Goal: Task Accomplishment & Management: Use online tool/utility

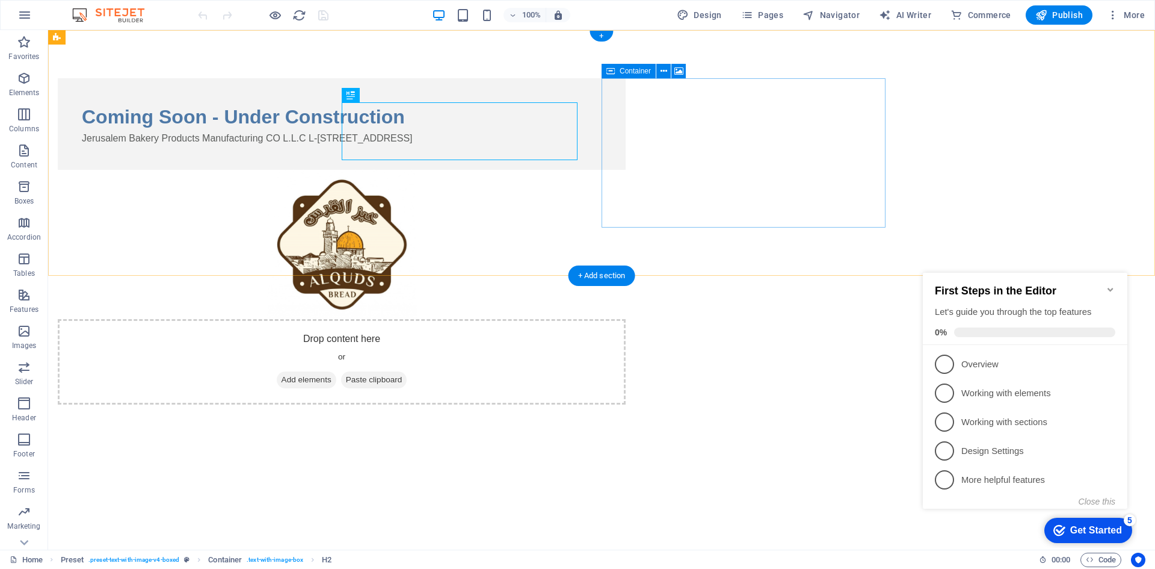
click at [626, 319] on div "Drop content here or Add elements Paste clipboard" at bounding box center [342, 361] width 568 height 85
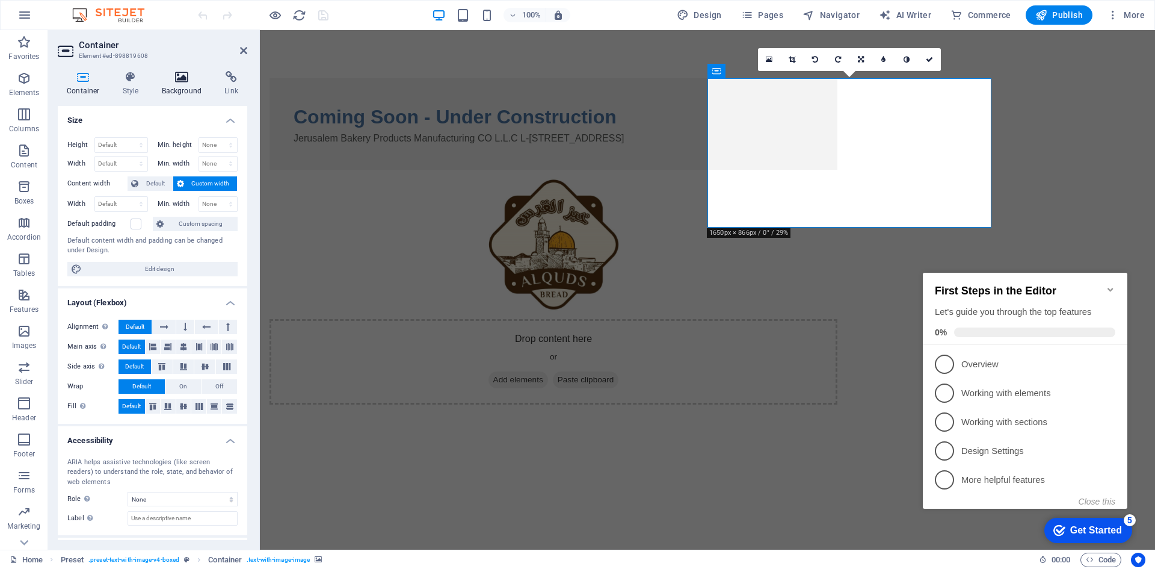
click at [163, 79] on icon at bounding box center [182, 77] width 58 height 12
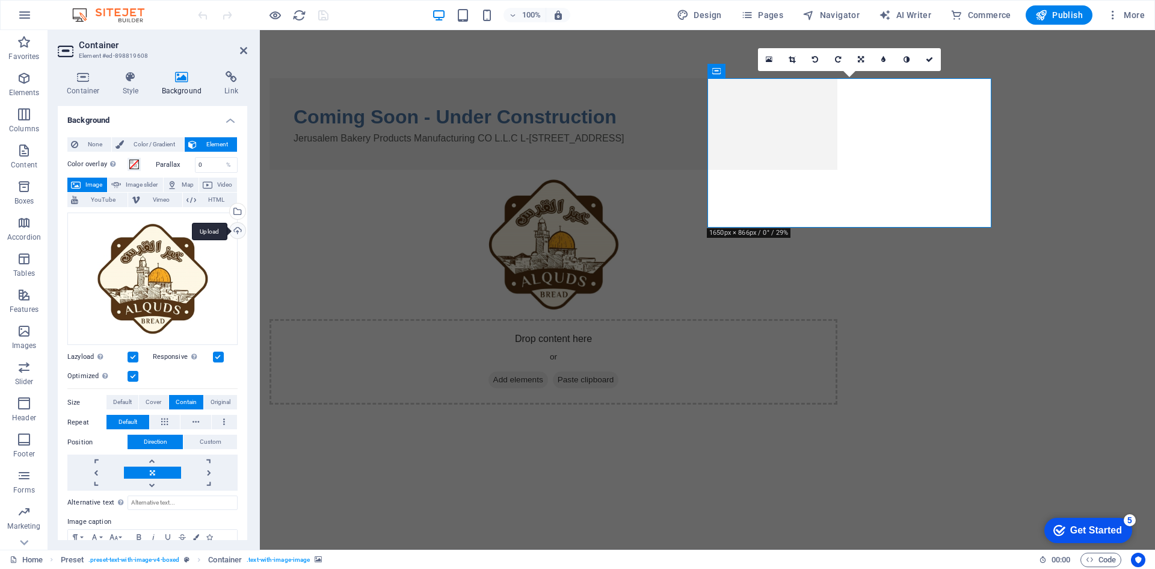
click at [238, 230] on div "Upload" at bounding box center [236, 232] width 18 height 18
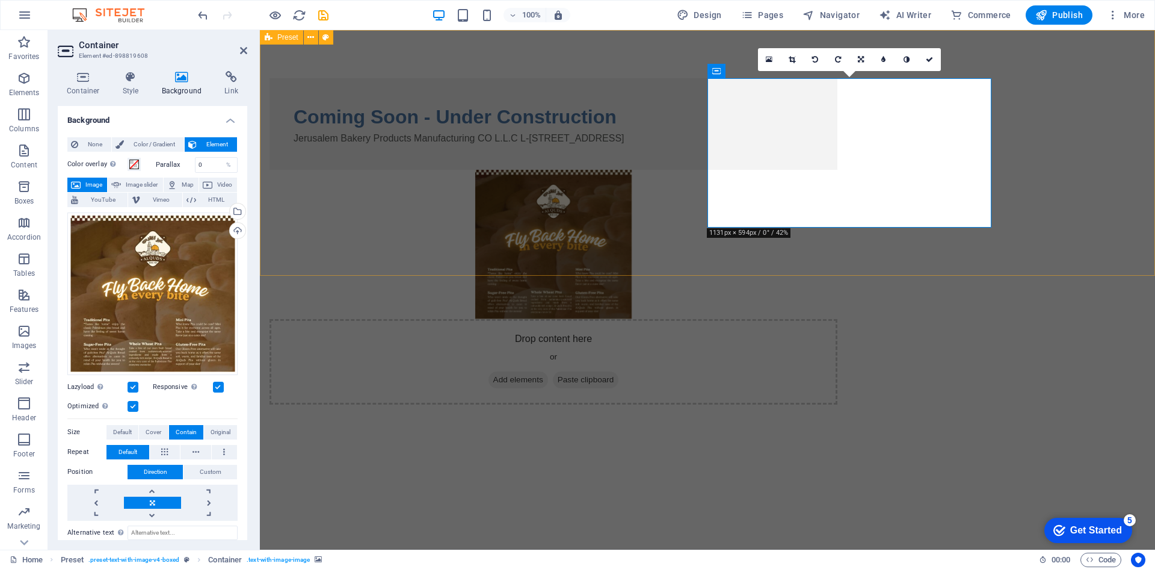
click at [419, 268] on div "Coming Soon - Under Construction Jerusalem Bakery Products Manufacturing CO L.L…" at bounding box center [707, 241] width 895 height 422
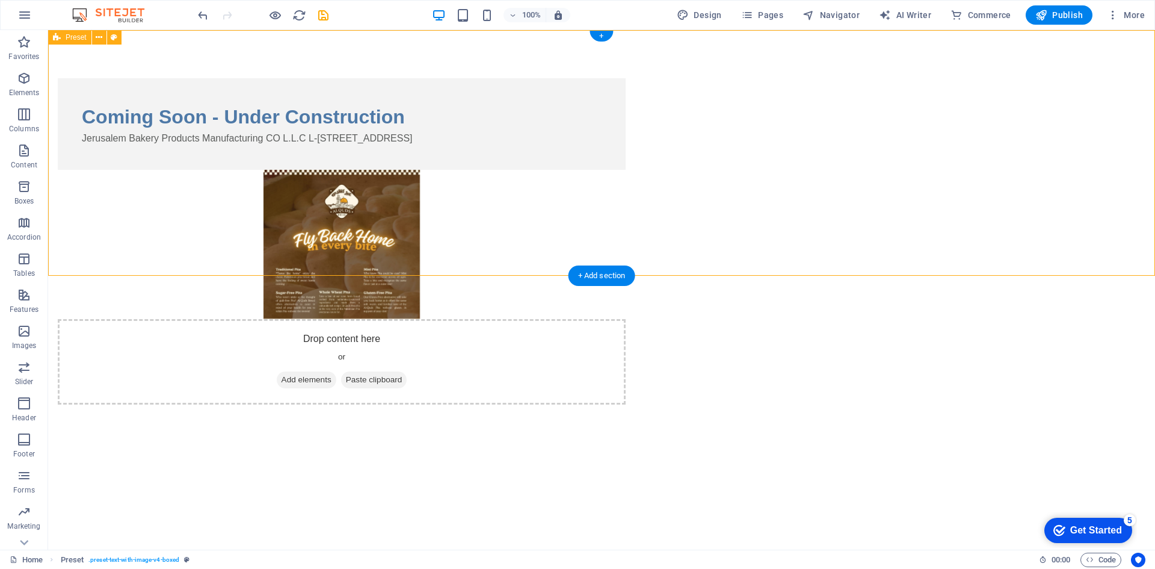
click at [626, 184] on figure at bounding box center [342, 244] width 568 height 149
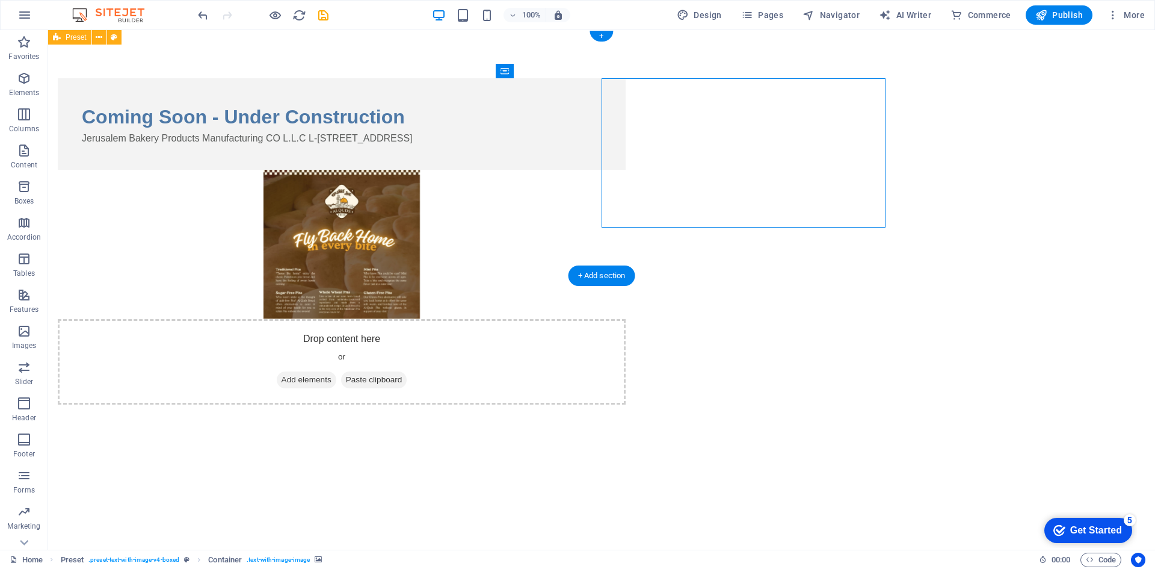
click at [626, 191] on figure at bounding box center [342, 244] width 568 height 149
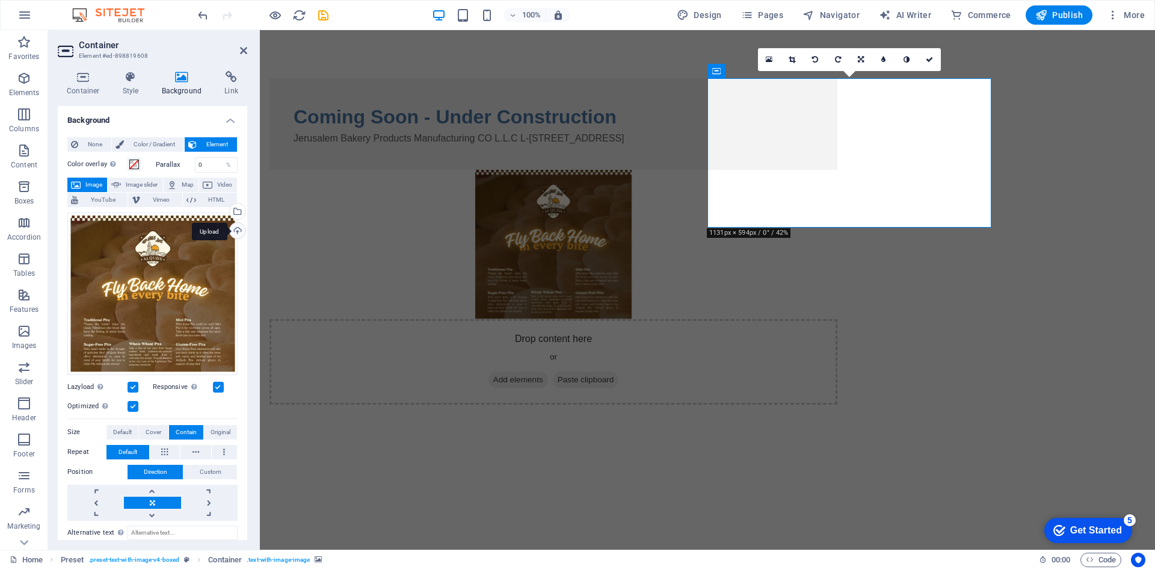
click at [238, 230] on div "Upload" at bounding box center [236, 232] width 18 height 18
click at [543, 415] on html "Skip to main content Coming Soon - Under Construction Jerusalem Bakery Products…" at bounding box center [707, 241] width 895 height 422
click at [374, 212] on div "Coming Soon - Under Construction Jerusalem Bakery Products Manufacturing CO L.L…" at bounding box center [707, 241] width 895 height 422
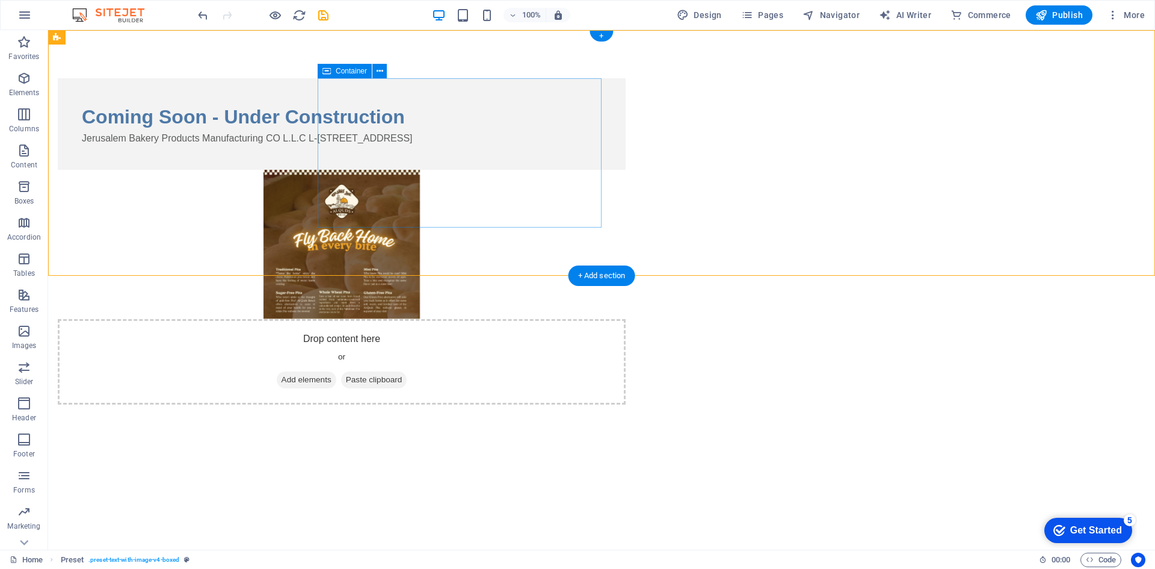
click at [374, 170] on div "Coming Soon - Under Construction Jerusalem Bakery Products Manufacturing CO L.L…" at bounding box center [342, 123] width 568 height 91
click at [395, 265] on div "Coming Soon - Under Construction Jerusalem Bakery Products Manufacturing CO L.L…" at bounding box center [601, 241] width 1107 height 422
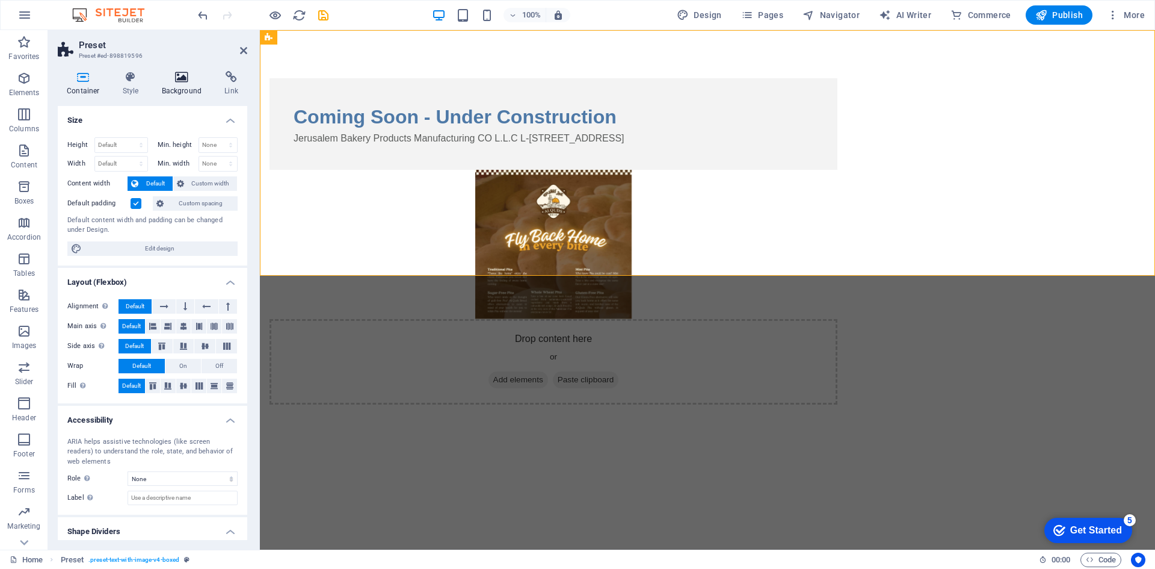
click at [191, 80] on icon at bounding box center [182, 77] width 58 height 12
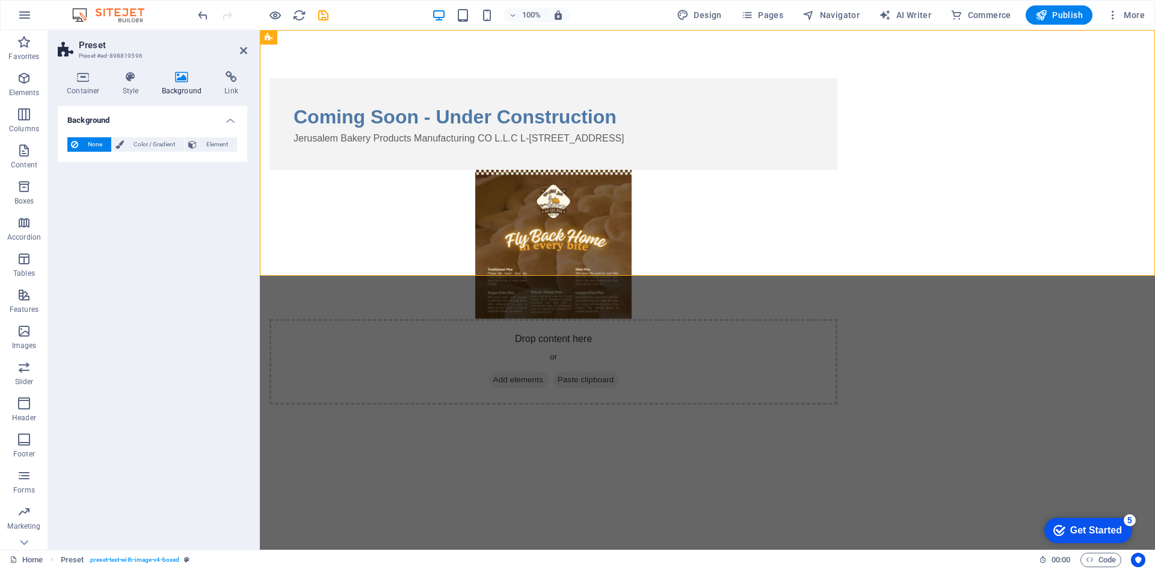
click at [838, 197] on figure at bounding box center [554, 244] width 568 height 149
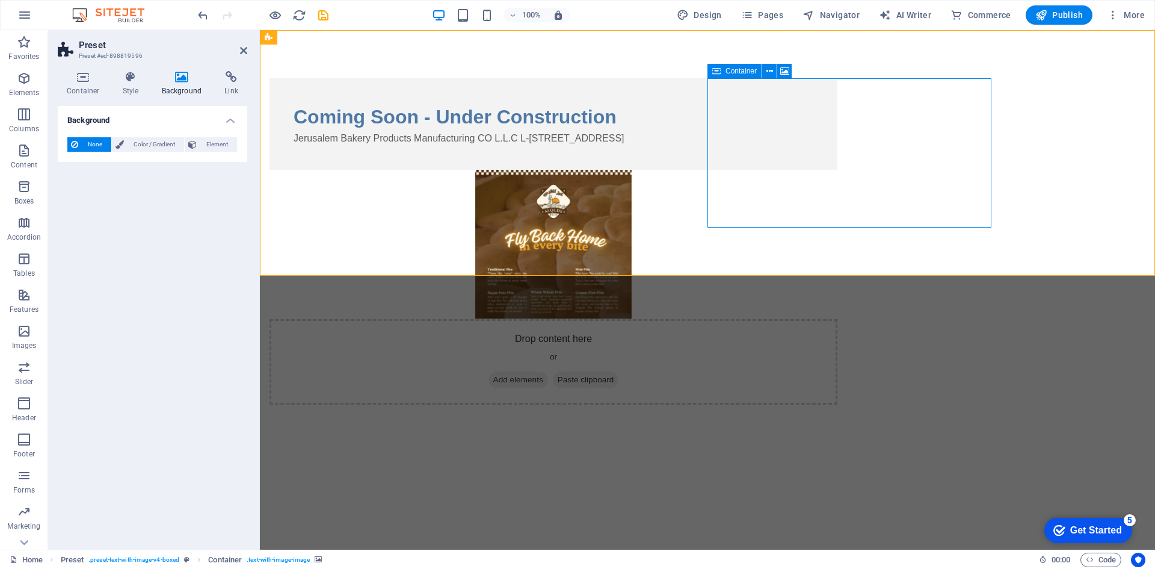
click at [838, 319] on div "Drop content here or Add elements Paste clipboard" at bounding box center [554, 361] width 568 height 85
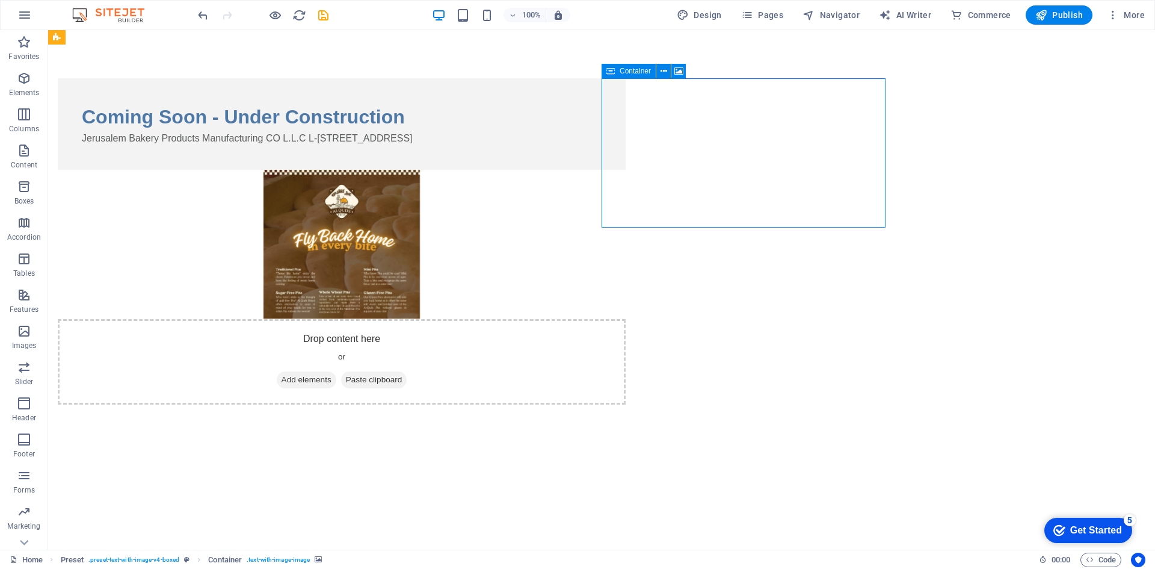
click at [626, 319] on div "Drop content here or Add elements Paste clipboard" at bounding box center [342, 361] width 568 height 85
click at [407, 371] on span "Paste clipboard" at bounding box center [374, 379] width 66 height 17
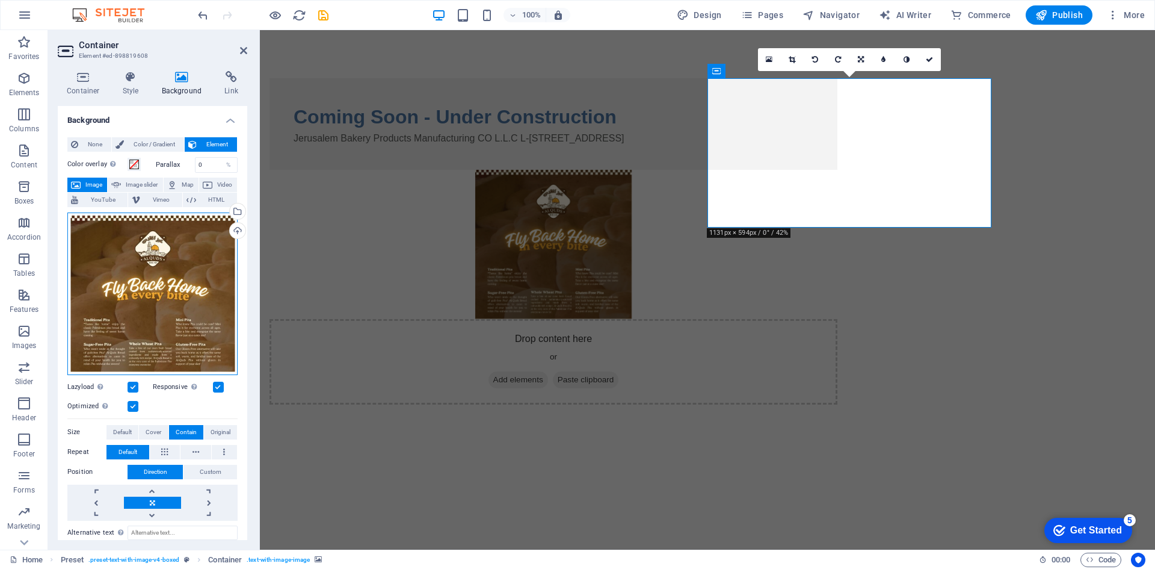
click at [213, 251] on div "Drag files here, click to choose files or select files from Files or our free s…" at bounding box center [152, 293] width 170 height 162
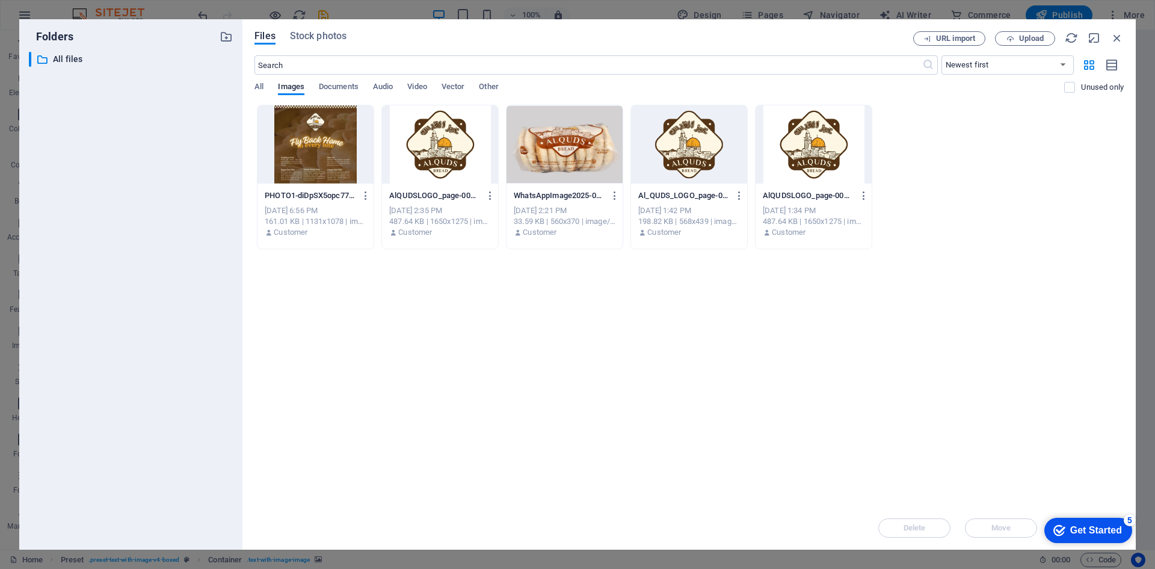
click at [456, 155] on div at bounding box center [440, 144] width 116 height 78
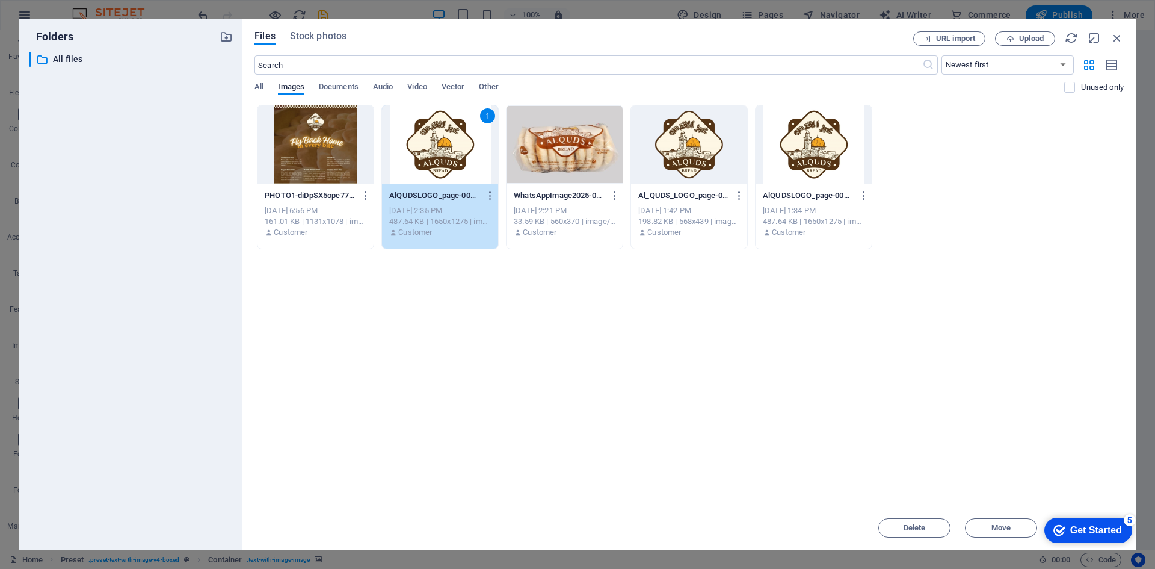
click at [443, 157] on div "1" at bounding box center [440, 144] width 116 height 78
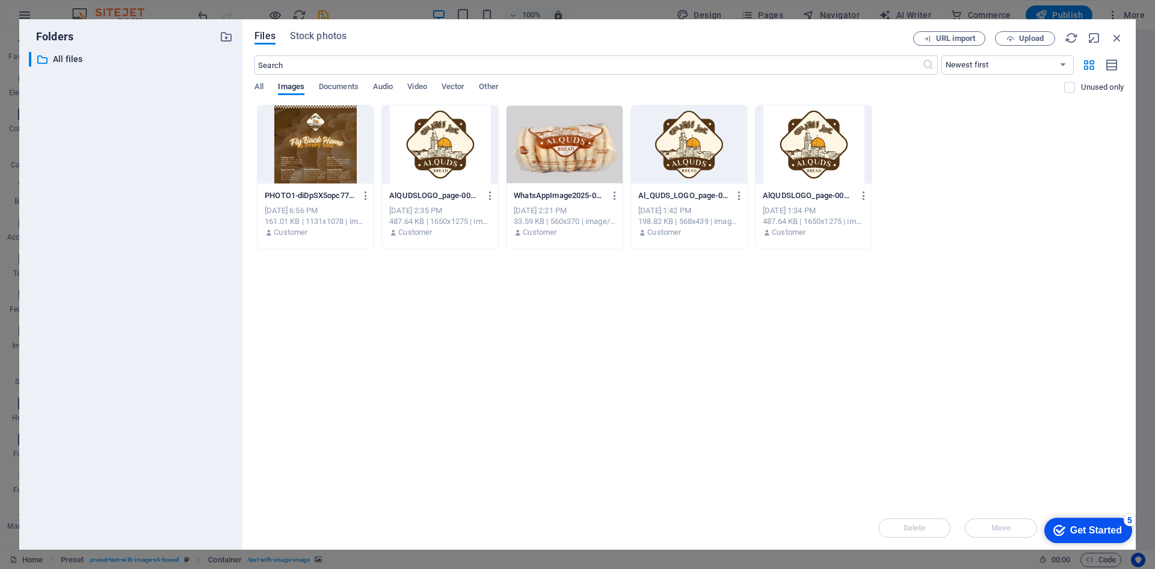
click at [443, 157] on div at bounding box center [440, 144] width 116 height 78
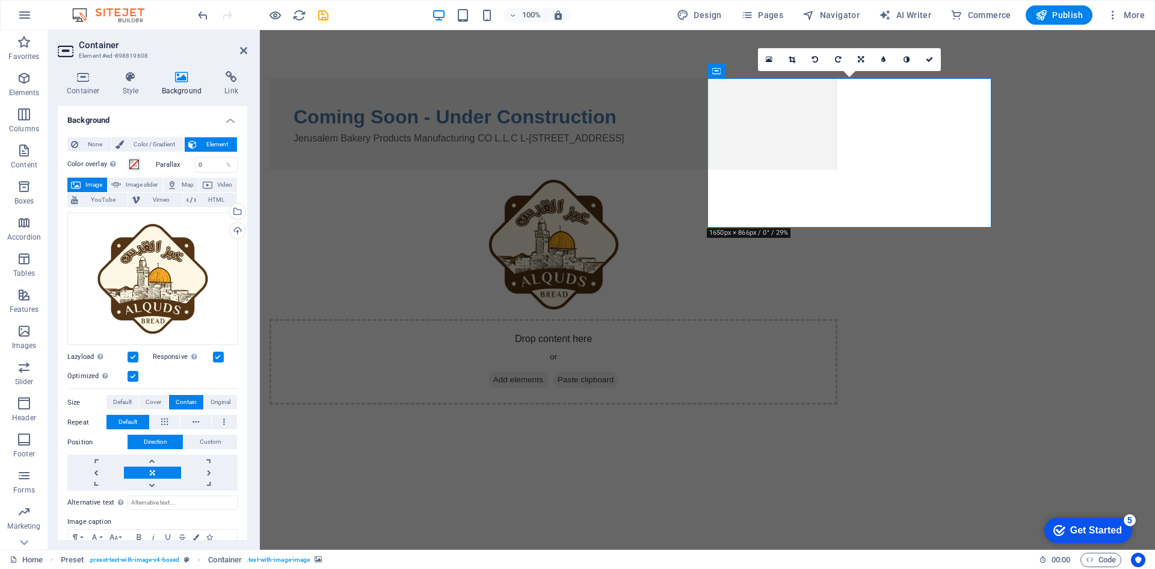
click at [595, 327] on html "Skip to main content Coming Soon - Under Construction Jerusalem Bakery Products…" at bounding box center [707, 241] width 895 height 422
click at [92, 88] on h4 "Container" at bounding box center [86, 83] width 56 height 25
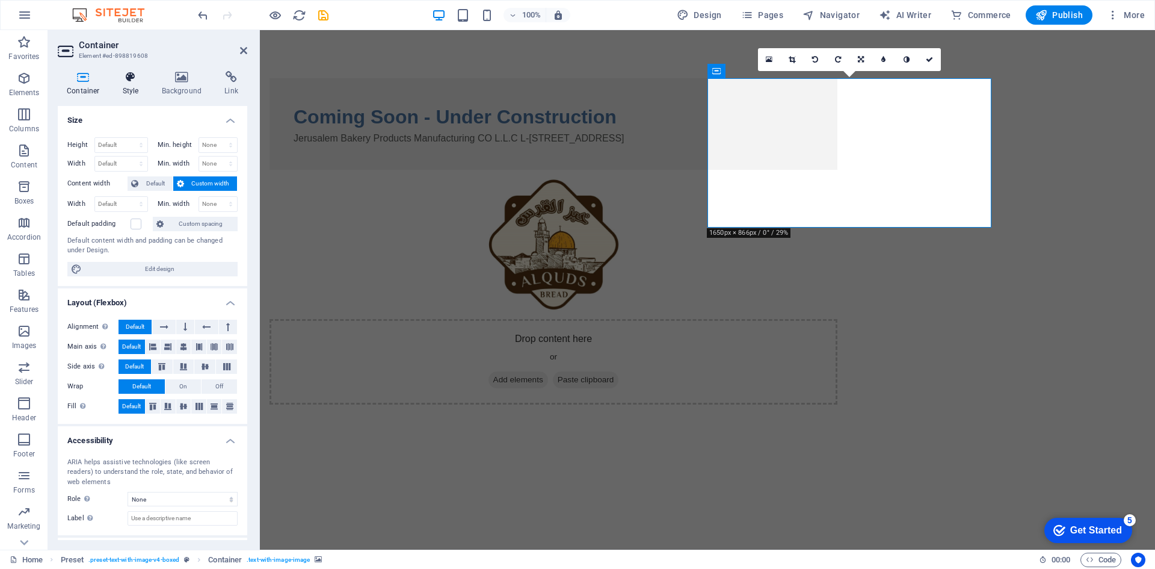
click at [125, 85] on h4 "Style" at bounding box center [133, 83] width 39 height 25
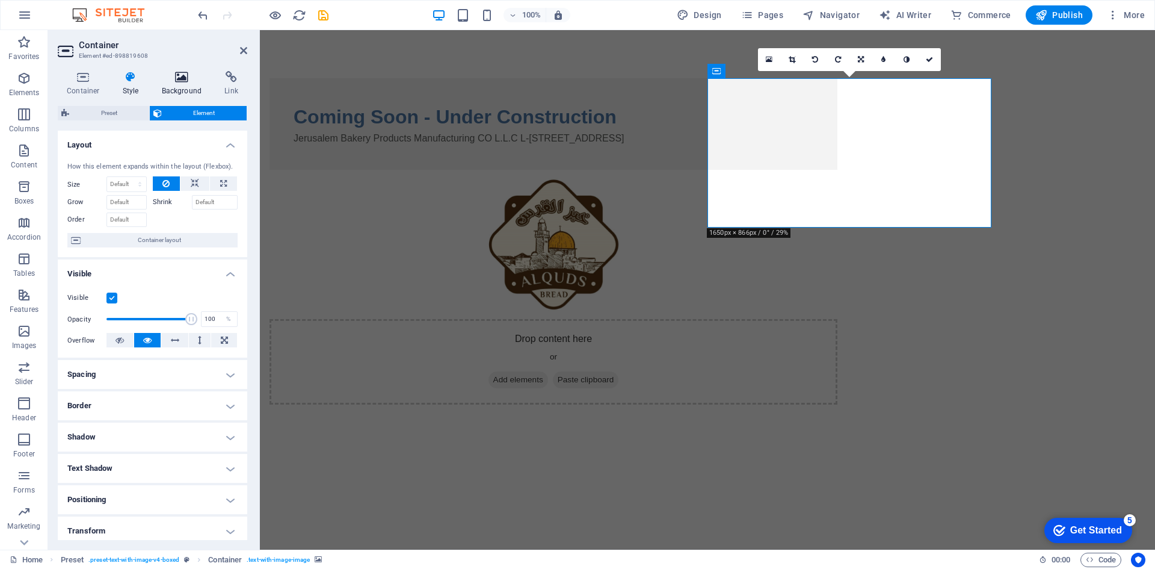
click at [197, 81] on icon at bounding box center [182, 77] width 58 height 12
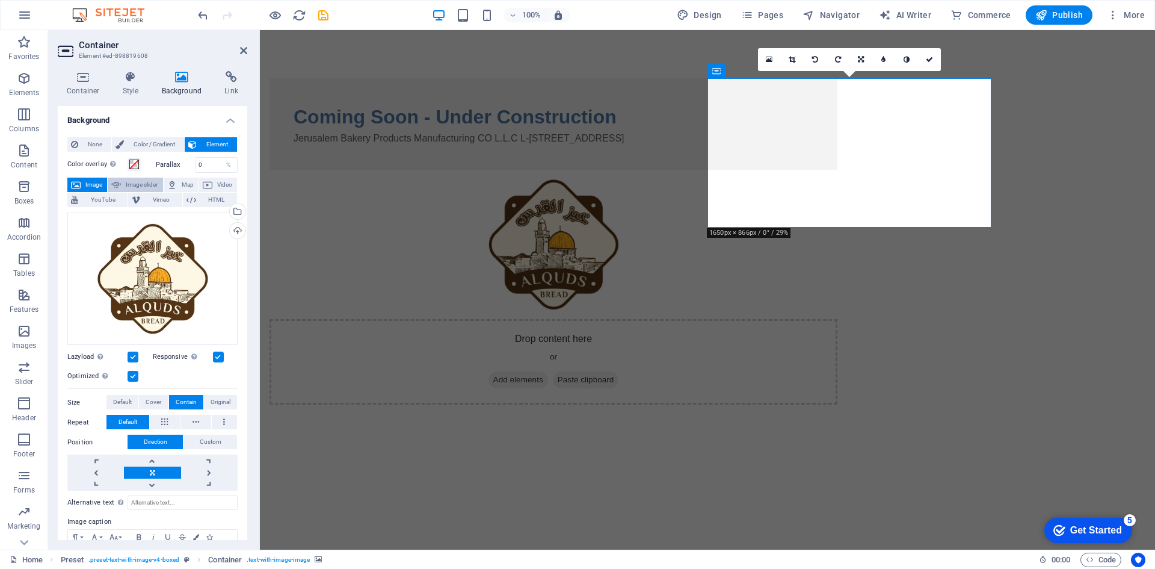
click at [148, 187] on span "Image slider" at bounding box center [142, 185] width 34 height 14
select select "ms"
select select "s"
select select "progressive"
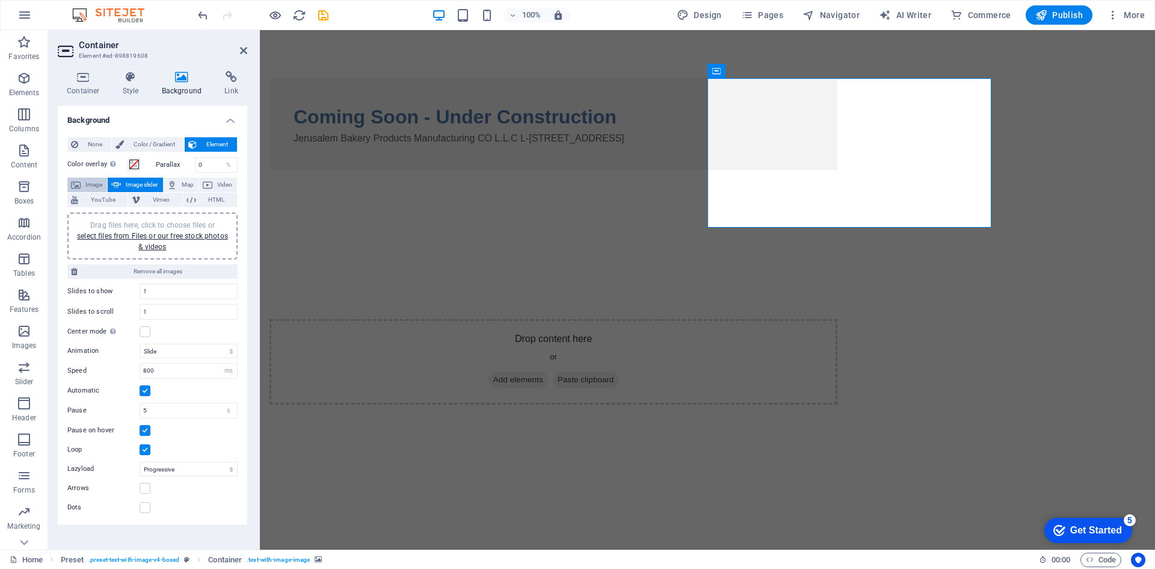
click at [89, 182] on span "Image" at bounding box center [93, 185] width 19 height 14
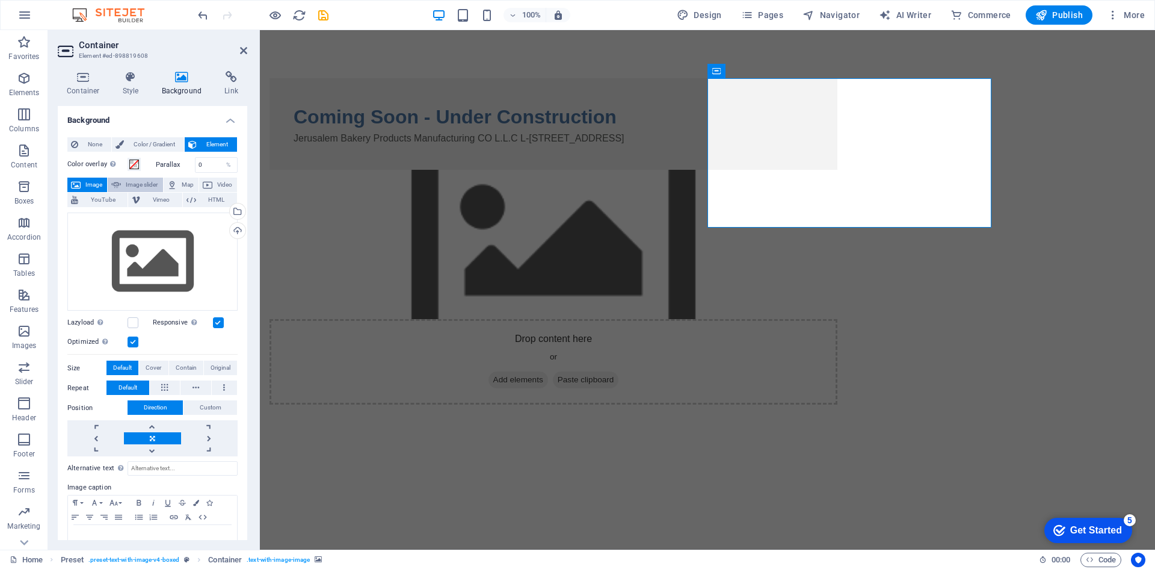
click at [138, 187] on span "Image slider" at bounding box center [142, 185] width 34 height 14
select select "ms"
select select "s"
select select "progressive"
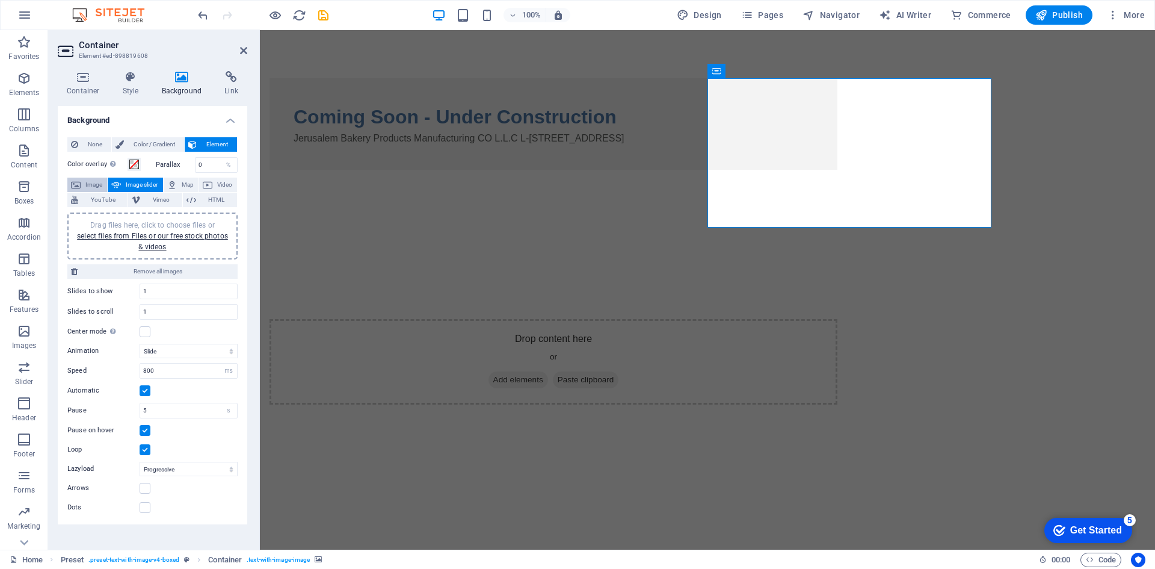
click at [95, 182] on span "Image" at bounding box center [93, 185] width 19 height 14
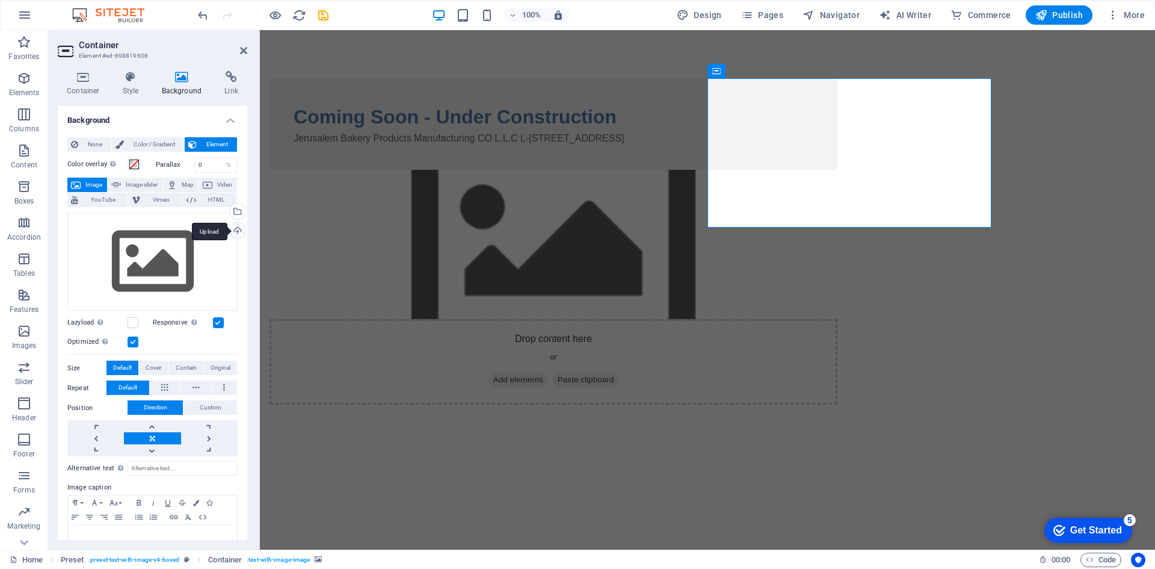
click at [237, 227] on div "Upload" at bounding box center [236, 232] width 18 height 18
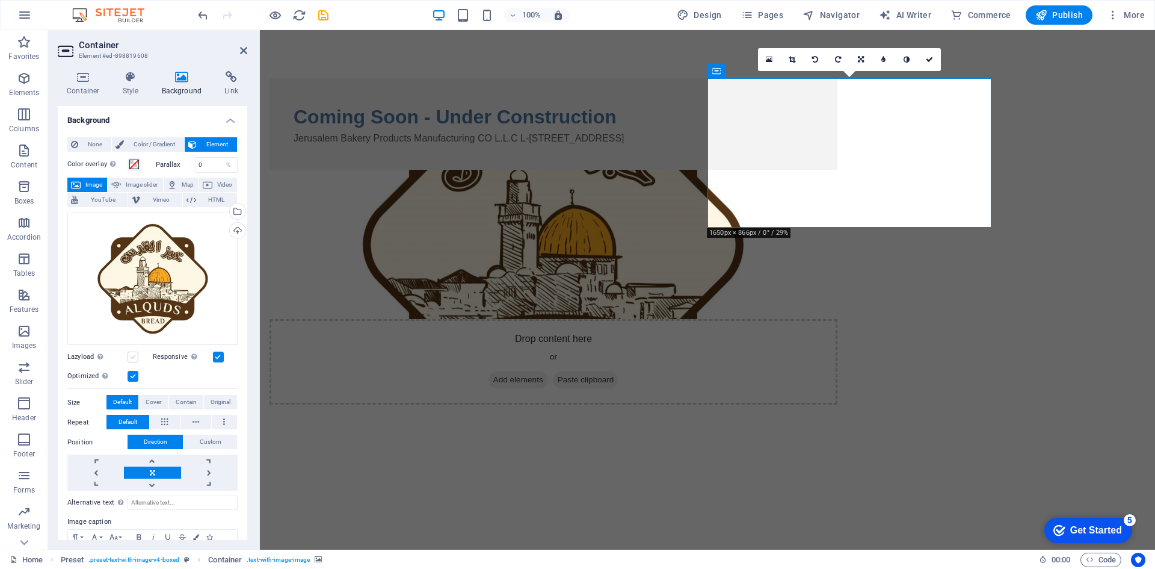
click at [134, 355] on label at bounding box center [133, 356] width 11 height 11
click at [0, 0] on input "Lazyload Loading images after the page loads improves page speed." at bounding box center [0, 0] width 0 height 0
click at [134, 355] on label at bounding box center [133, 356] width 11 height 11
click at [0, 0] on input "Lazyload Loading images after the page loads improves page speed." at bounding box center [0, 0] width 0 height 0
click at [184, 404] on span "Contain" at bounding box center [186, 402] width 21 height 14
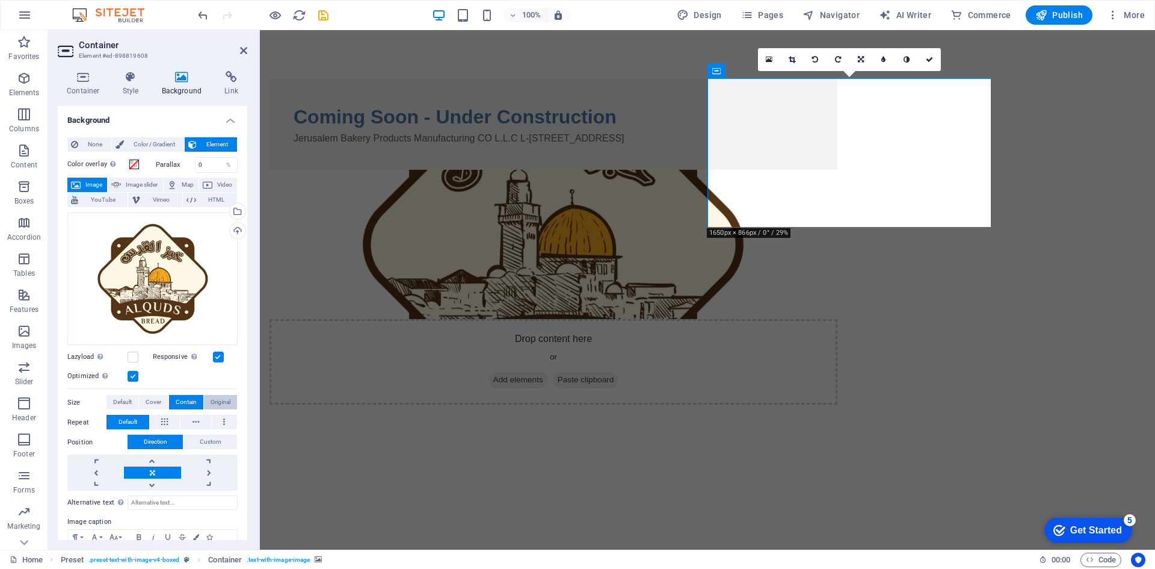
click at [219, 401] on span "Original" at bounding box center [221, 402] width 20 height 14
click at [765, 220] on figure at bounding box center [554, 244] width 568 height 149
click at [460, 371] on html "Skip to main content Coming Soon - Under Construction Jerusalem Bakery Products…" at bounding box center [707, 241] width 895 height 422
click at [240, 48] on icon at bounding box center [243, 51] width 7 height 10
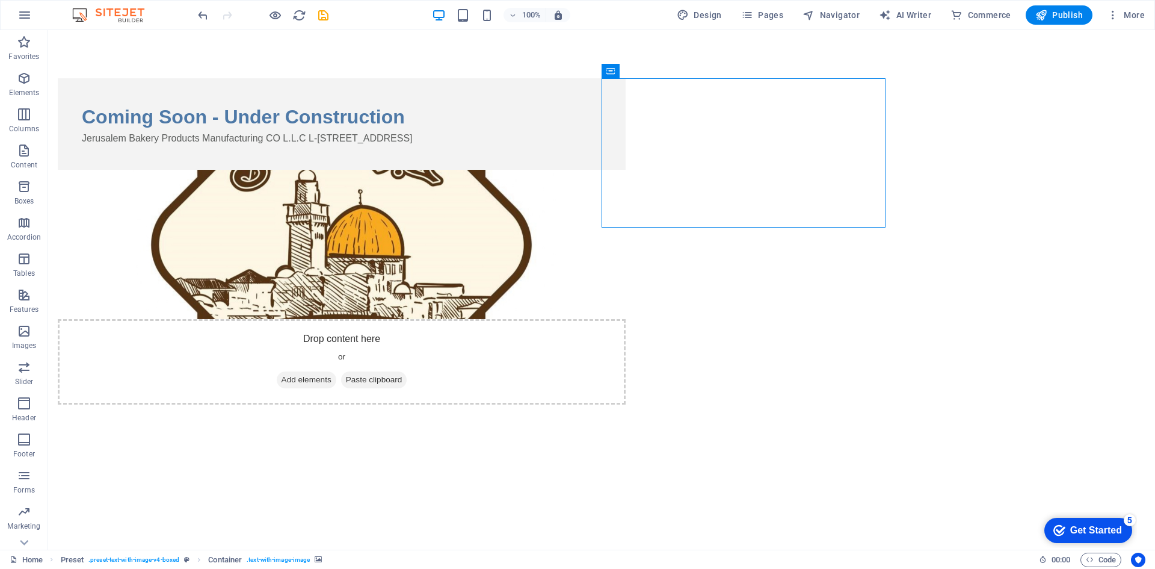
click at [540, 382] on html "Skip to main content Coming Soon - Under Construction Jerusalem Bakery Products…" at bounding box center [601, 241] width 1107 height 422
click at [407, 371] on span "Paste clipboard" at bounding box center [374, 379] width 66 height 17
click at [336, 371] on span "Add elements" at bounding box center [307, 379] width 60 height 17
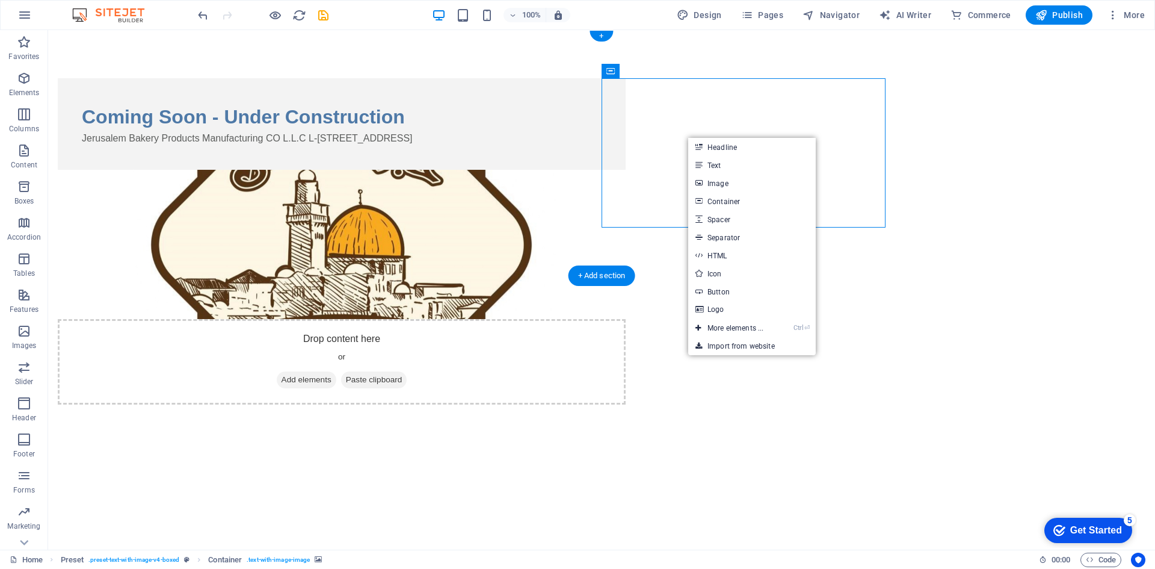
click at [626, 212] on figure at bounding box center [342, 244] width 568 height 149
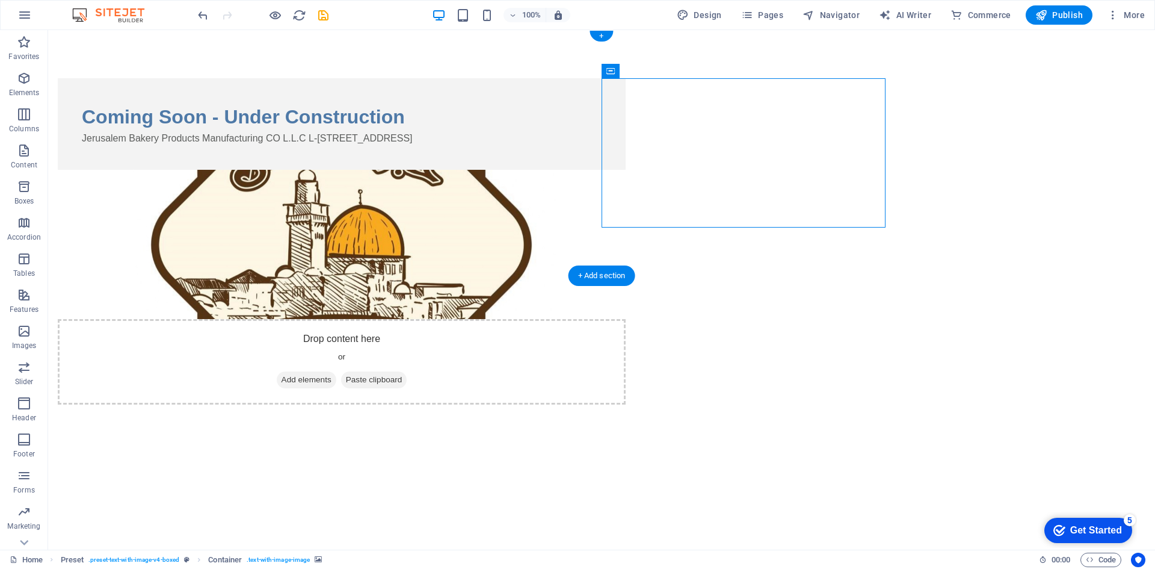
click at [626, 212] on figure at bounding box center [342, 244] width 568 height 149
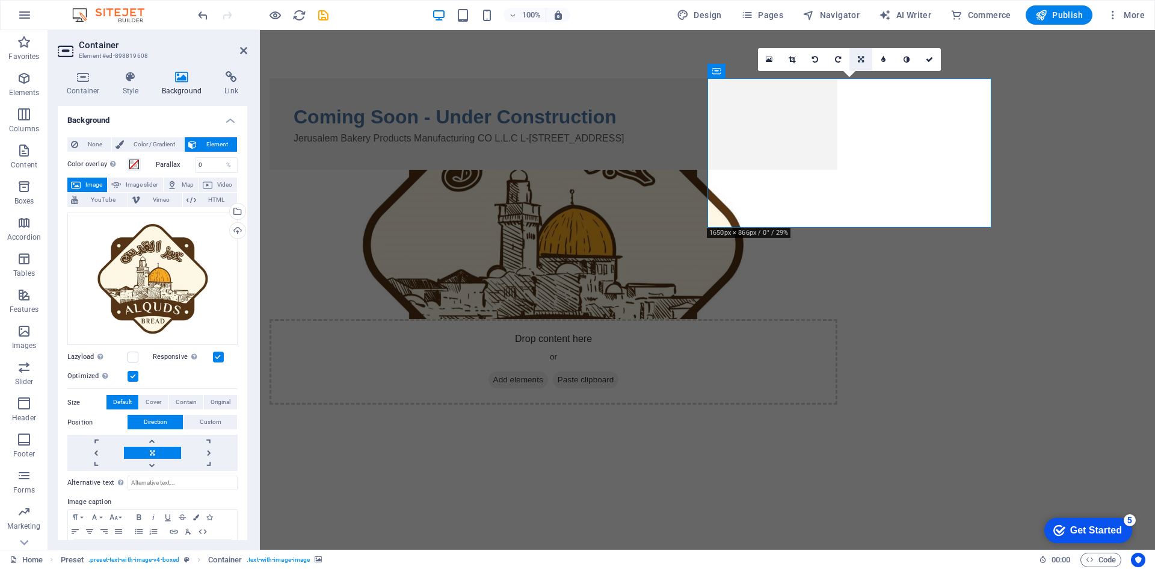
click at [865, 59] on link at bounding box center [861, 59] width 23 height 23
click at [865, 57] on link at bounding box center [861, 59] width 23 height 23
click at [132, 377] on label at bounding box center [133, 376] width 11 height 11
click at [0, 0] on input "Optimized Images are compressed to improve page speed." at bounding box center [0, 0] width 0 height 0
click at [132, 375] on label at bounding box center [133, 376] width 11 height 11
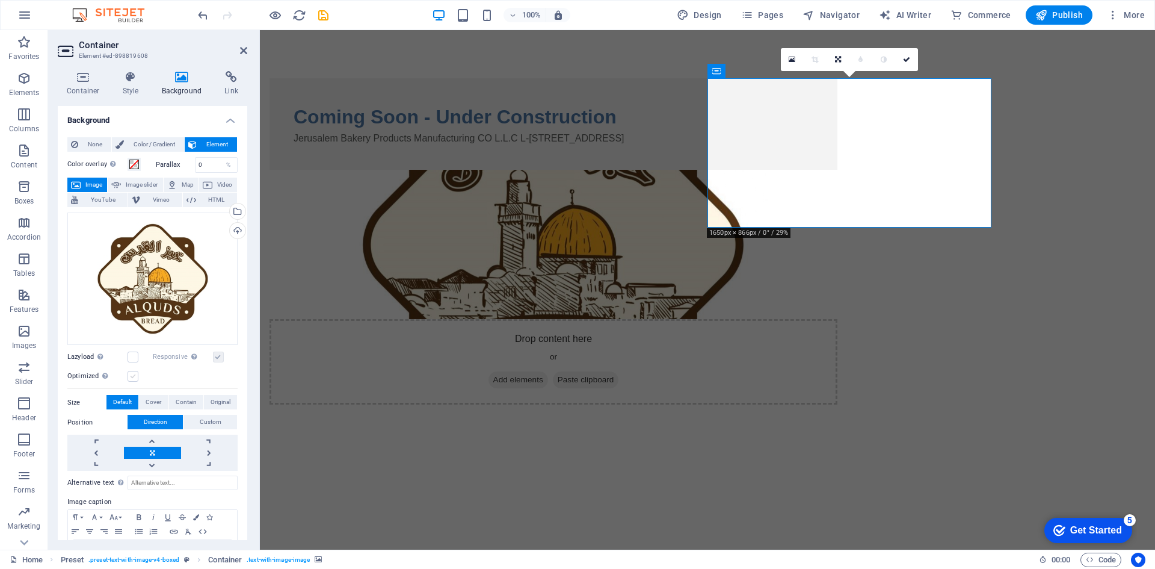
click at [0, 0] on input "Optimized Images are compressed to improve page speed." at bounding box center [0, 0] width 0 height 0
click at [154, 400] on span "Cover" at bounding box center [154, 402] width 16 height 14
click at [133, 400] on button "Default" at bounding box center [123, 402] width 32 height 14
click at [203, 422] on span "Custom" at bounding box center [211, 422] width 22 height 14
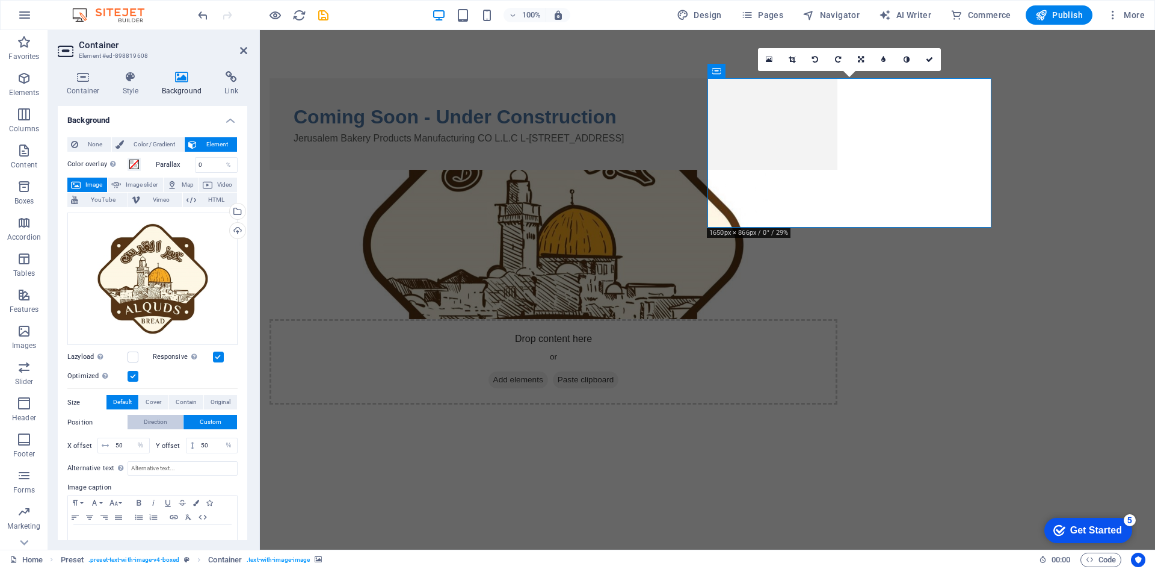
click at [155, 420] on span "Direction" at bounding box center [155, 422] width 23 height 14
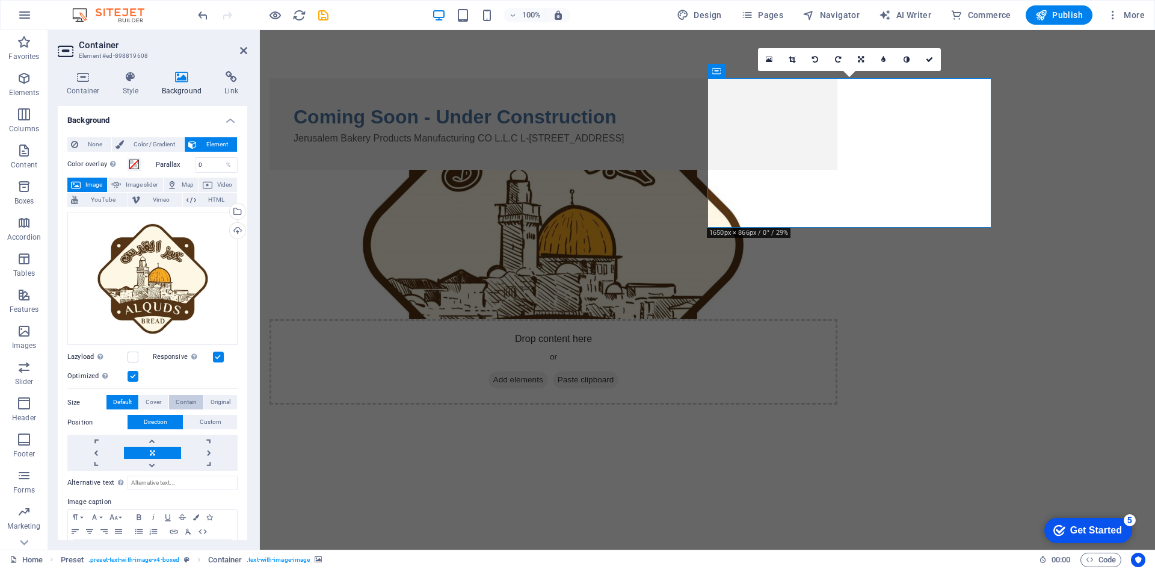
click at [184, 398] on span "Contain" at bounding box center [186, 402] width 21 height 14
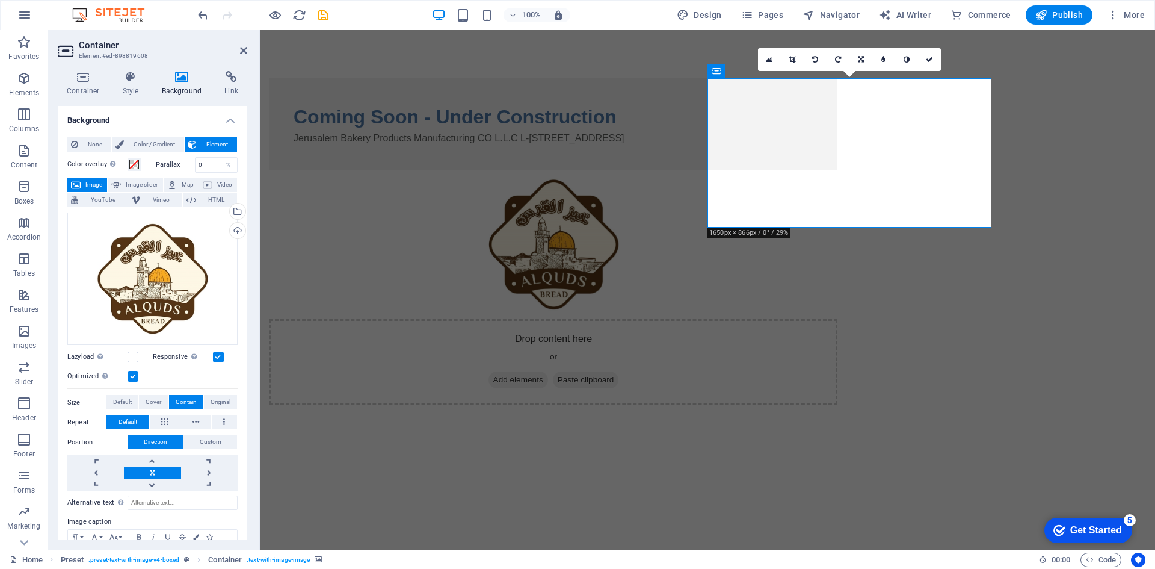
click at [605, 344] on html "Skip to main content Coming Soon - Under Construction Jerusalem Bakery Products…" at bounding box center [707, 241] width 895 height 422
click at [327, 196] on div "Coming Soon - Under Construction Jerusalem Bakery Products Manufacturing CO L.L…" at bounding box center [707, 241] width 895 height 422
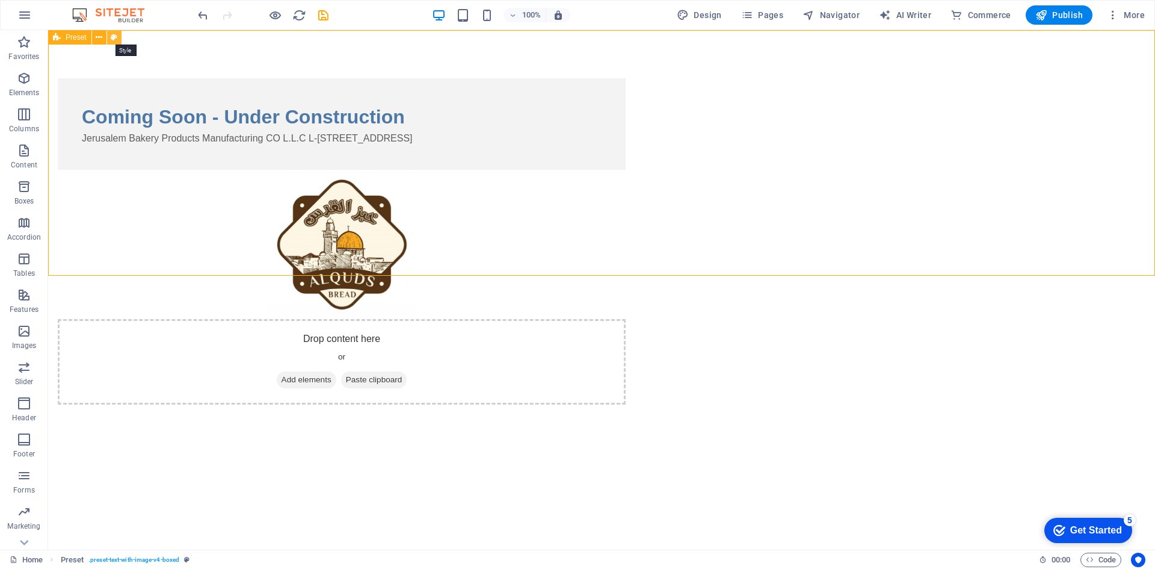
click at [111, 39] on icon at bounding box center [114, 37] width 7 height 13
select select "rem"
select select "px"
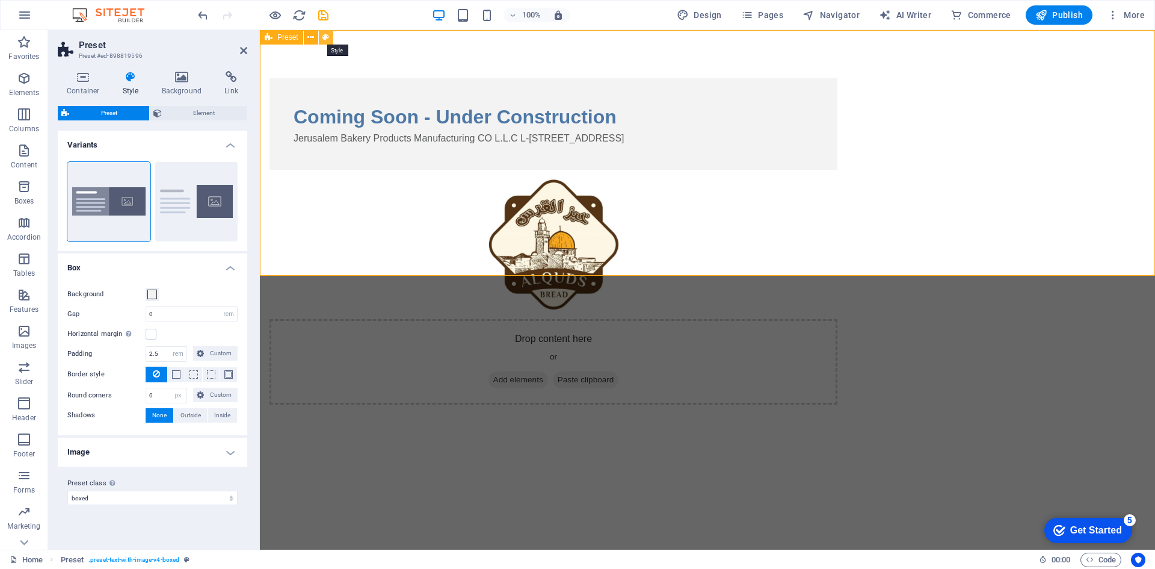
click at [329, 37] on icon at bounding box center [326, 37] width 7 height 13
click at [190, 87] on h4 "Background" at bounding box center [184, 83] width 63 height 25
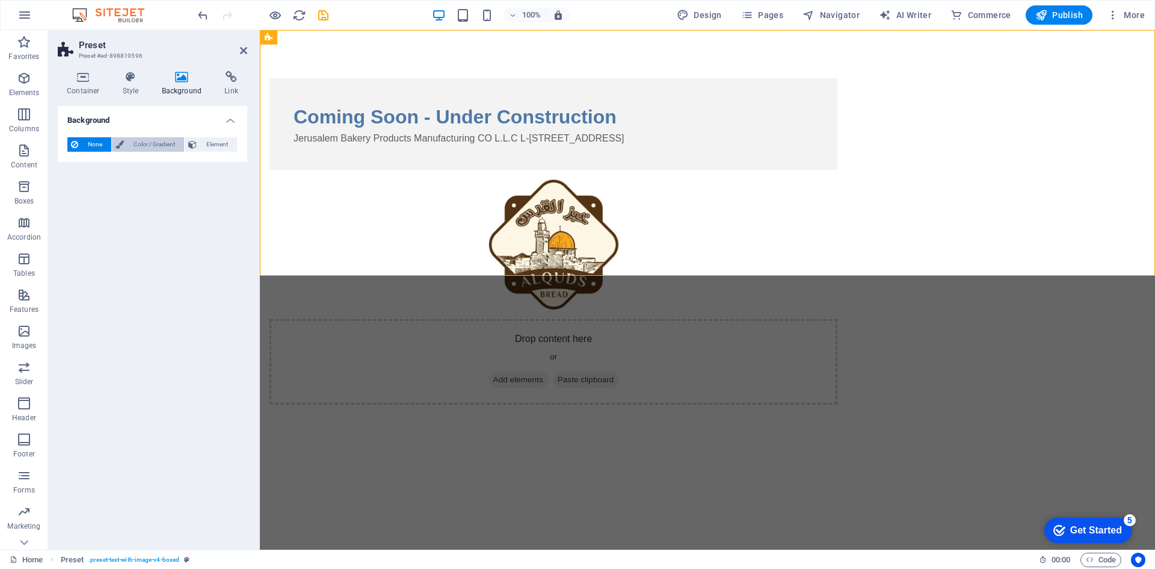
click at [138, 144] on span "Color / Gradient" at bounding box center [154, 144] width 53 height 14
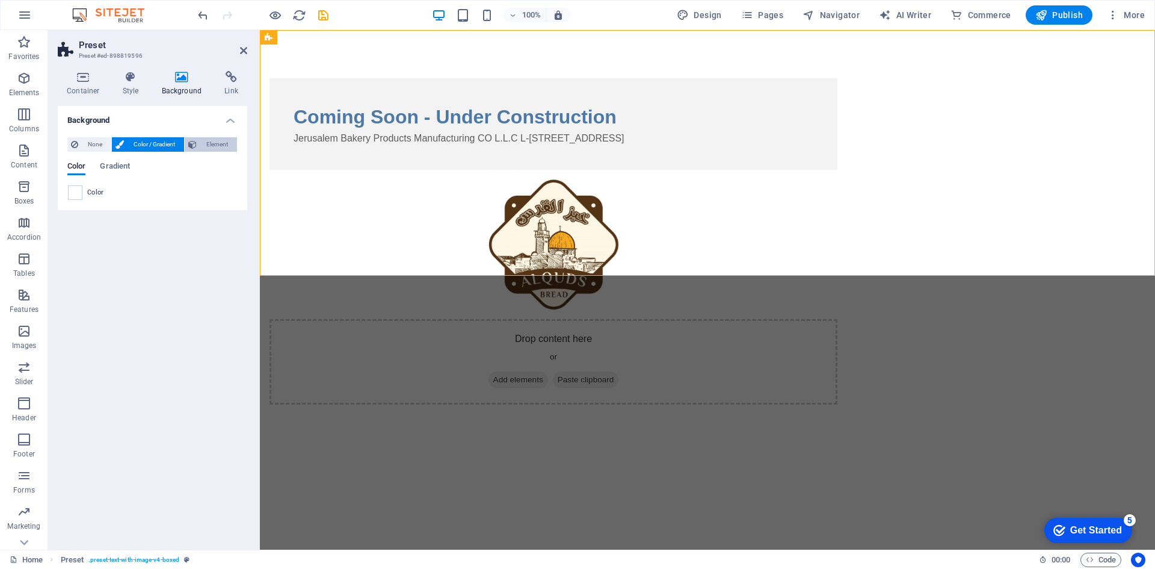
click at [191, 144] on icon at bounding box center [192, 144] width 8 height 14
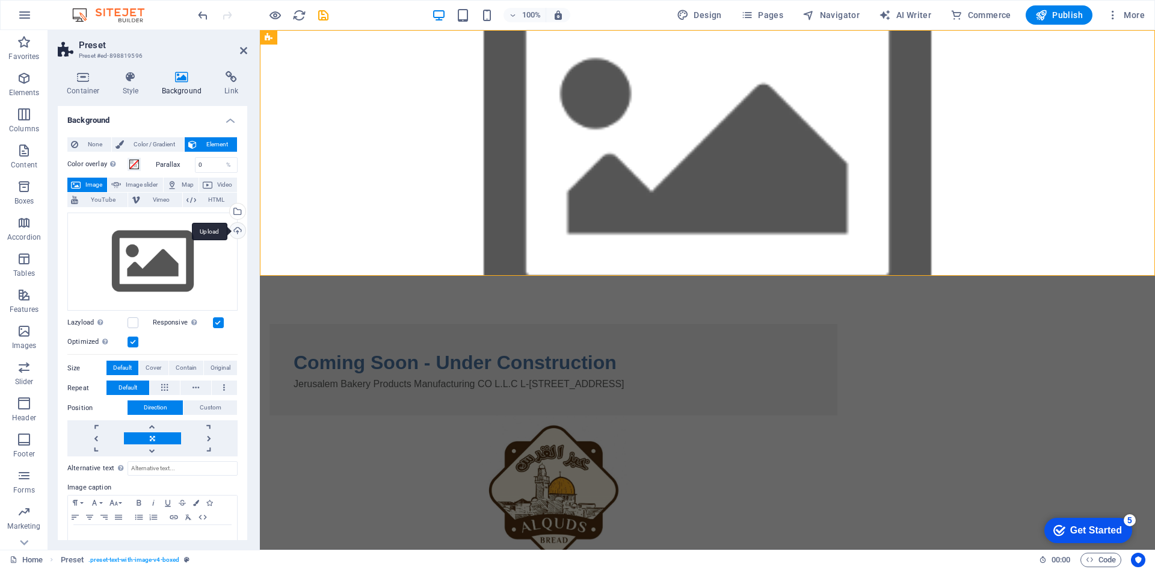
click at [233, 230] on div "Upload" at bounding box center [236, 232] width 18 height 18
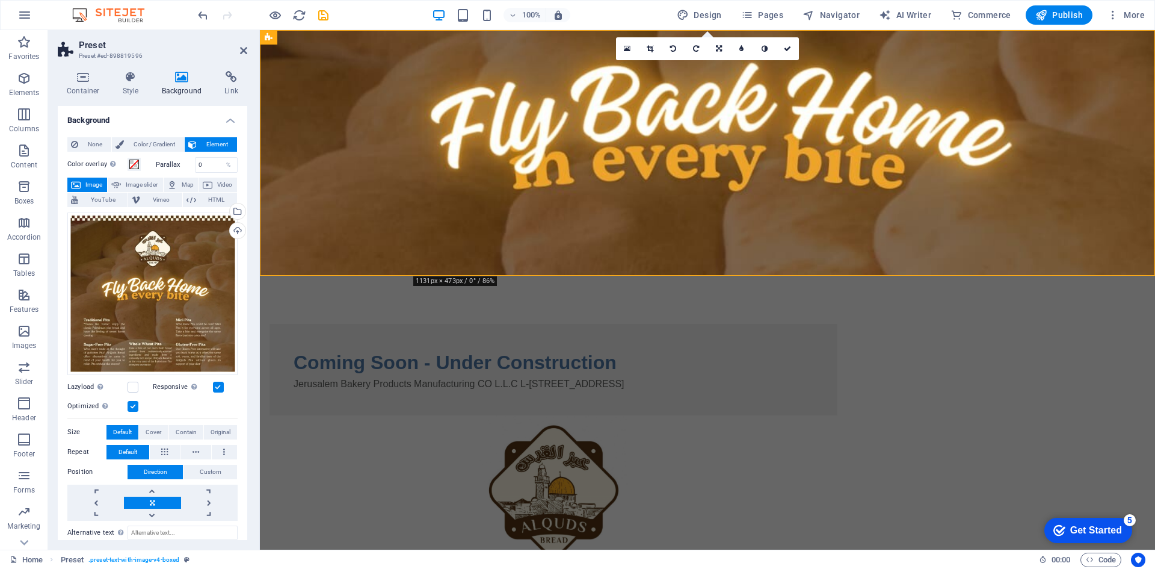
drag, startPoint x: 333, startPoint y: 211, endPoint x: 333, endPoint y: 258, distance: 47.5
click at [329, 252] on figure at bounding box center [707, 153] width 895 height 246
click at [184, 433] on span "Contain" at bounding box center [186, 432] width 21 height 14
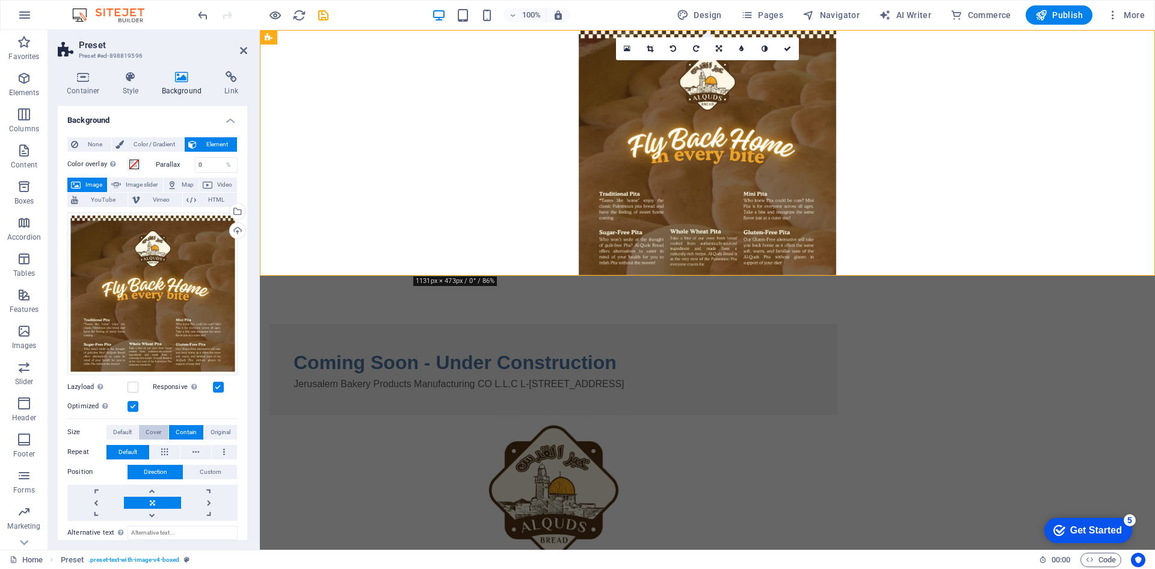
click at [147, 425] on span "Cover" at bounding box center [154, 432] width 16 height 14
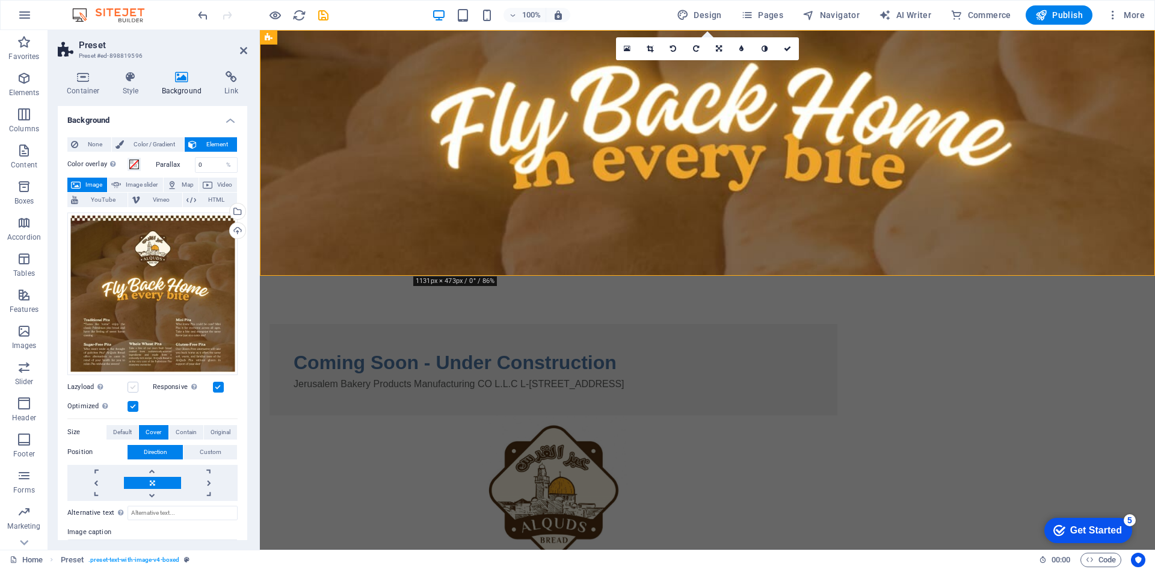
click at [131, 382] on label at bounding box center [133, 387] width 11 height 11
click at [0, 0] on input "Lazyload Loading images after the page loads improves page speed." at bounding box center [0, 0] width 0 height 0
click at [131, 382] on label at bounding box center [133, 387] width 11 height 11
click at [0, 0] on input "Lazyload Loading images after the page loads improves page speed." at bounding box center [0, 0] width 0 height 0
click at [223, 434] on span "Original" at bounding box center [221, 432] width 20 height 14
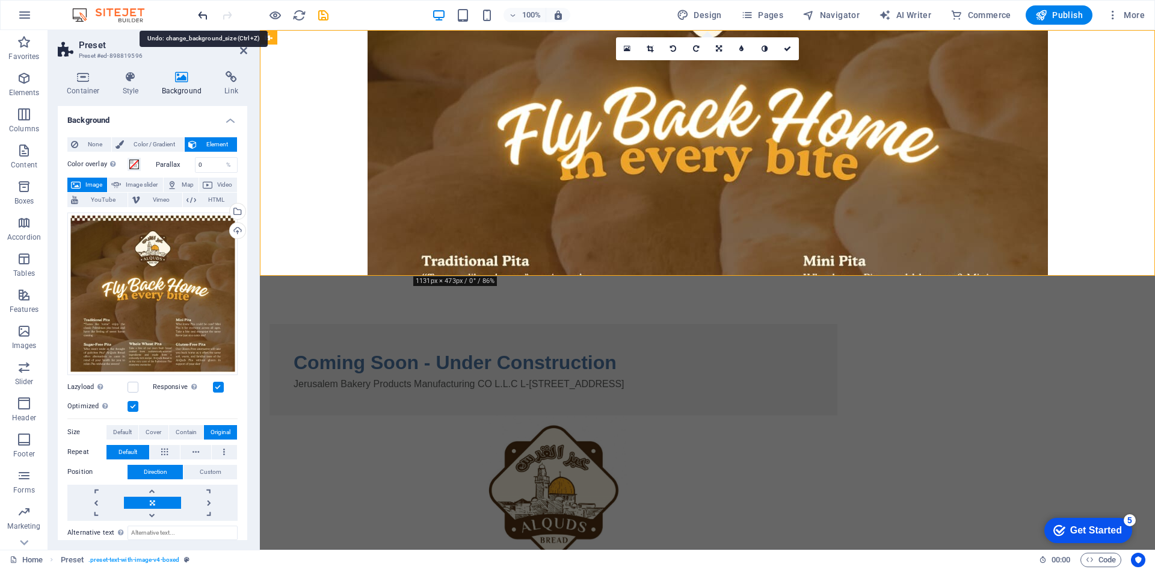
click at [202, 13] on icon "undo" at bounding box center [203, 15] width 14 height 14
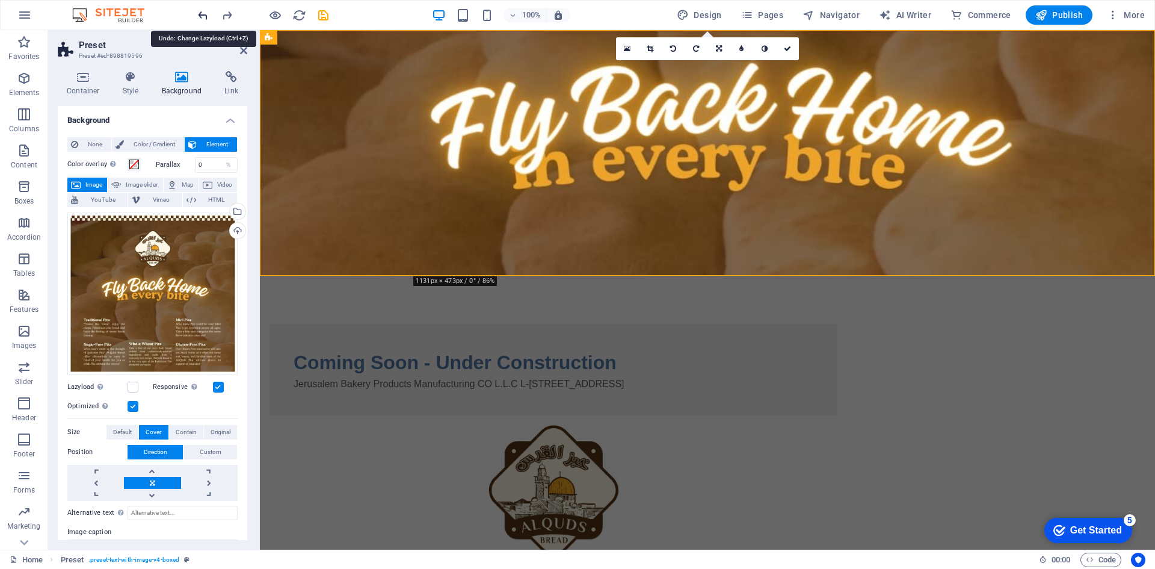
click at [202, 12] on icon "undo" at bounding box center [203, 15] width 14 height 14
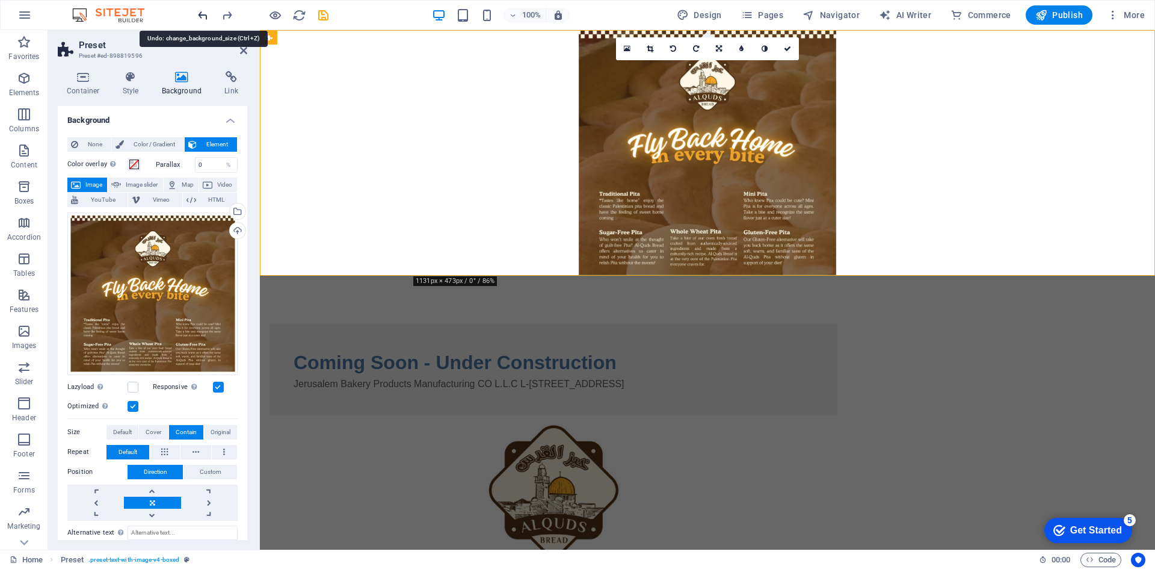
click at [202, 12] on icon "undo" at bounding box center [203, 15] width 14 height 14
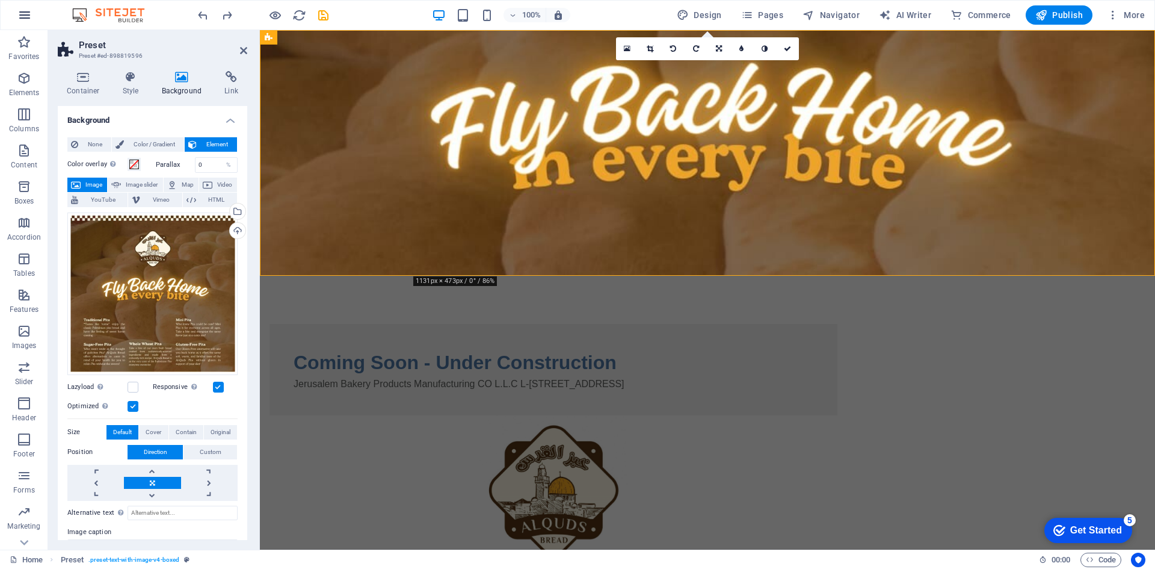
click at [25, 10] on icon "button" at bounding box center [24, 15] width 14 height 14
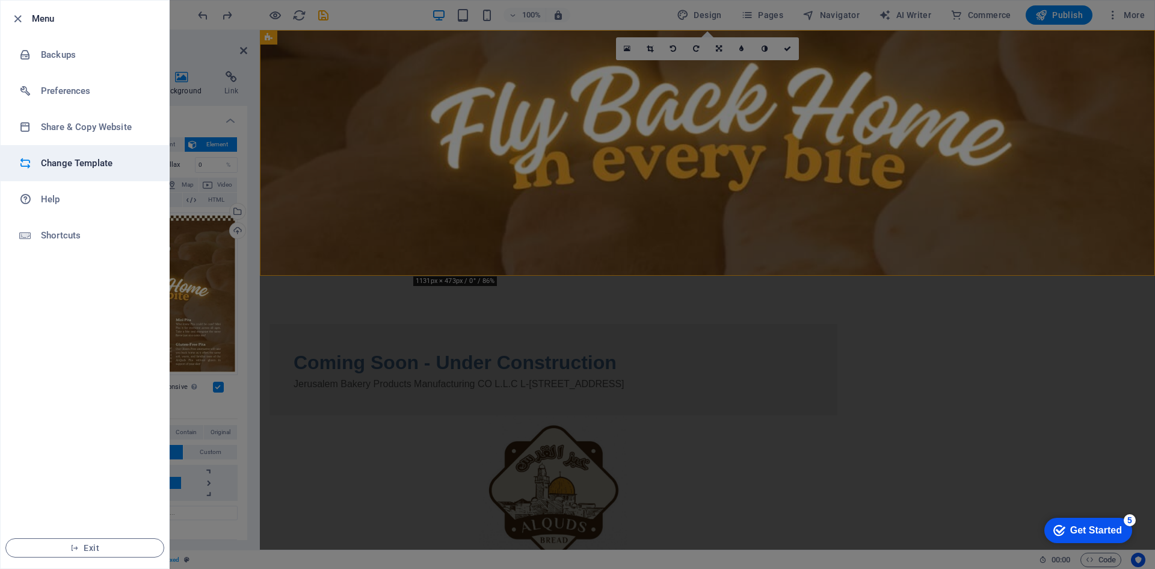
click at [126, 155] on li "Change Template" at bounding box center [85, 163] width 168 height 36
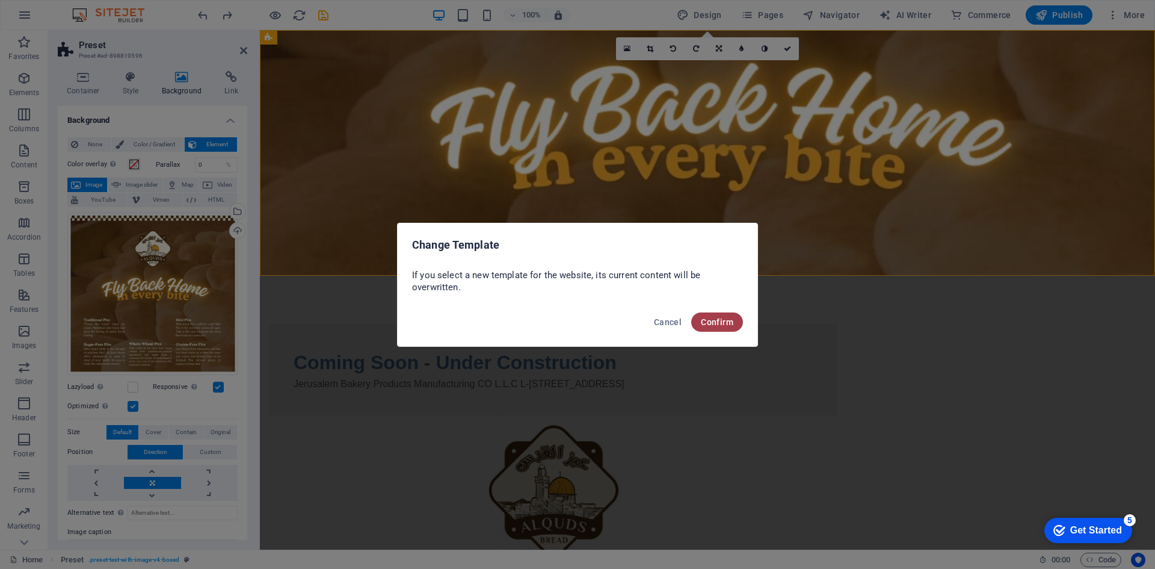
click at [727, 321] on span "Confirm" at bounding box center [717, 322] width 32 height 10
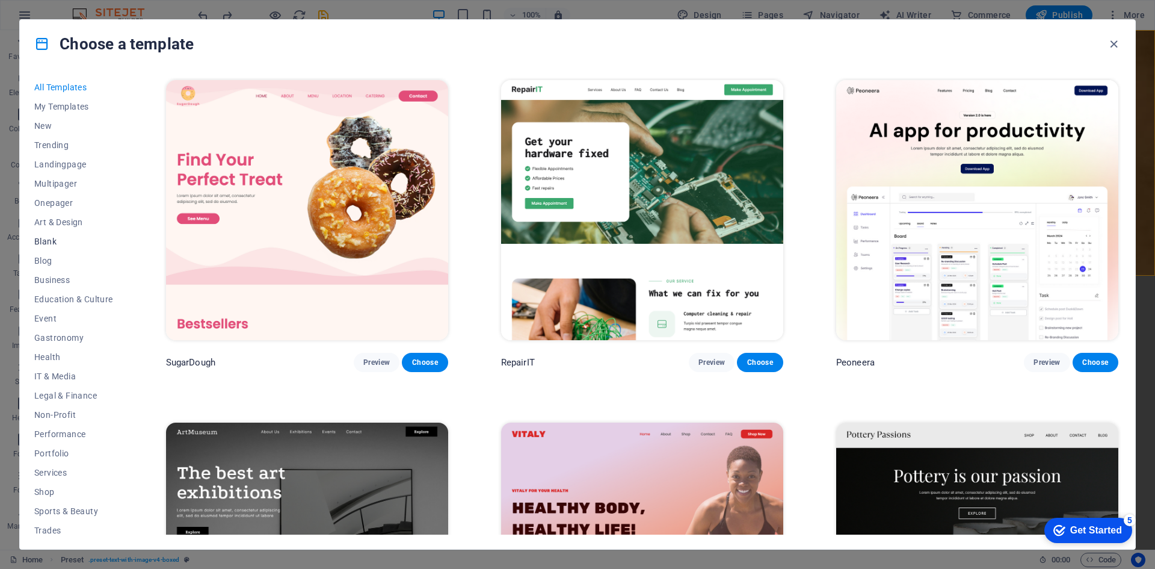
click at [64, 241] on span "Blank" at bounding box center [73, 241] width 79 height 10
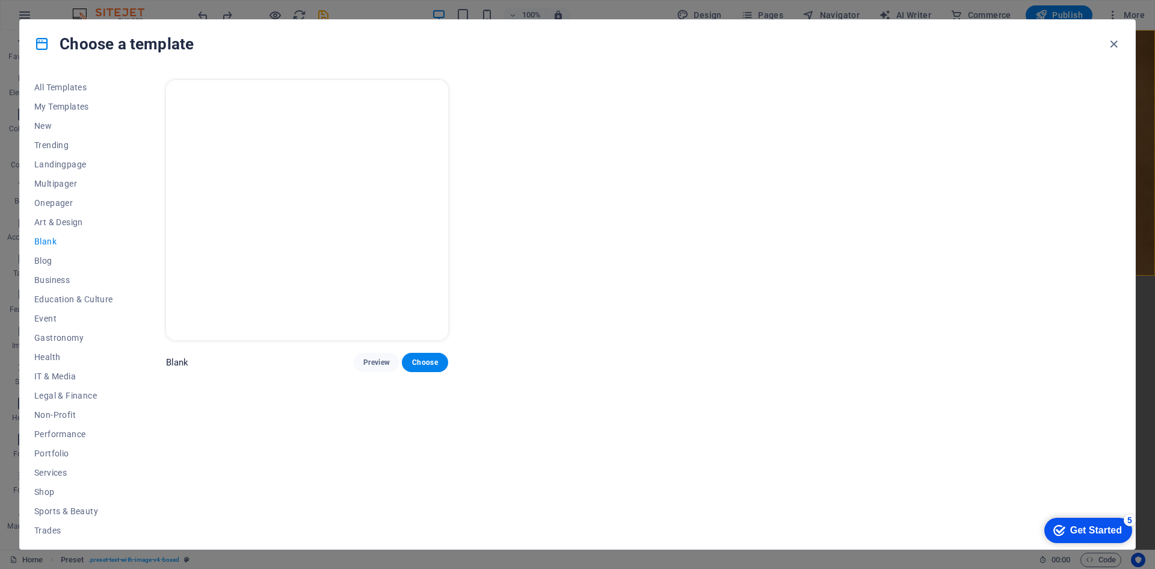
click at [175, 361] on p "Blank" at bounding box center [177, 362] width 23 height 12
click at [423, 365] on span "Choose" at bounding box center [425, 362] width 26 height 10
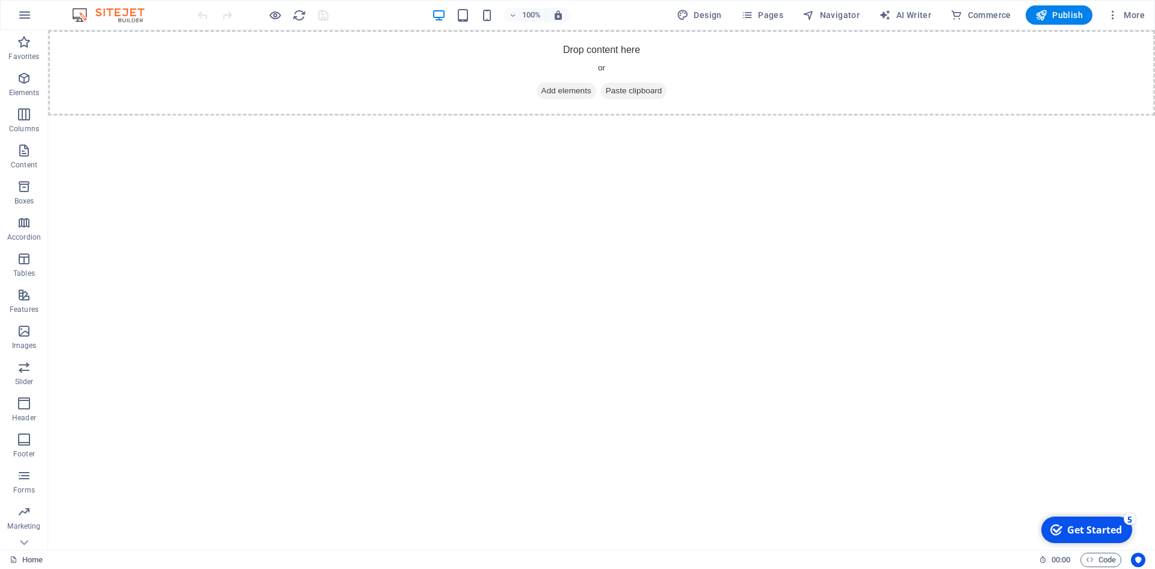
click at [608, 116] on html "Skip to main content Drop content here or Add elements Paste clipboard" at bounding box center [601, 72] width 1107 height 85
click at [605, 36] on div "+" at bounding box center [601, 36] width 23 height 11
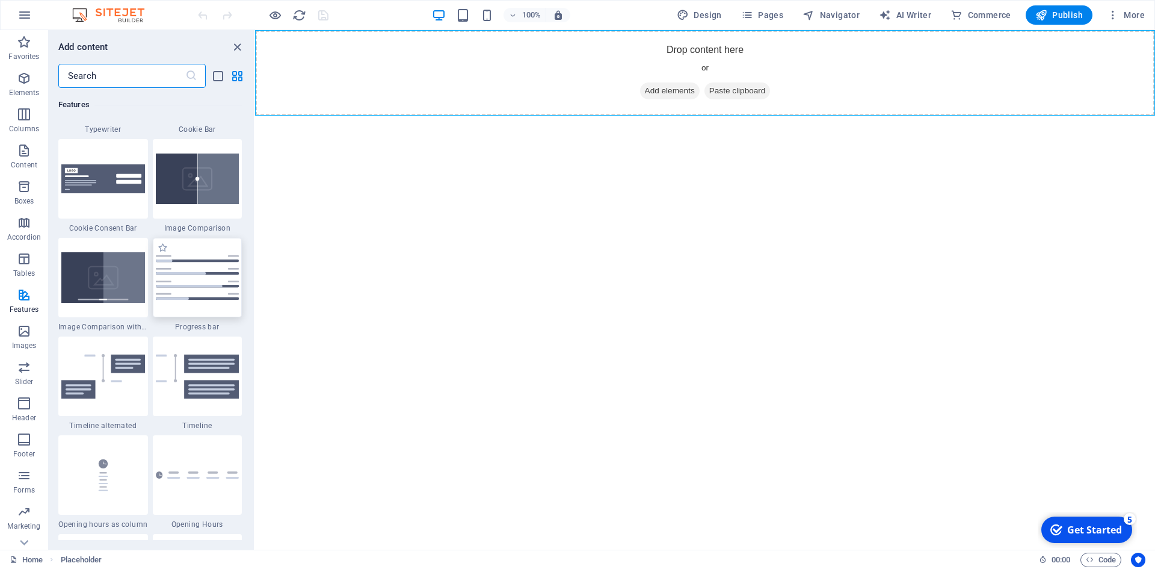
scroll to position [4874, 0]
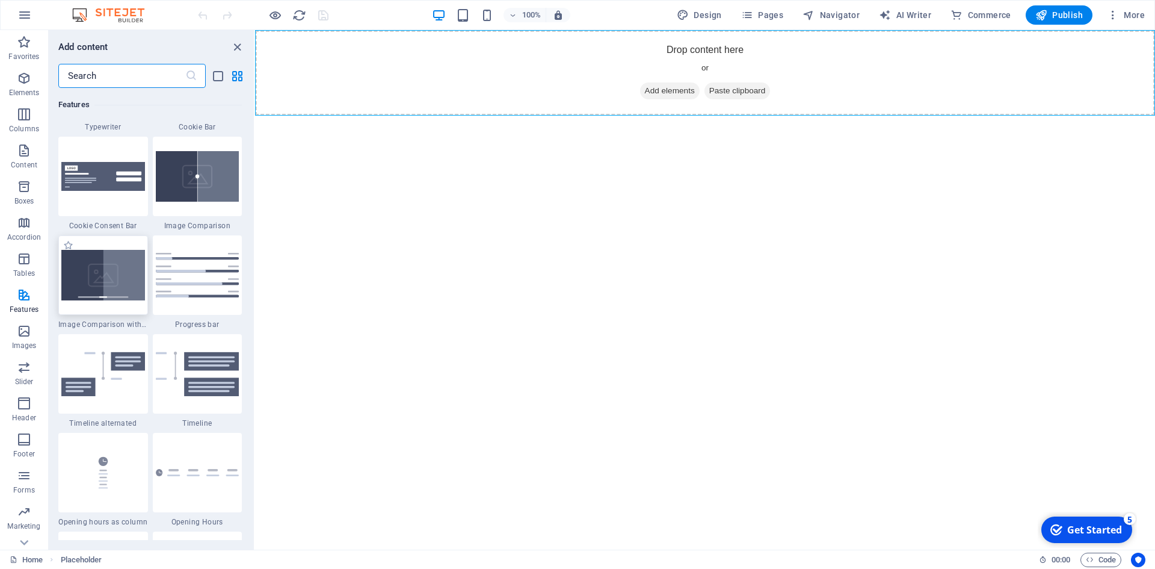
click at [125, 292] on img at bounding box center [103, 275] width 84 height 51
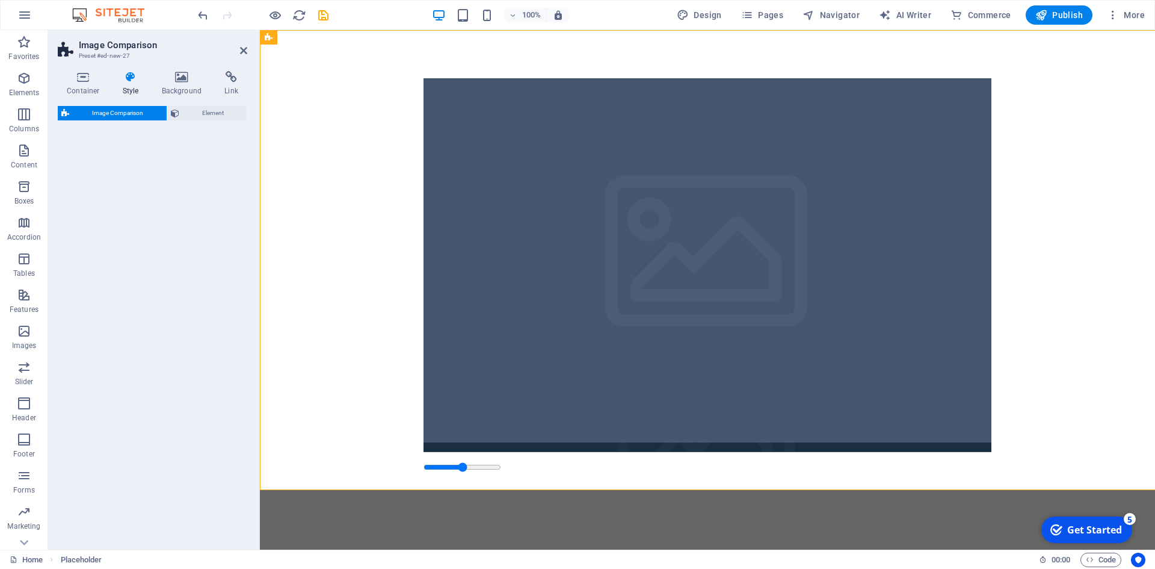
select select "rem"
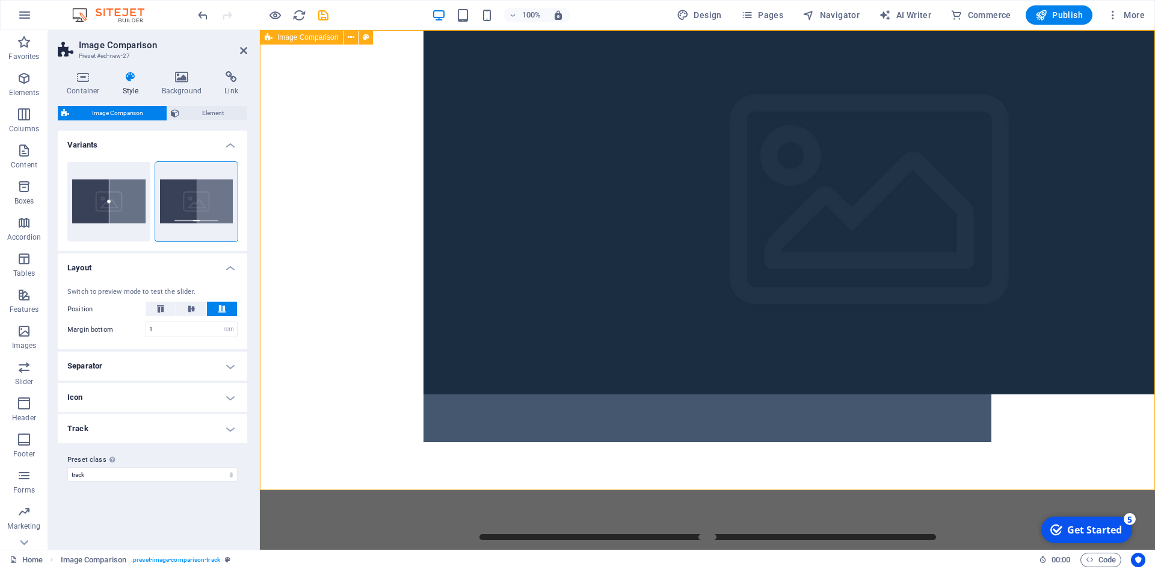
drag, startPoint x: 709, startPoint y: 430, endPoint x: 750, endPoint y: 434, distance: 41.1
click at [750, 434] on figure at bounding box center [708, 260] width 568 height 364
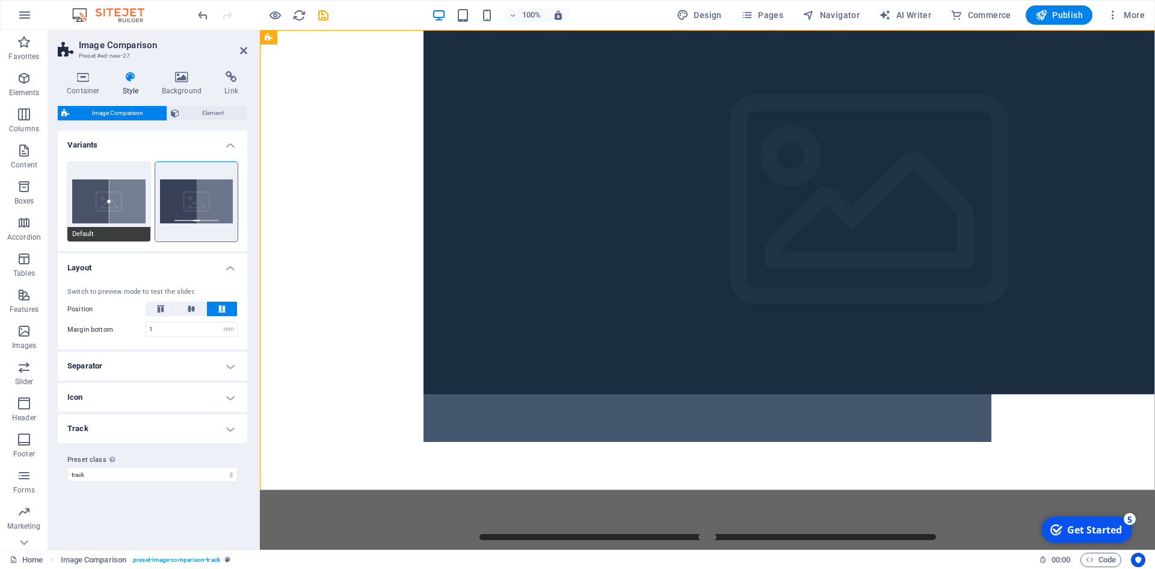
click at [131, 205] on button "Default" at bounding box center [108, 201] width 83 height 79
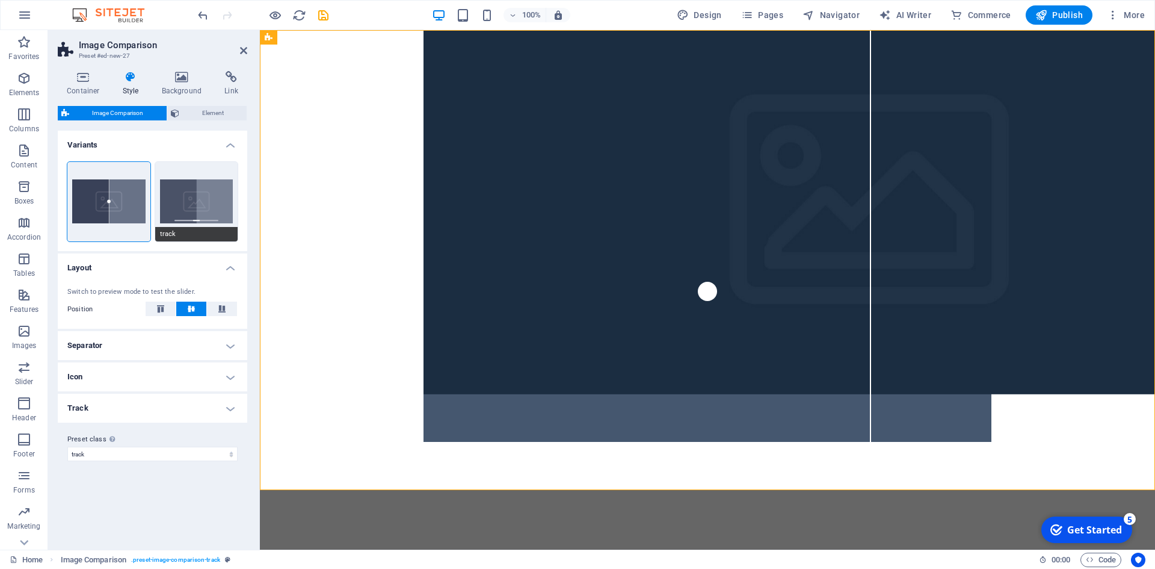
click at [188, 202] on button "track" at bounding box center [196, 201] width 83 height 79
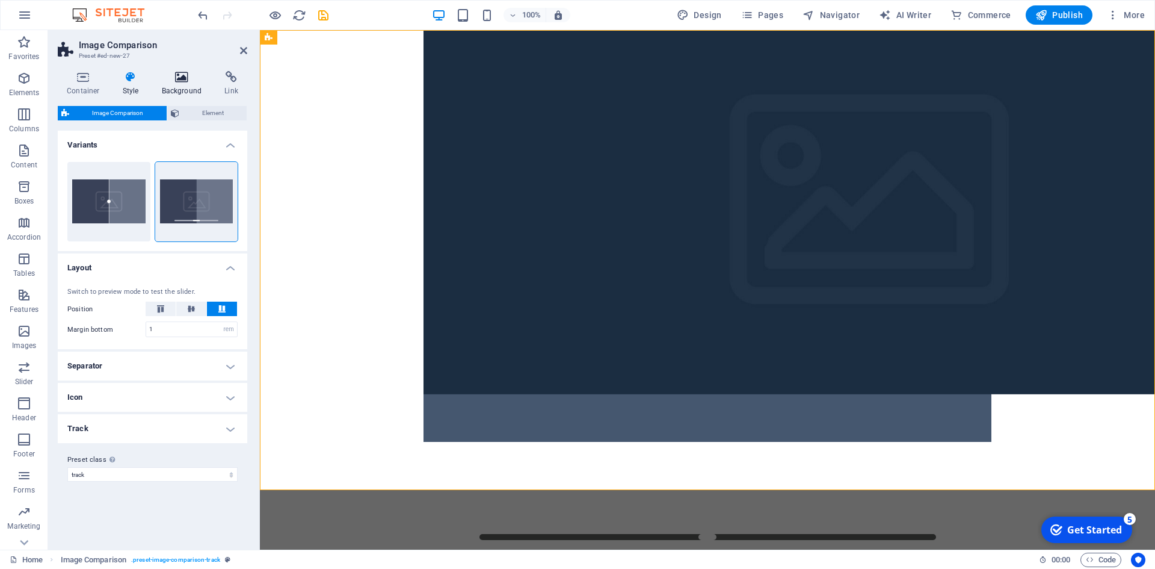
click at [195, 84] on h4 "Background" at bounding box center [184, 83] width 63 height 25
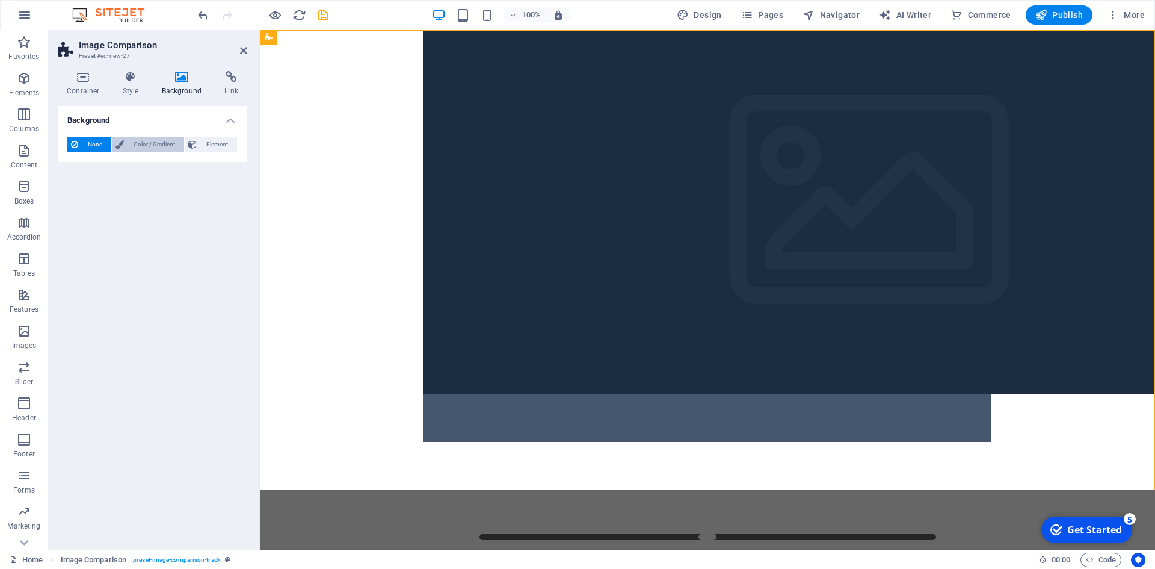
click at [128, 144] on span "Color / Gradient" at bounding box center [154, 144] width 53 height 14
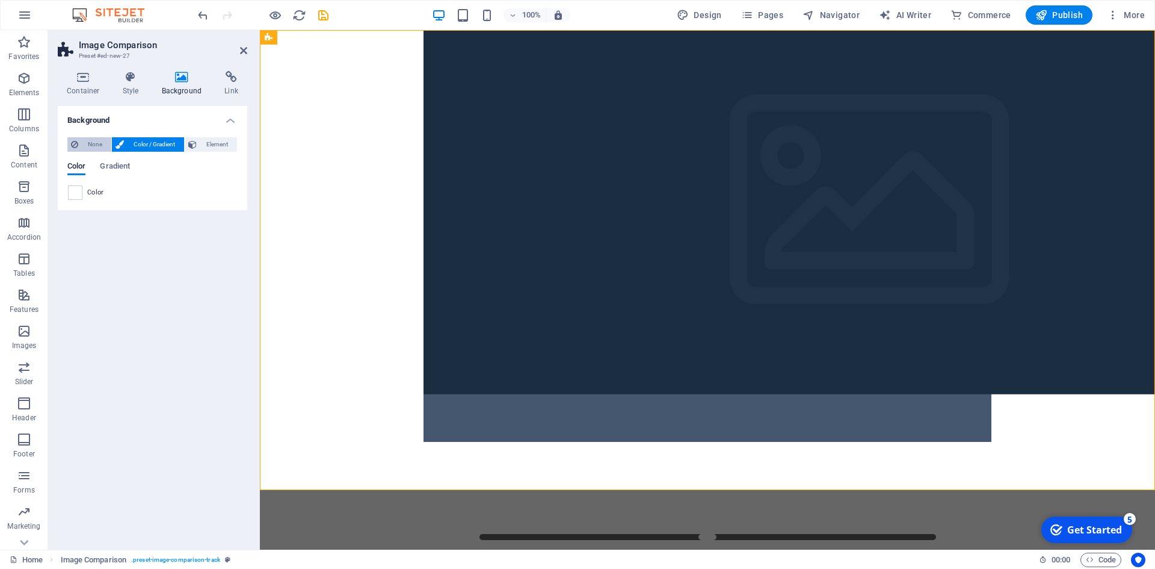
click at [91, 145] on span "None" at bounding box center [95, 144] width 26 height 14
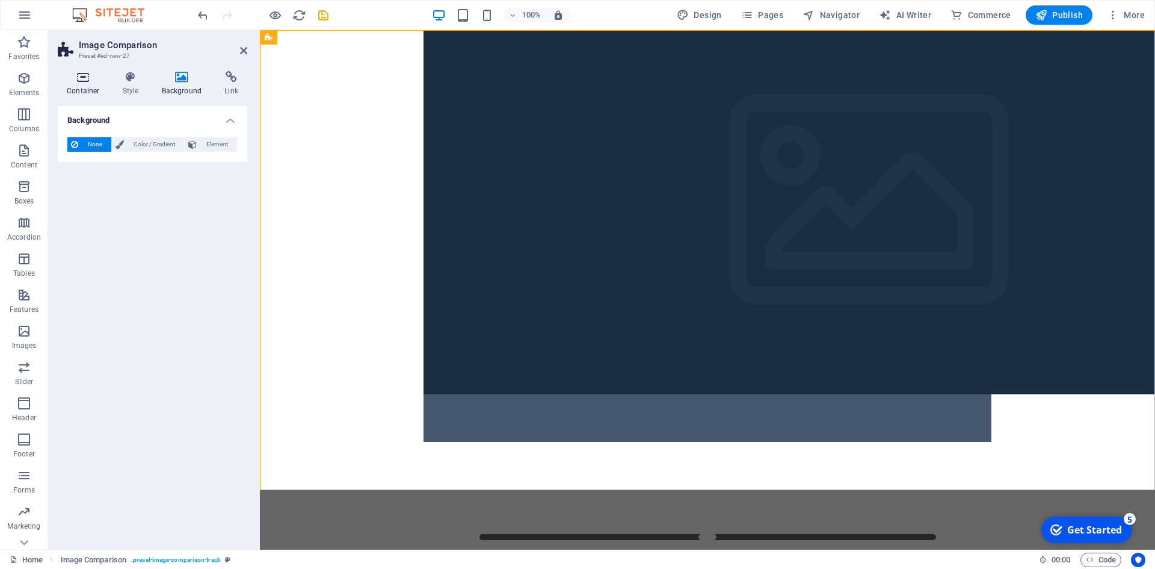
click at [84, 81] on icon at bounding box center [83, 77] width 51 height 12
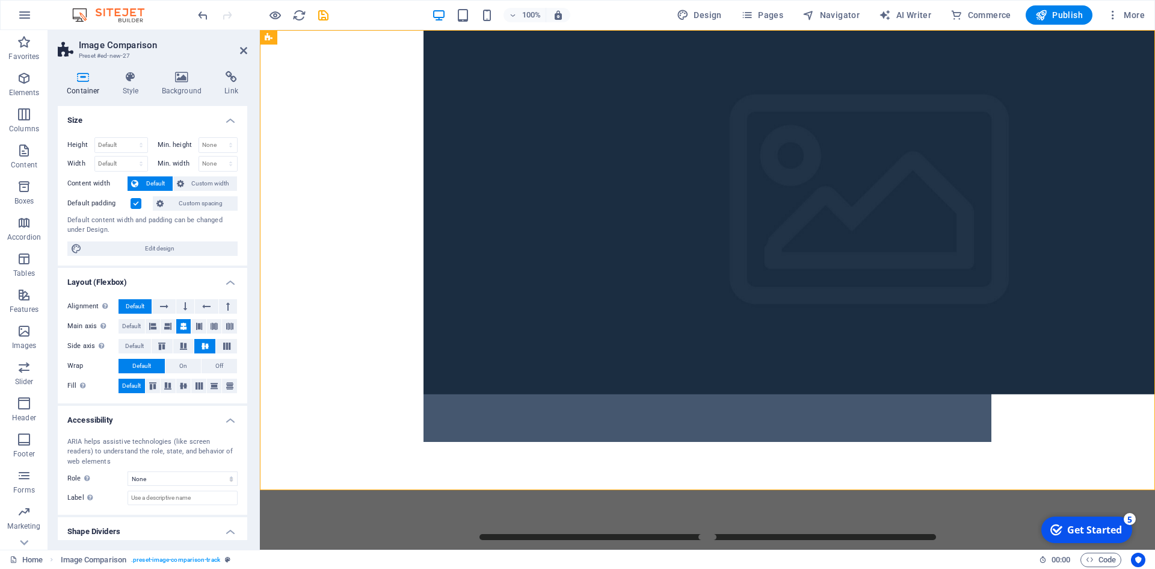
click at [243, 56] on header "Image Comparison Preset #ed-new-27" at bounding box center [153, 45] width 190 height 31
click at [244, 51] on icon at bounding box center [243, 51] width 7 height 10
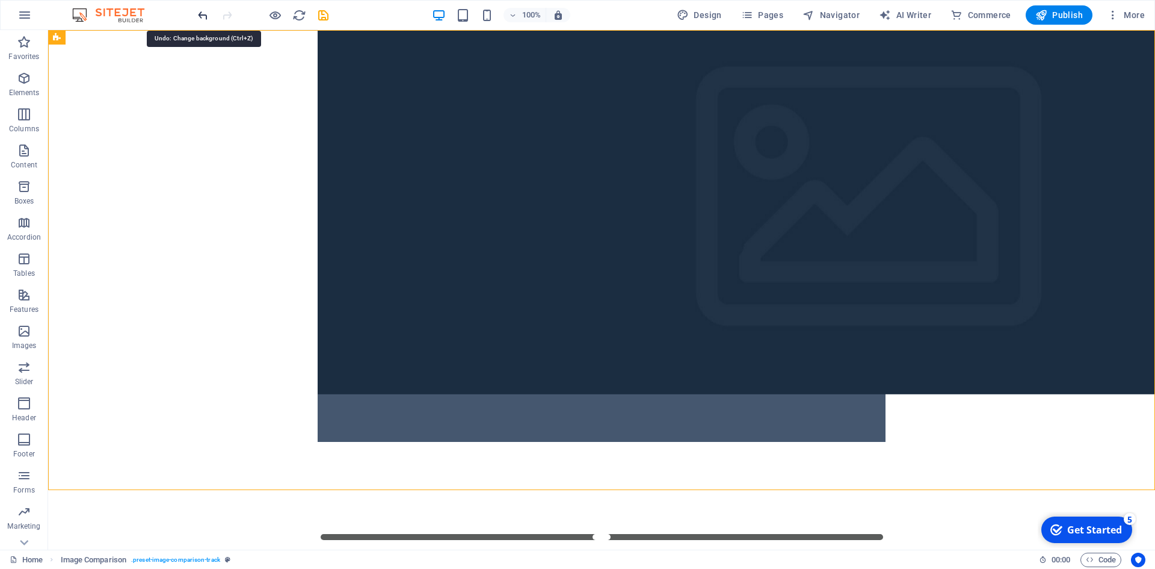
click at [200, 13] on icon "undo" at bounding box center [203, 15] width 14 height 14
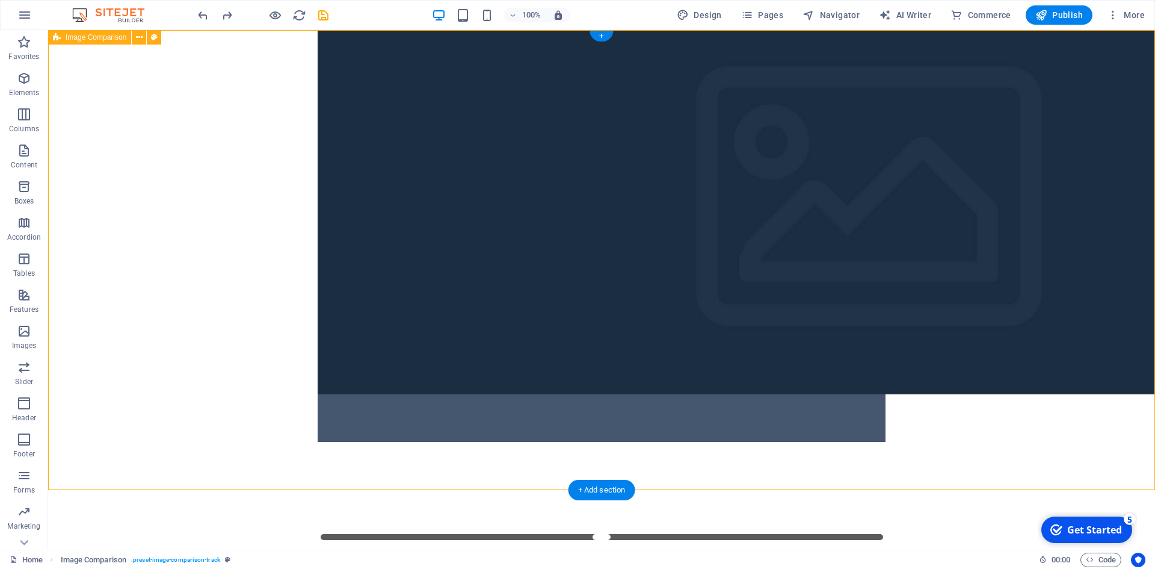
click at [706, 232] on figure at bounding box center [602, 260] width 568 height 364
drag, startPoint x: 608, startPoint y: 34, endPoint x: 353, endPoint y: 5, distance: 256.8
click at [608, 34] on div "+" at bounding box center [601, 36] width 23 height 11
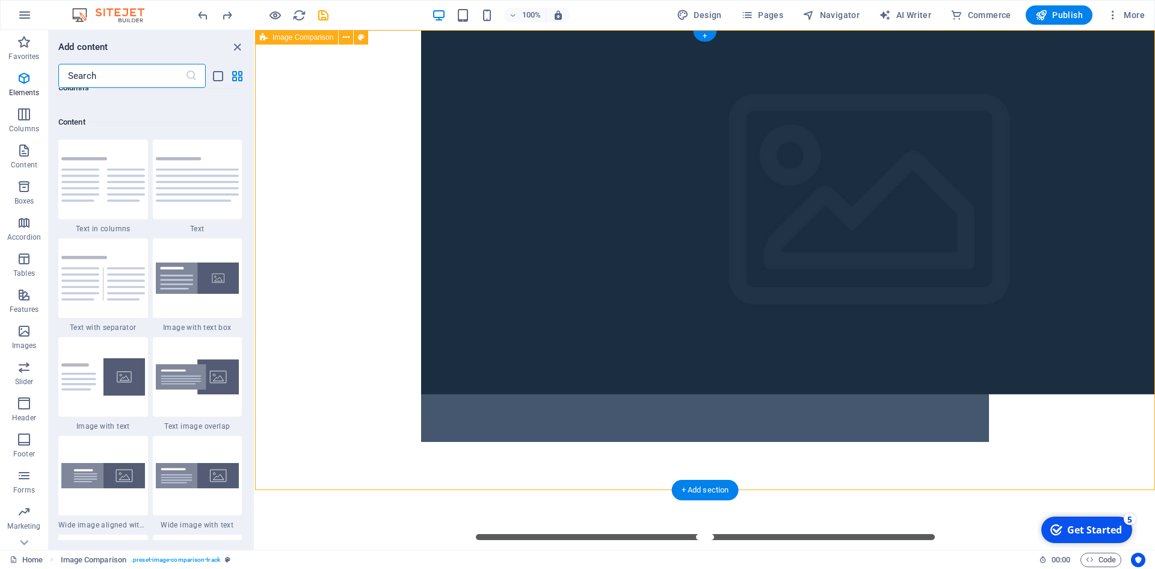
scroll to position [2106, 0]
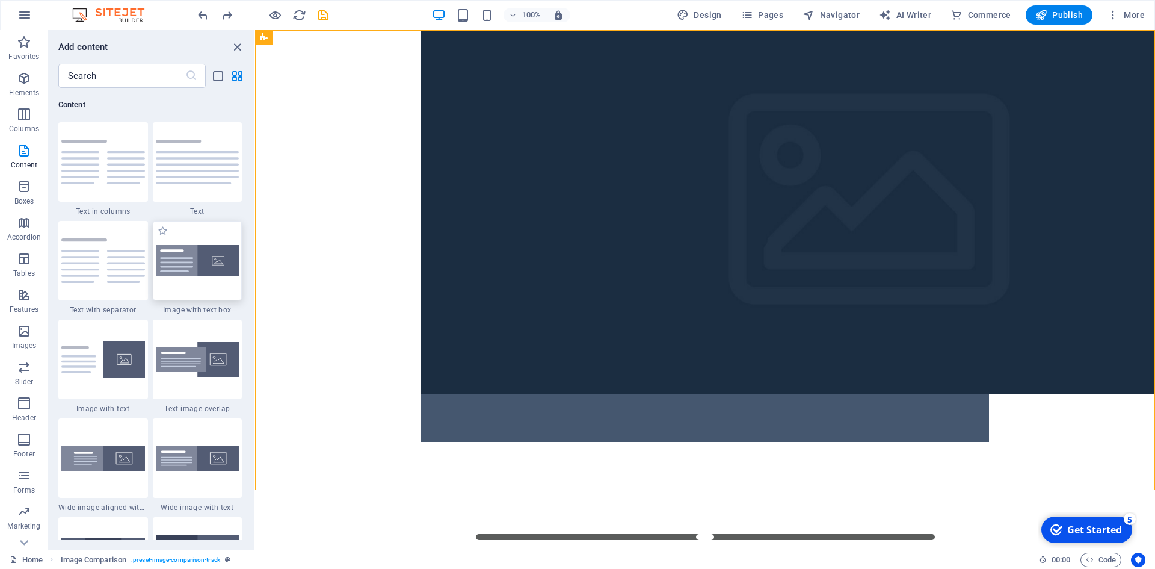
click at [214, 280] on div at bounding box center [198, 260] width 90 height 79
click at [255, 279] on div "Drag here to replace the existing content. Press “Ctrl” if you want to create a…" at bounding box center [705, 289] width 900 height 519
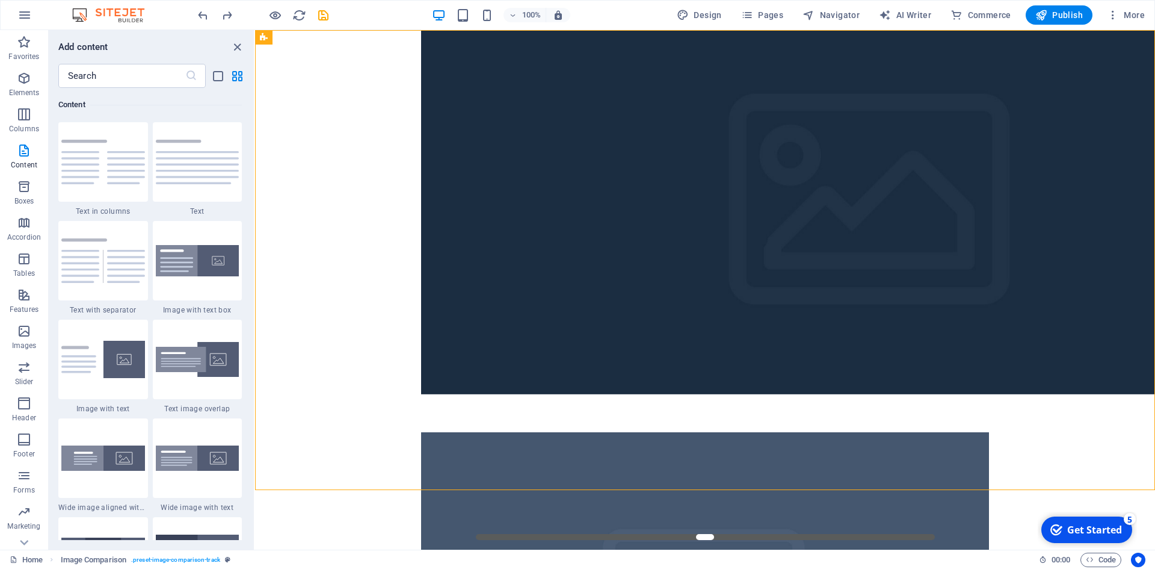
select select "rem"
select select "px"
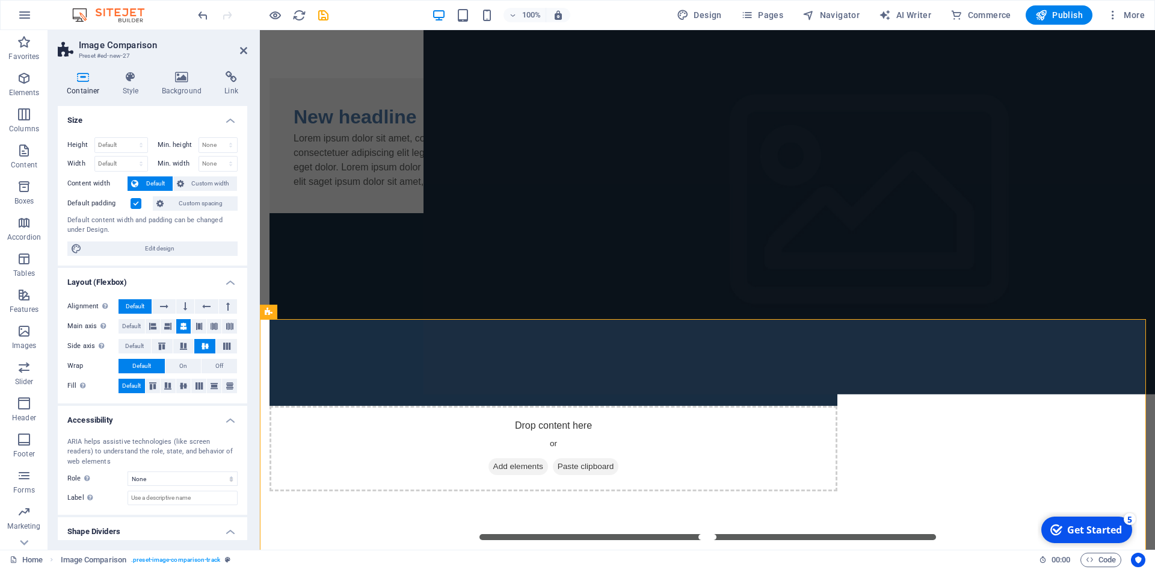
drag, startPoint x: 149, startPoint y: 61, endPoint x: 168, endPoint y: 74, distance: 23.5
click at [149, 61] on div "Container Style Background Link Size Height Default px rem % vh vw Min. height …" at bounding box center [152, 305] width 209 height 488
click at [176, 80] on icon at bounding box center [182, 77] width 58 height 12
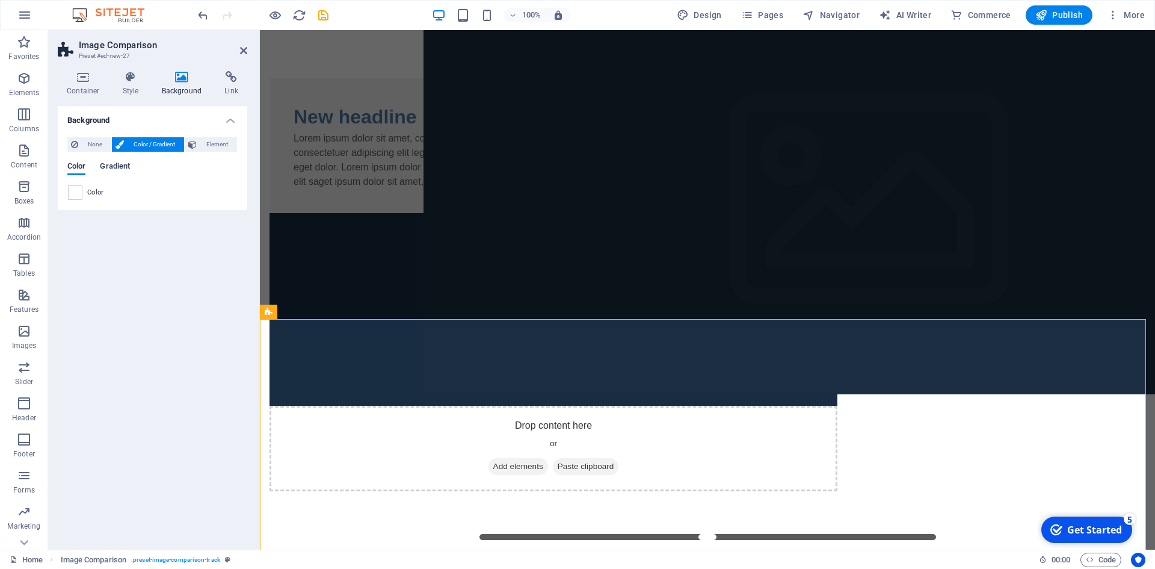
click at [116, 167] on span "Gradient" at bounding box center [115, 167] width 30 height 17
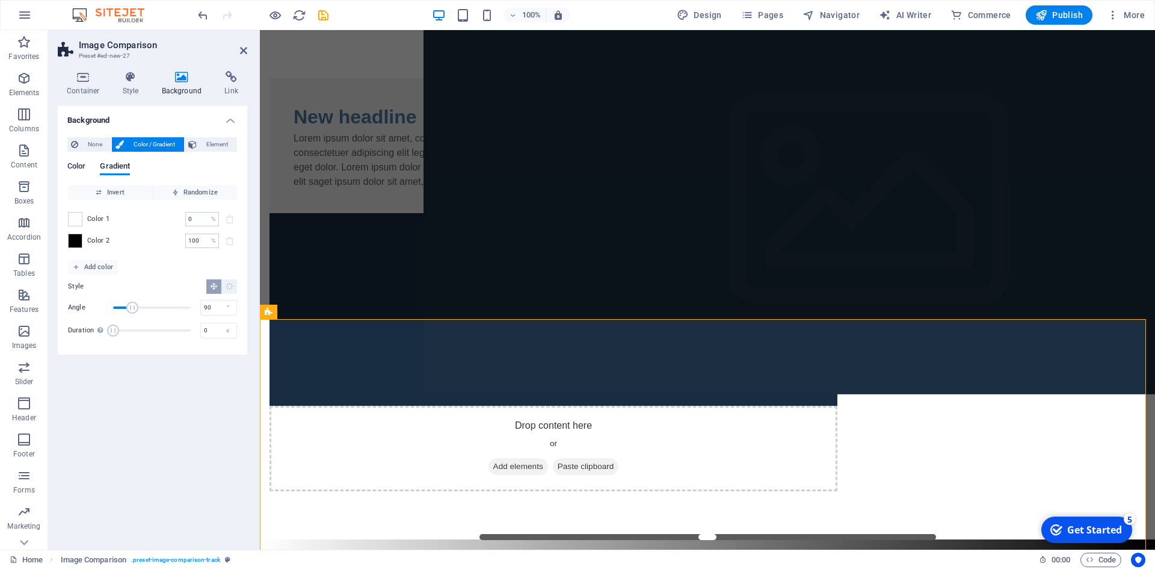
click at [81, 165] on span "Color" at bounding box center [76, 167] width 18 height 17
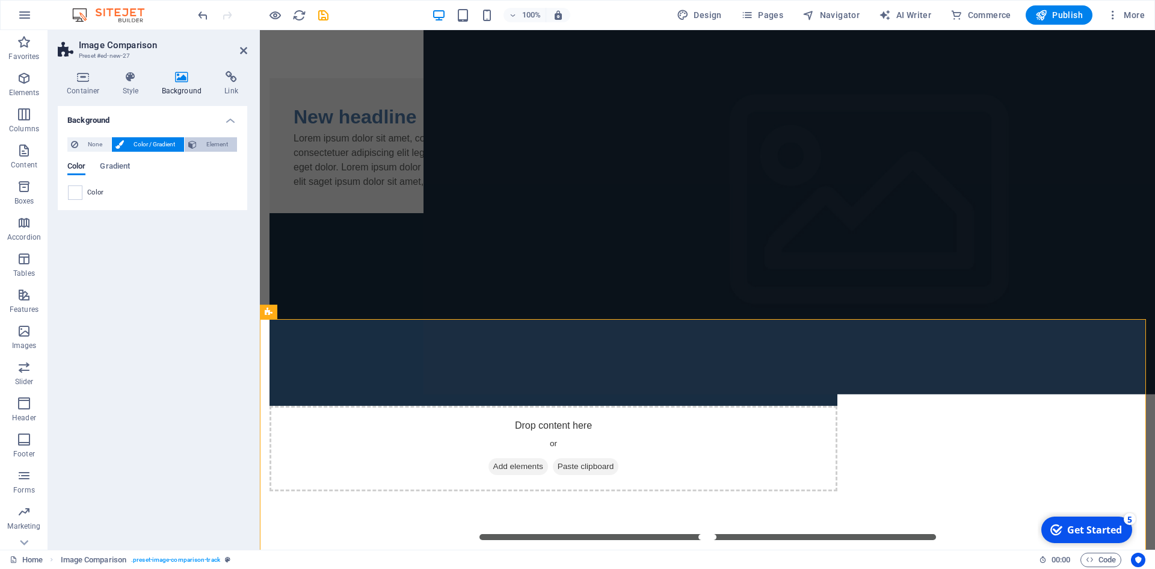
click at [213, 144] on span "Element" at bounding box center [216, 144] width 33 height 14
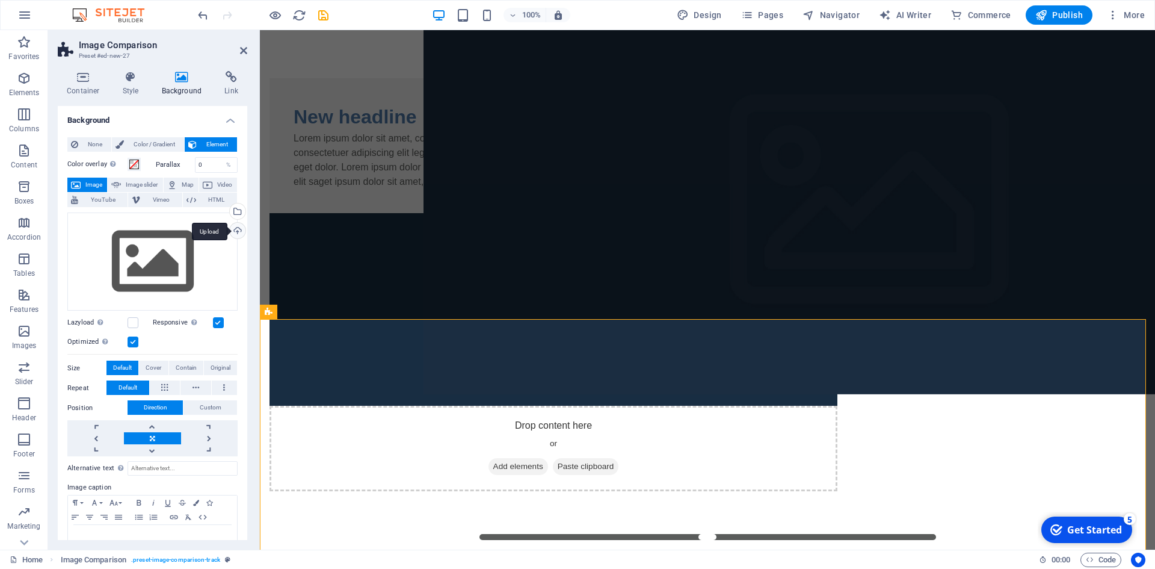
click at [238, 226] on div "Upload" at bounding box center [236, 232] width 18 height 18
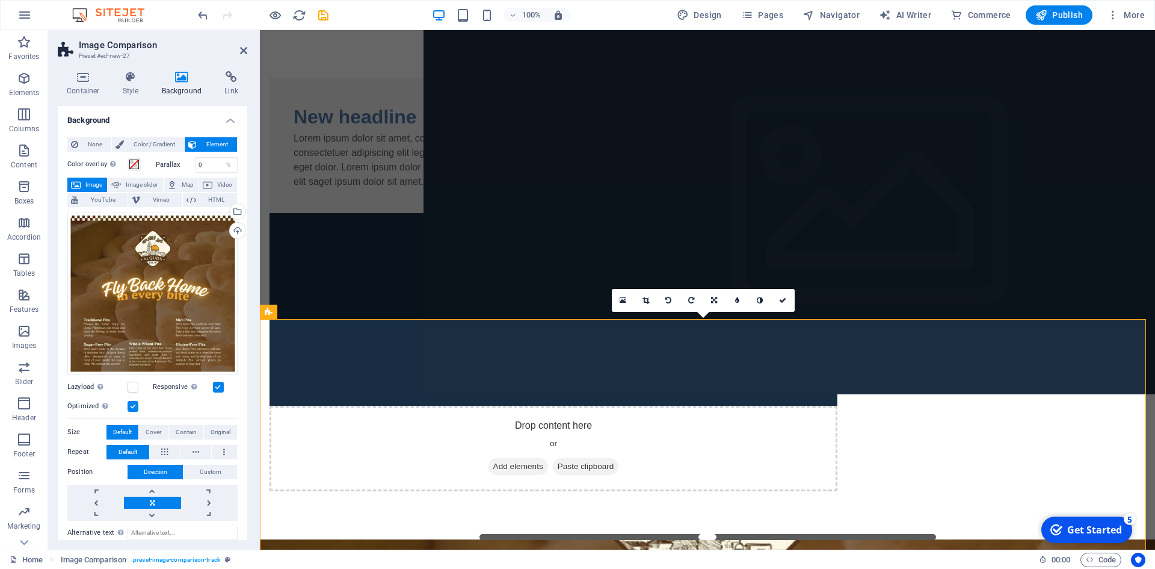
click at [443, 394] on figure at bounding box center [871, 212] width 895 height 364
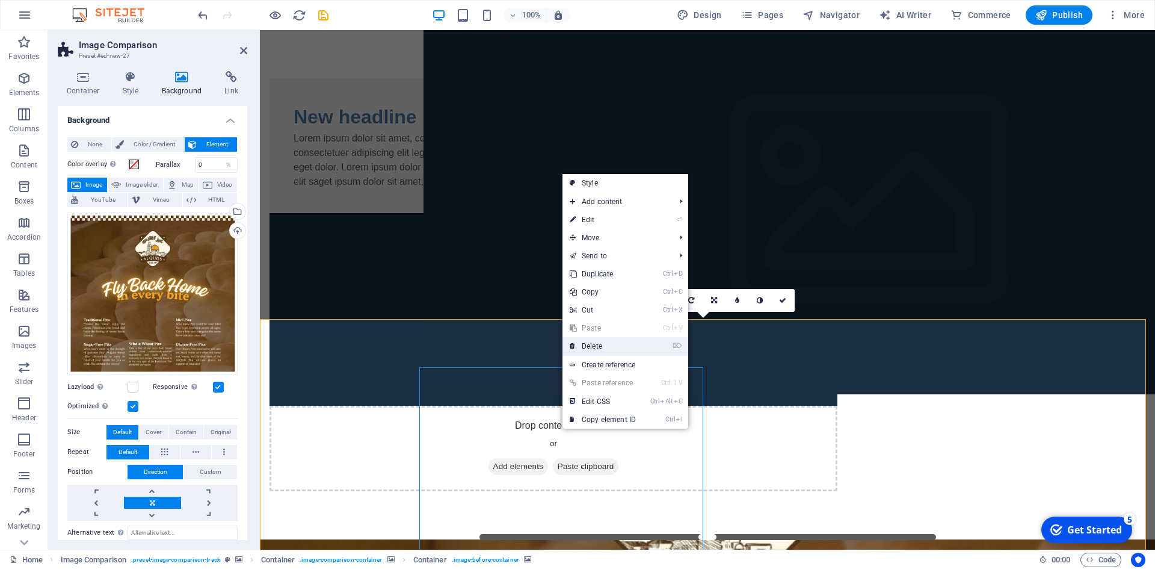
click at [601, 352] on link "⌦ Delete" at bounding box center [603, 346] width 81 height 18
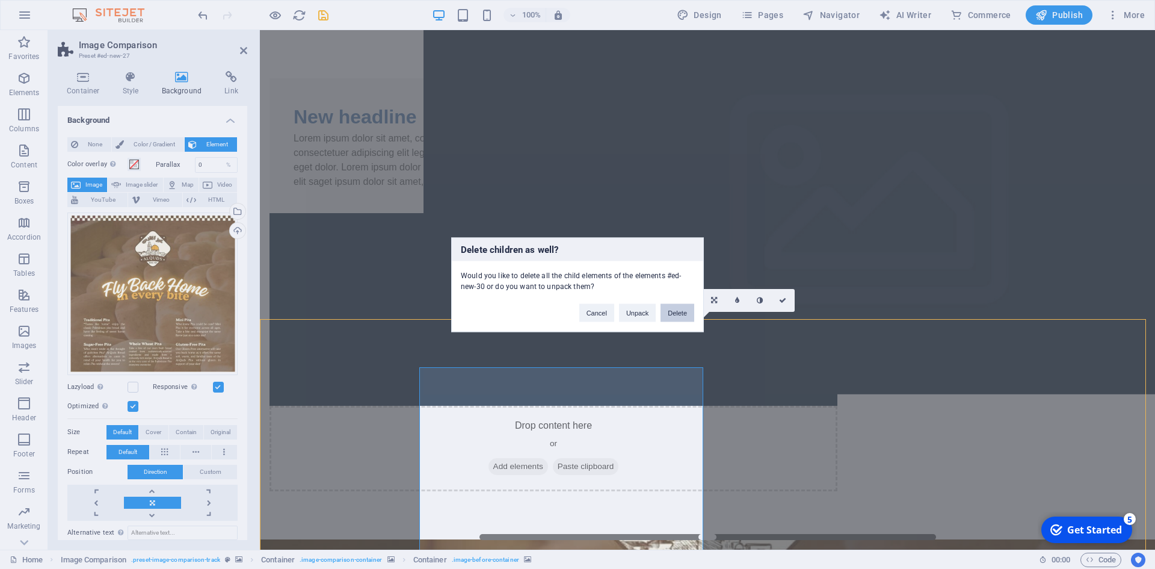
click at [679, 317] on button "Delete" at bounding box center [678, 312] width 34 height 18
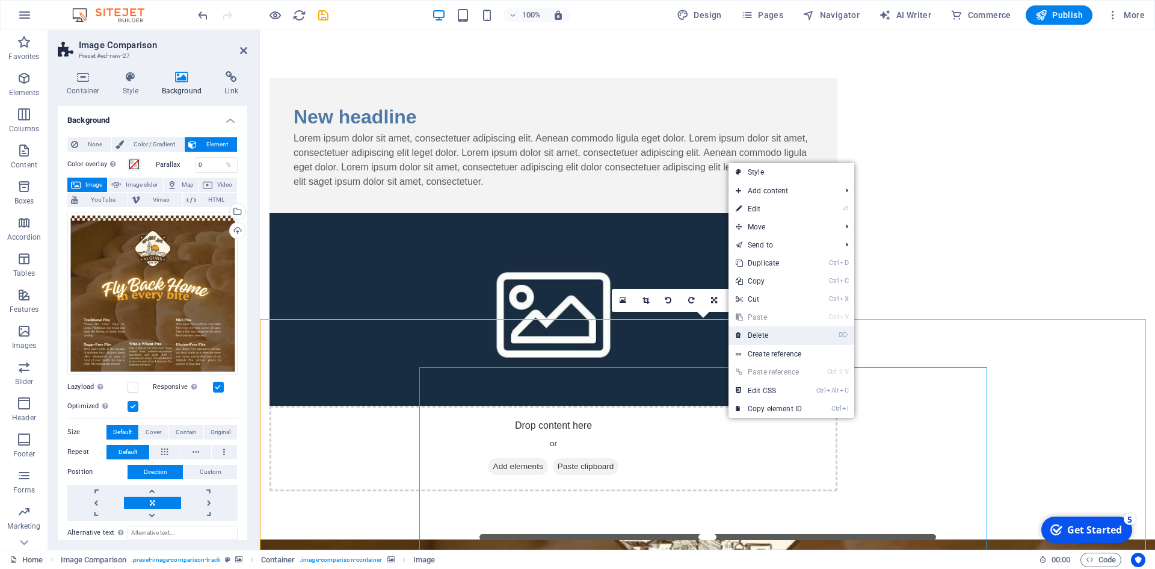
click at [770, 338] on link "⌦ Delete" at bounding box center [769, 335] width 81 height 18
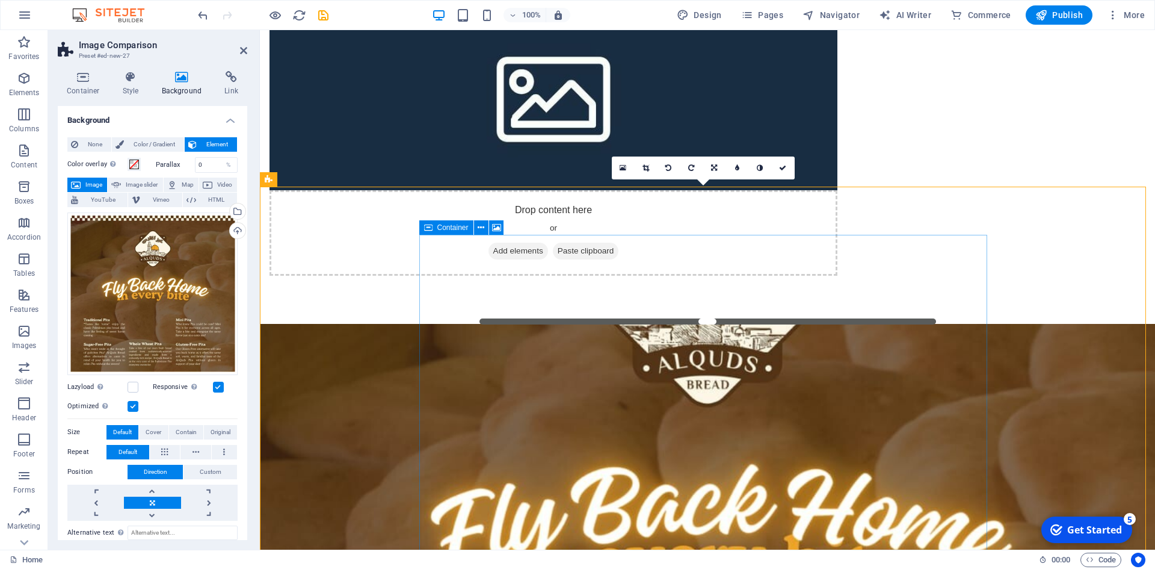
scroll to position [229, 0]
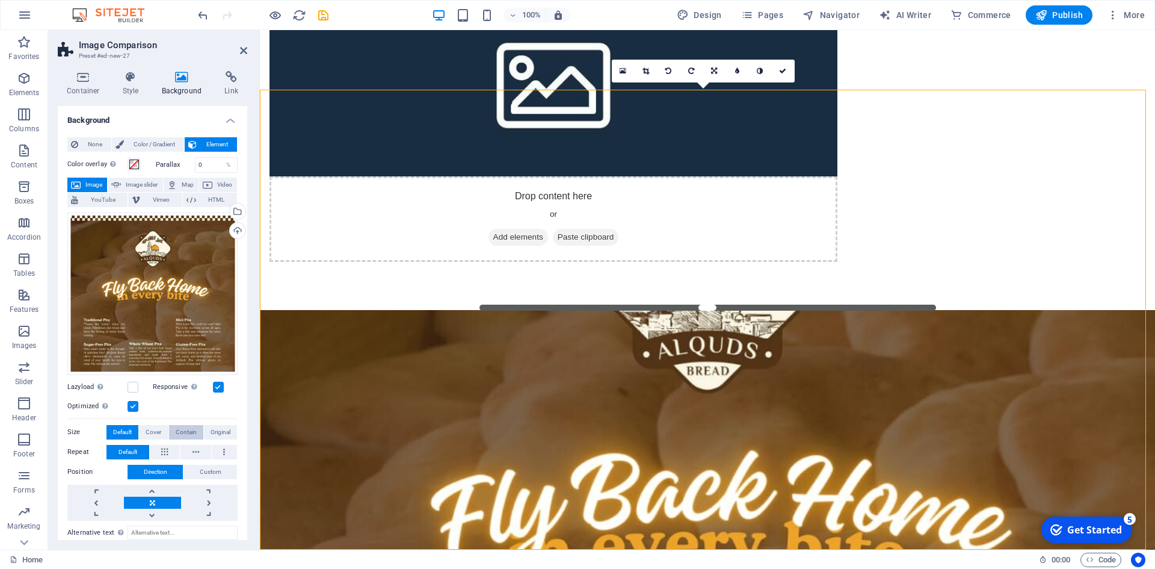
click at [181, 433] on span "Contain" at bounding box center [186, 432] width 21 height 14
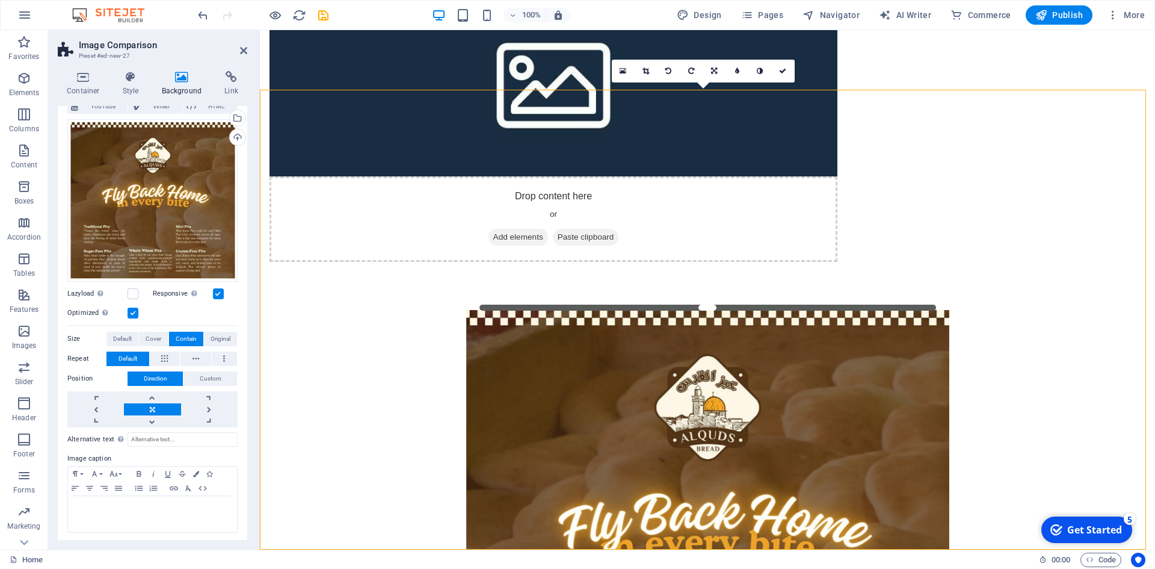
scroll to position [94, 0]
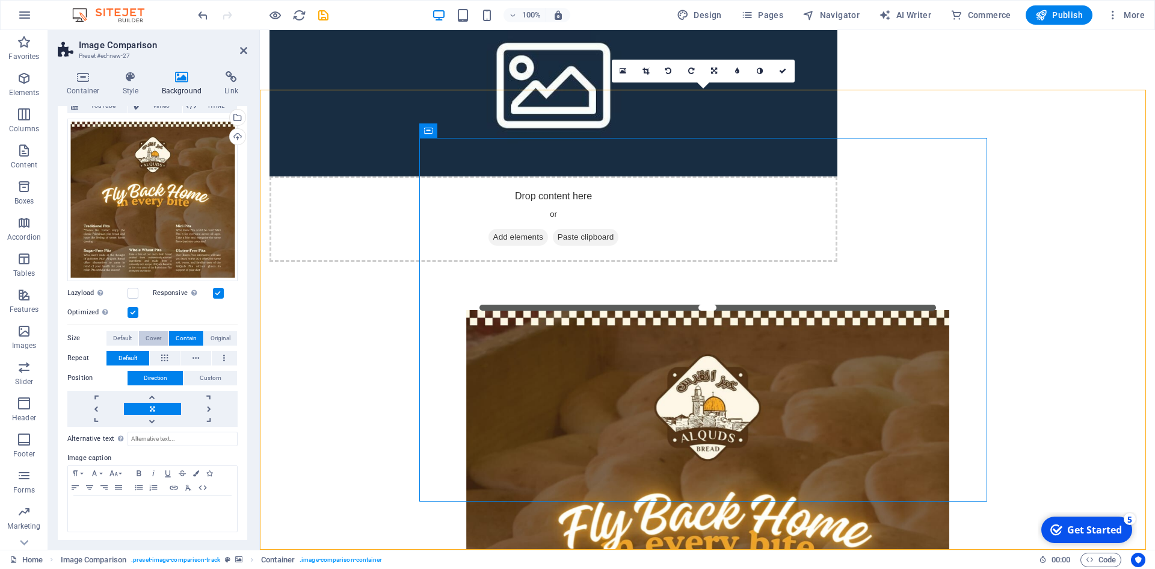
click at [152, 337] on span "Cover" at bounding box center [154, 338] width 16 height 14
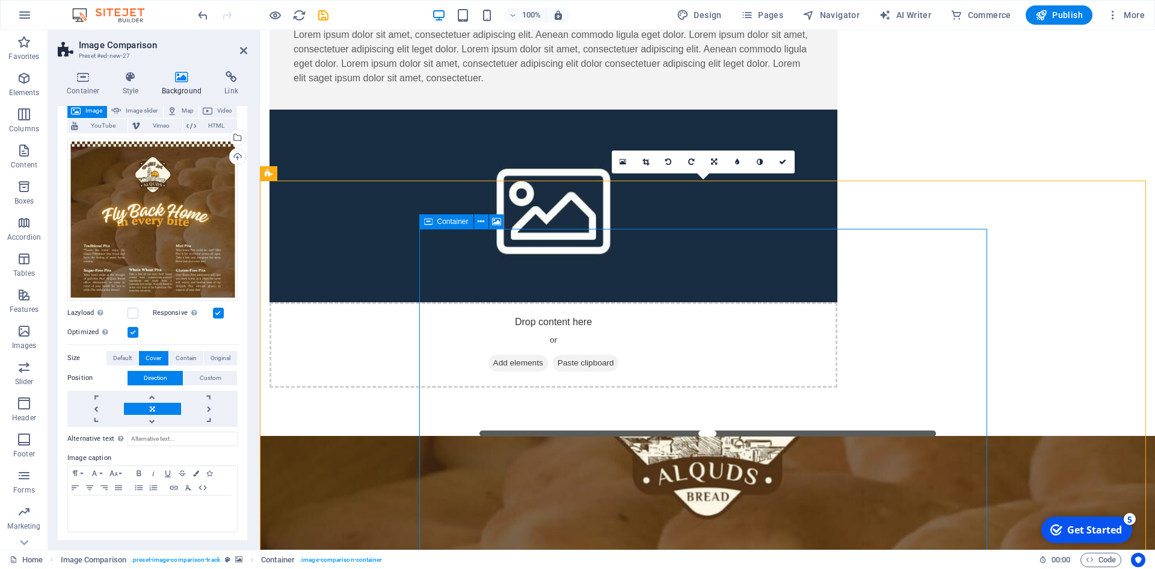
scroll to position [0, 0]
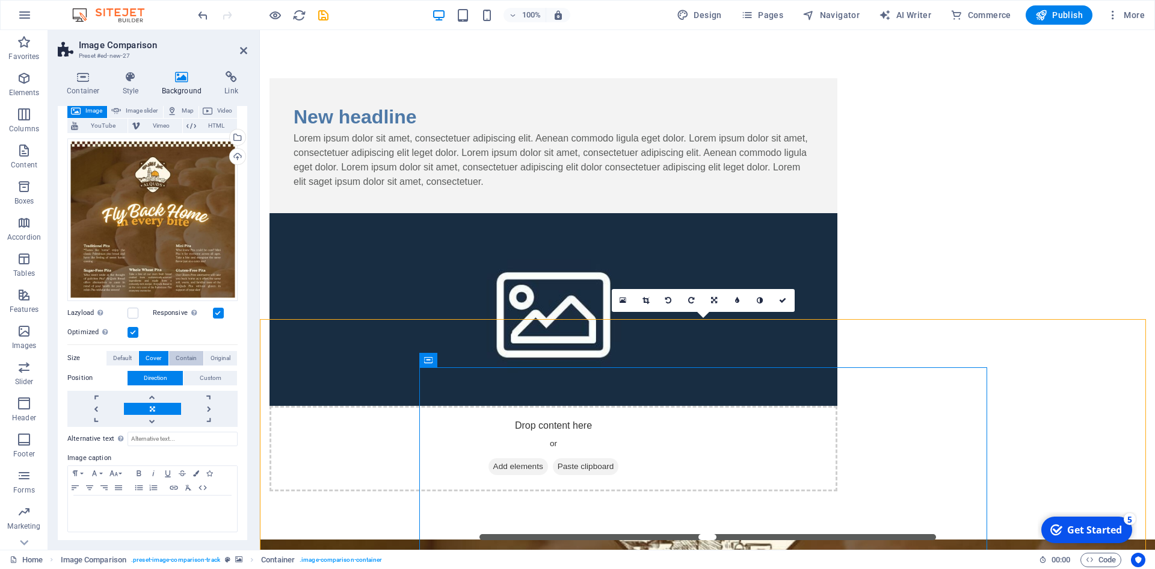
click at [183, 354] on span "Contain" at bounding box center [186, 358] width 21 height 14
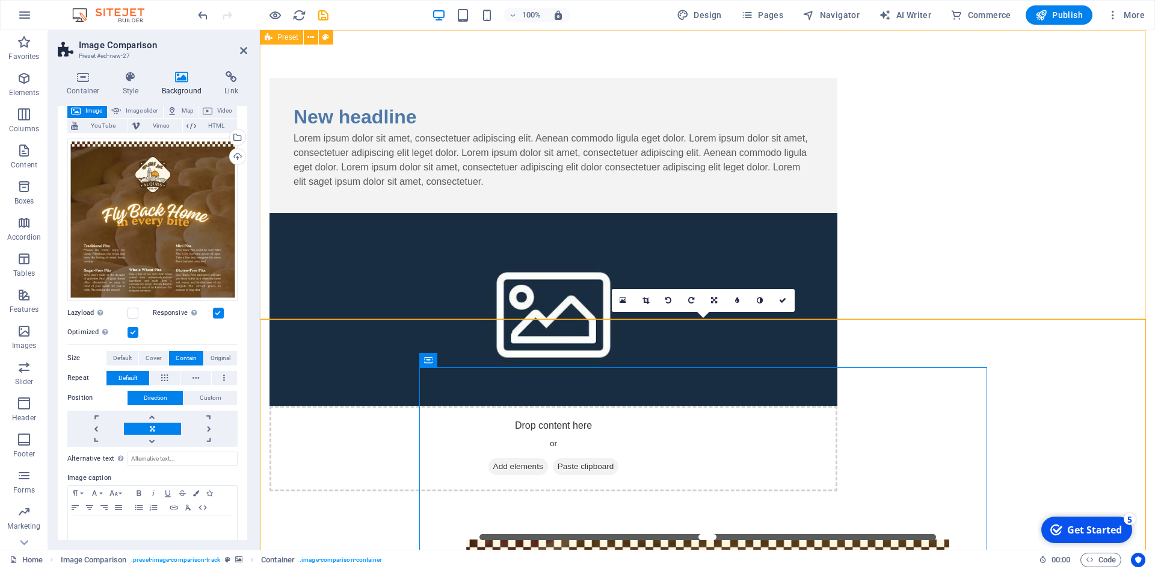
click at [838, 213] on figure at bounding box center [554, 309] width 568 height 193
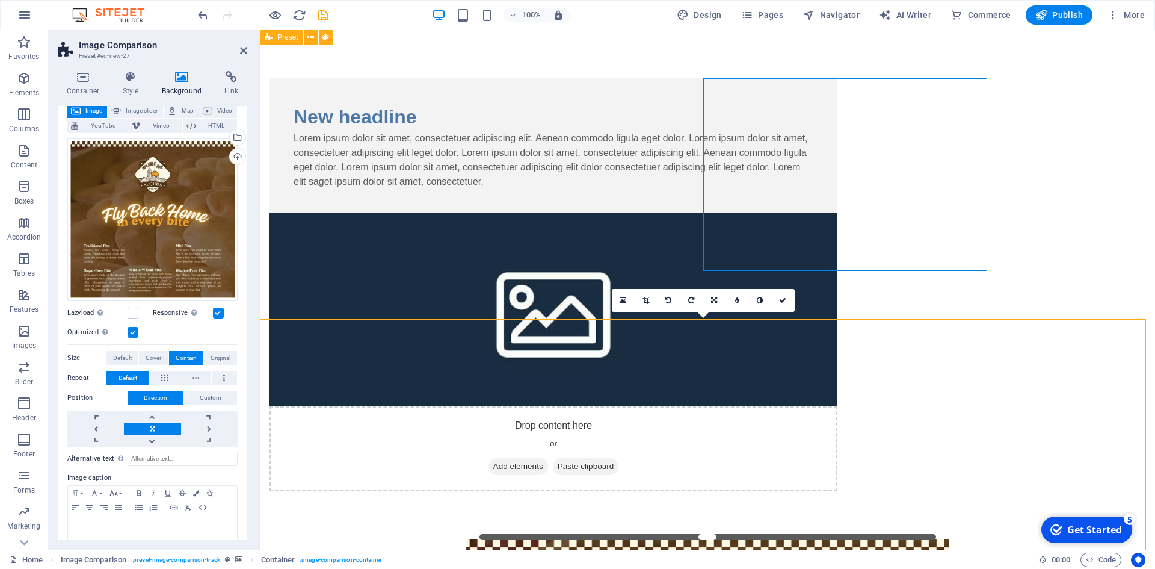
click at [838, 213] on figure at bounding box center [554, 309] width 568 height 193
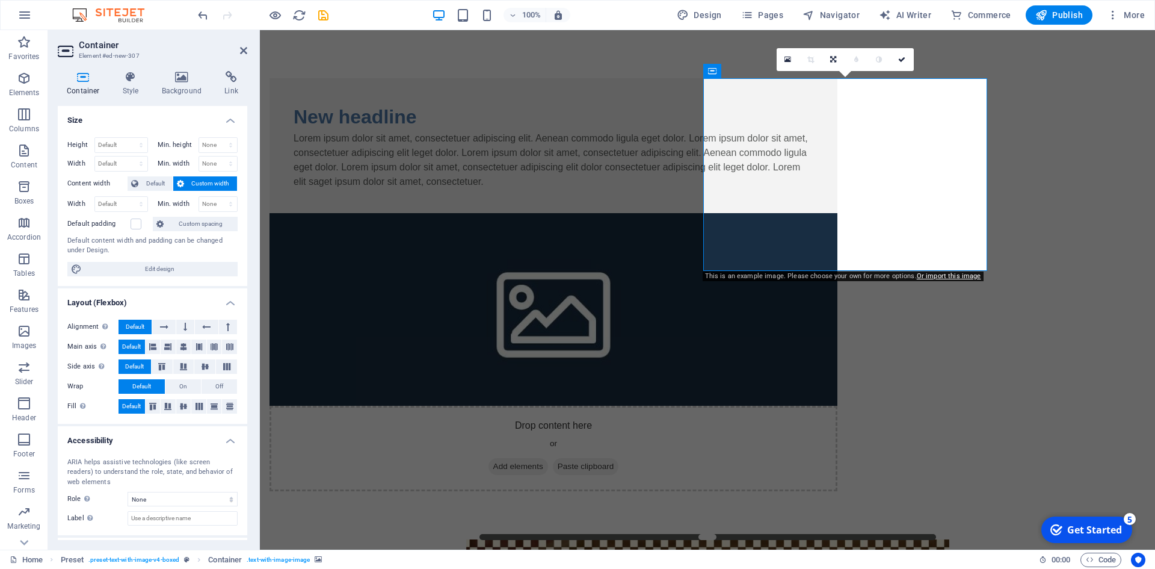
click at [838, 213] on figure at bounding box center [554, 309] width 568 height 193
click at [183, 87] on h4 "Background" at bounding box center [184, 83] width 63 height 25
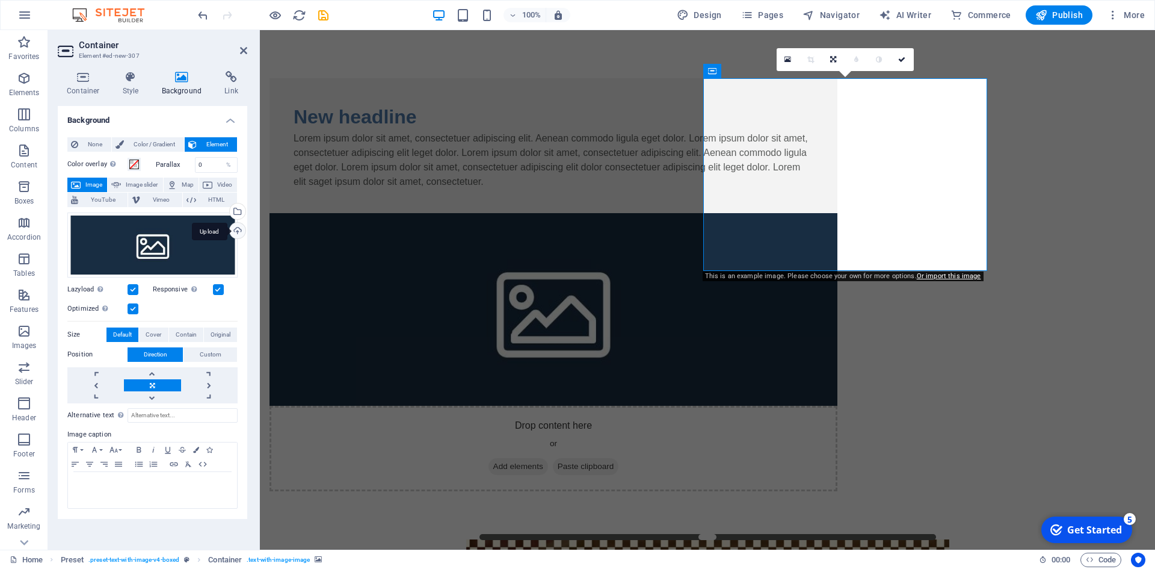
click at [239, 231] on div "Upload" at bounding box center [236, 232] width 18 height 18
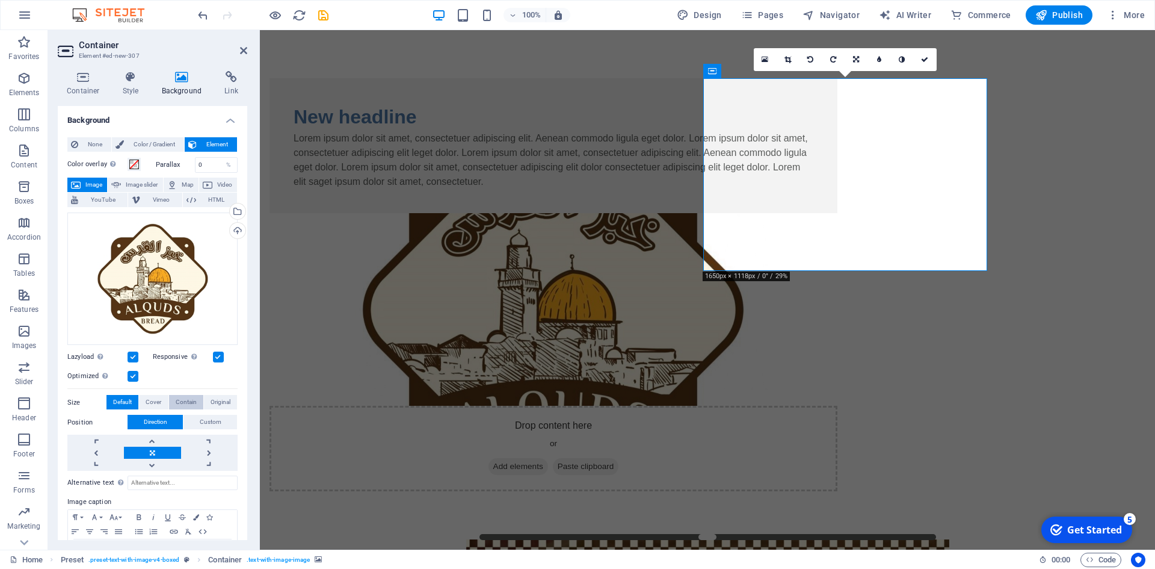
click at [177, 401] on span "Contain" at bounding box center [186, 402] width 21 height 14
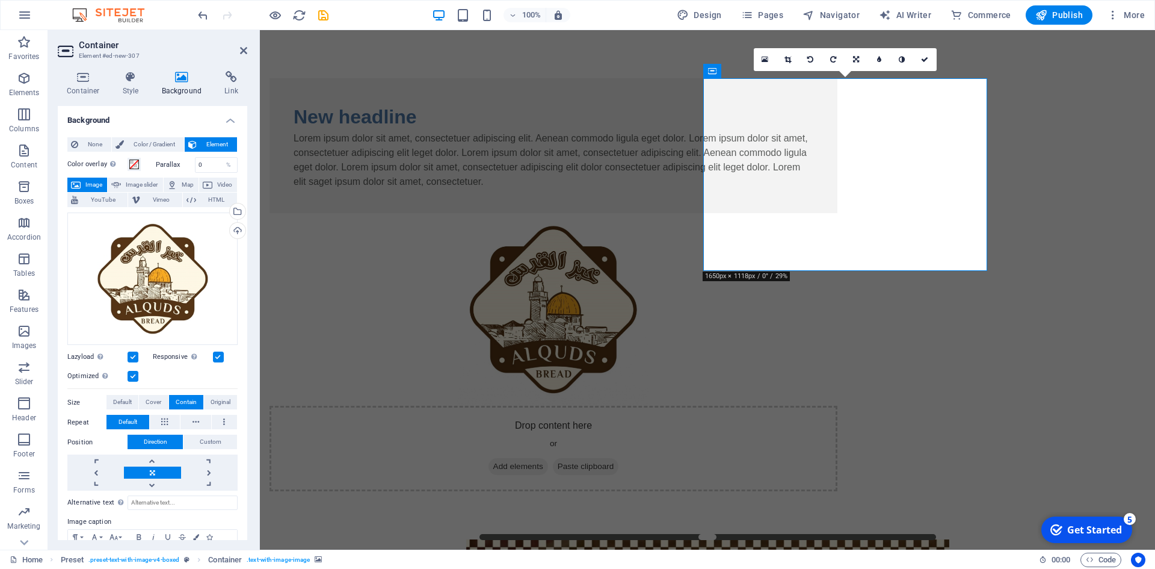
click at [239, 368] on div "None Color / Gradient Element Stretch background to full-width Color overlay Pl…" at bounding box center [153, 367] width 190 height 479
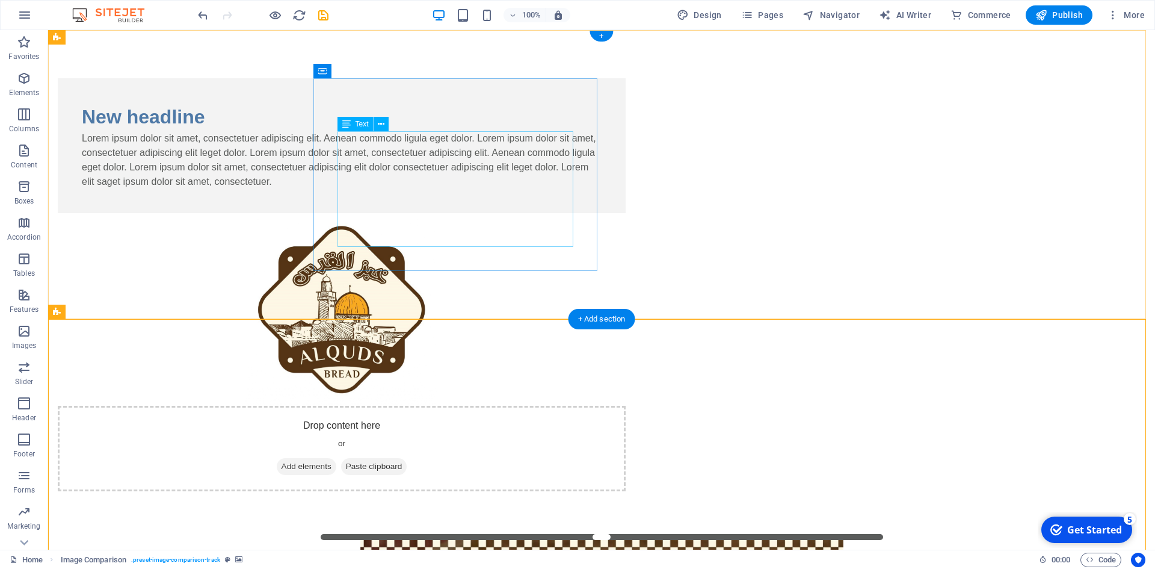
click at [512, 189] on div "Lorem ipsum dolor sit amet, consectetuer adipiscing elit. Aenean commodo ligula…" at bounding box center [342, 160] width 520 height 58
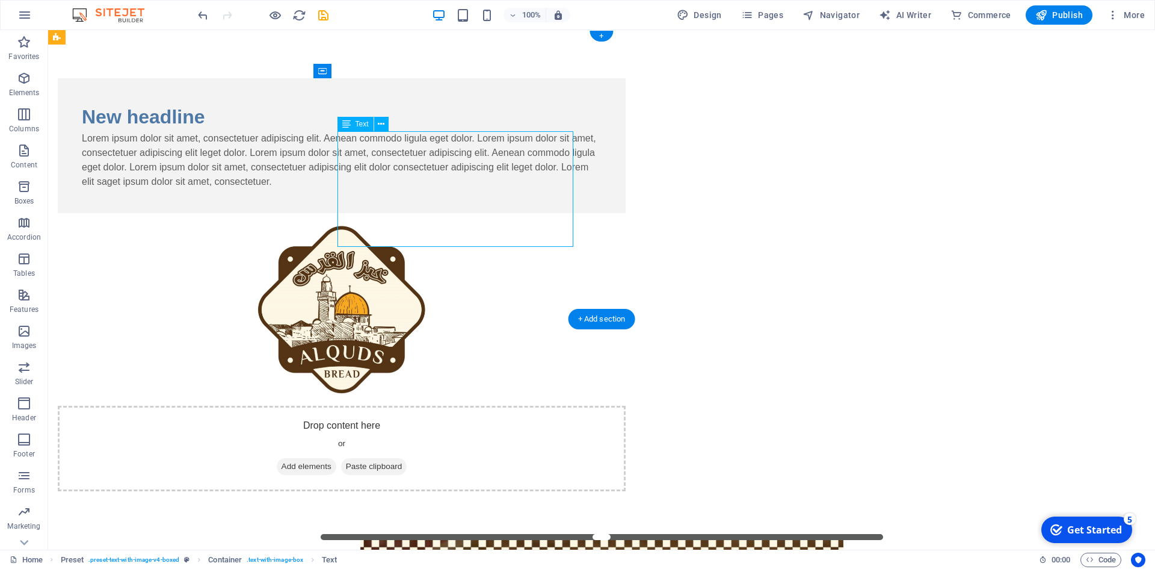
click at [513, 189] on div "Lorem ipsum dolor sit amet, consectetuer adipiscing elit. Aenean commodo ligula…" at bounding box center [342, 160] width 520 height 58
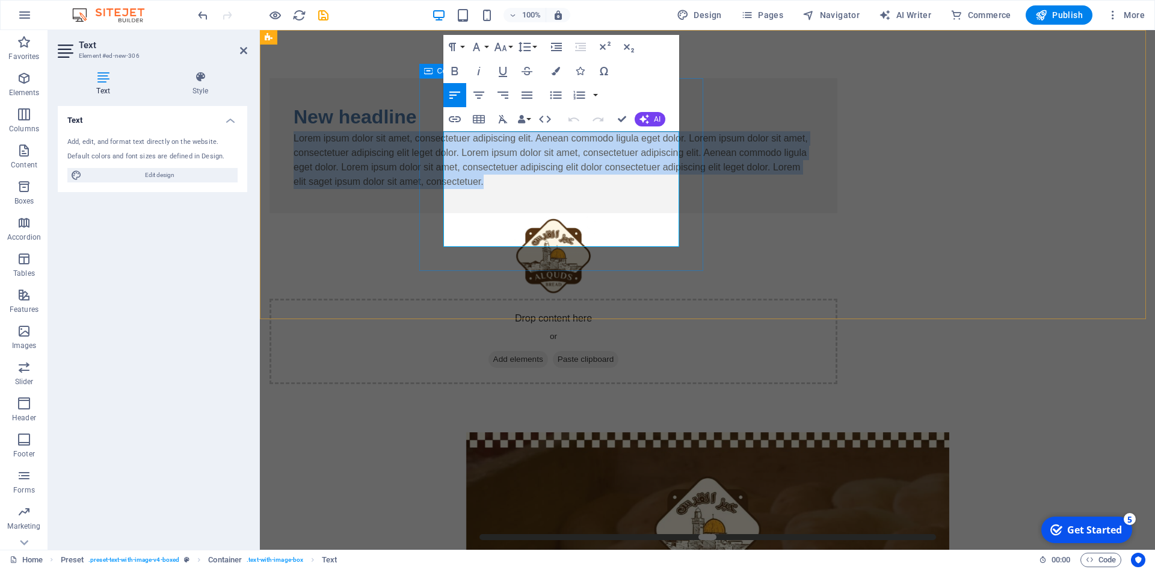
drag, startPoint x: 639, startPoint y: 239, endPoint x: 430, endPoint y: 127, distance: 237.4
click at [430, 125] on div "New headline Lorem ipsum dolor sit amet, consectetuer adipiscing elit. Aenean c…" at bounding box center [554, 145] width 568 height 135
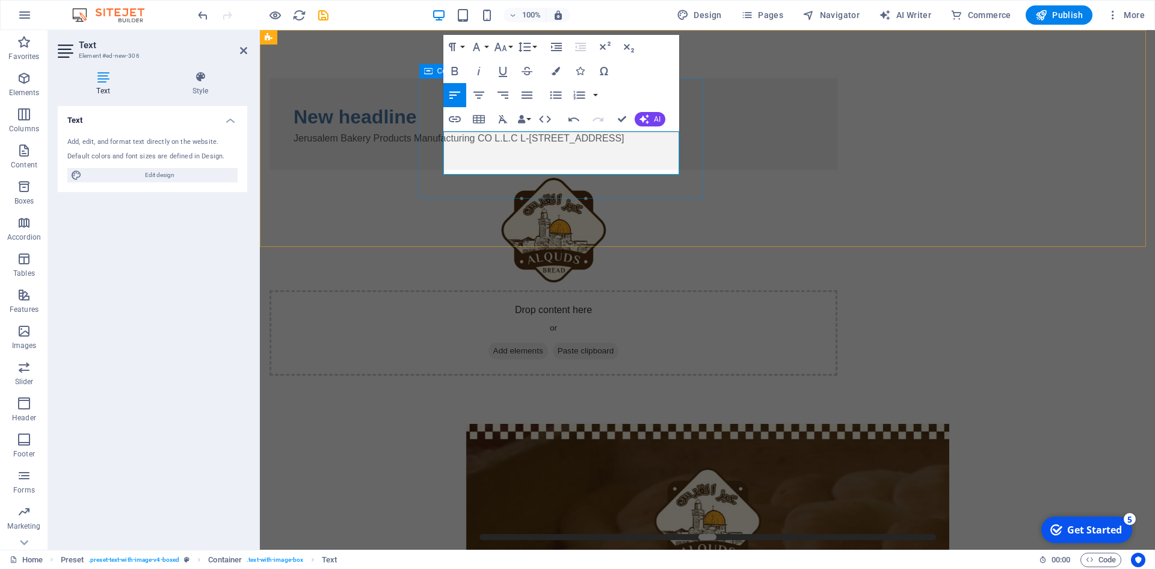
drag, startPoint x: 562, startPoint y: 168, endPoint x: 442, endPoint y: 127, distance: 127.1
click at [442, 127] on div "New headline Jerusalem Bakery Products Manufacturing CO L.L.C L-10 Warehouse, Z…" at bounding box center [554, 123] width 568 height 91
click at [456, 70] on icon "button" at bounding box center [454, 71] width 7 height 8
click at [590, 143] on strong "Jerusalem Bakery Products Manufacturing CO L.L.C L-10 Warehouse, Zone - 3 Dubai…" at bounding box center [468, 138] width 348 height 10
drag, startPoint x: 622, startPoint y: 165, endPoint x: 526, endPoint y: 171, distance: 96.4
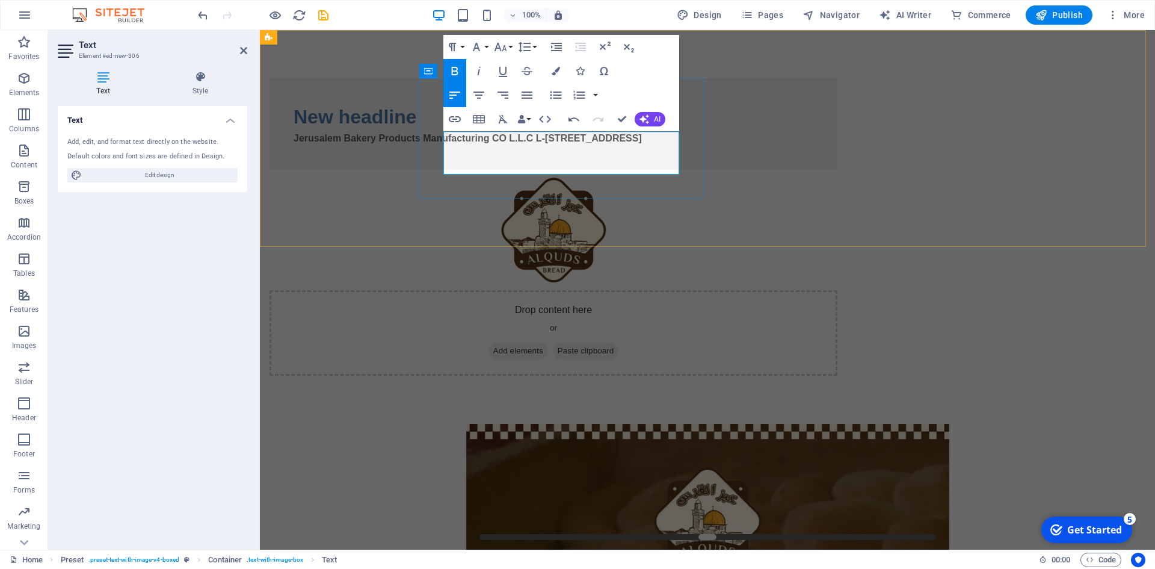
click at [526, 146] on p "Jerusalem Bakery Products Manufacturing CO L.L.C L-10 Warehouse, Zone - 3 Dubai…" at bounding box center [554, 138] width 520 height 14
click at [662, 217] on div "New headline Jerusalem Bakery Products Manufacturing CO L.L.C L-10 Warehouse, Z…" at bounding box center [707, 227] width 895 height 394
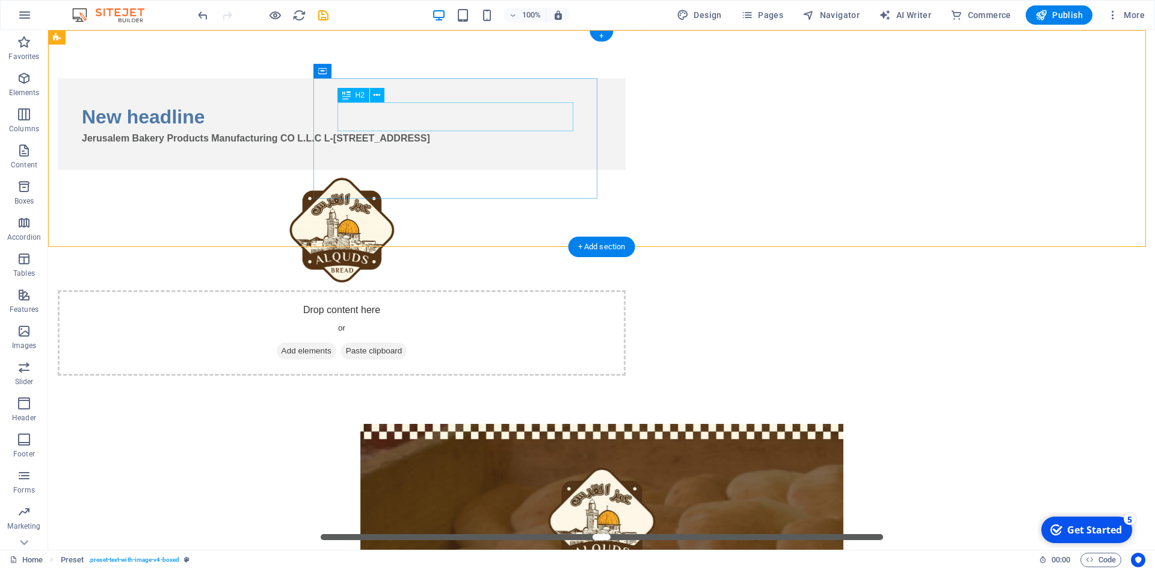
click at [459, 122] on div "New headline" at bounding box center [342, 116] width 520 height 29
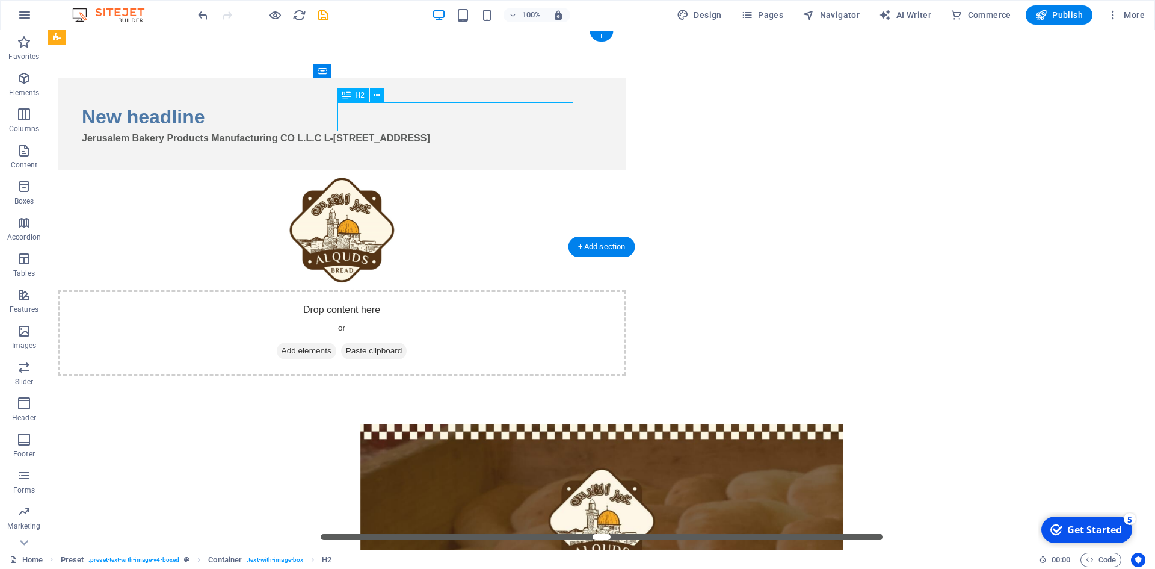
click at [462, 121] on div "New headline" at bounding box center [342, 116] width 520 height 29
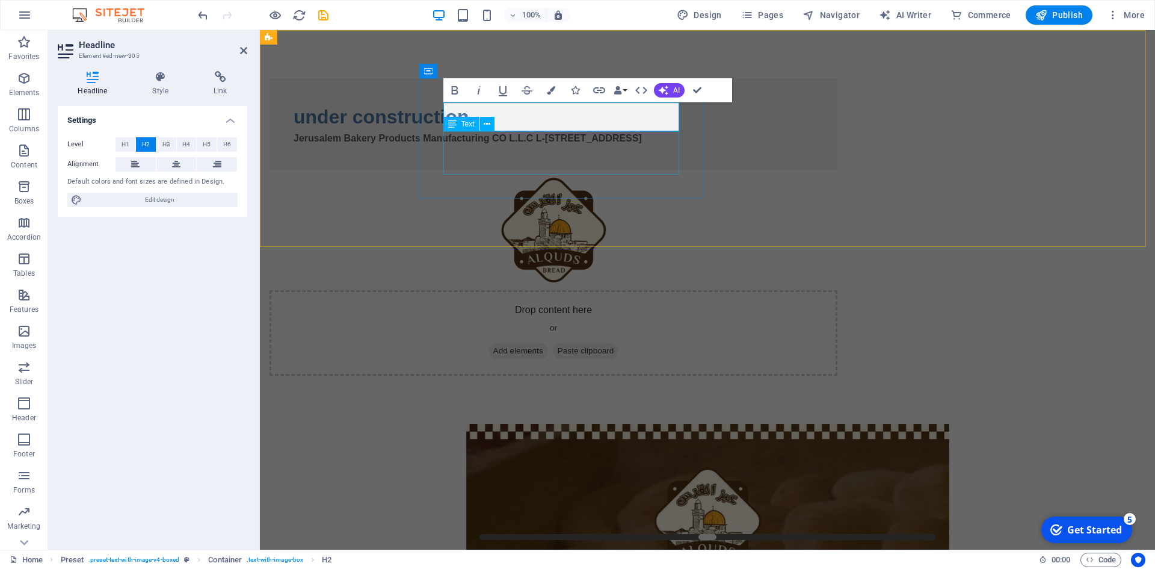
scroll to position [0, 4]
click at [626, 120] on h2 "under construction" at bounding box center [554, 116] width 520 height 29
drag, startPoint x: 454, startPoint y: 112, endPoint x: 443, endPoint y: 116, distance: 12.2
click at [443, 116] on h2 "under construction" at bounding box center [554, 116] width 520 height 29
click at [506, 118] on h2 "Under construction" at bounding box center [554, 116] width 520 height 29
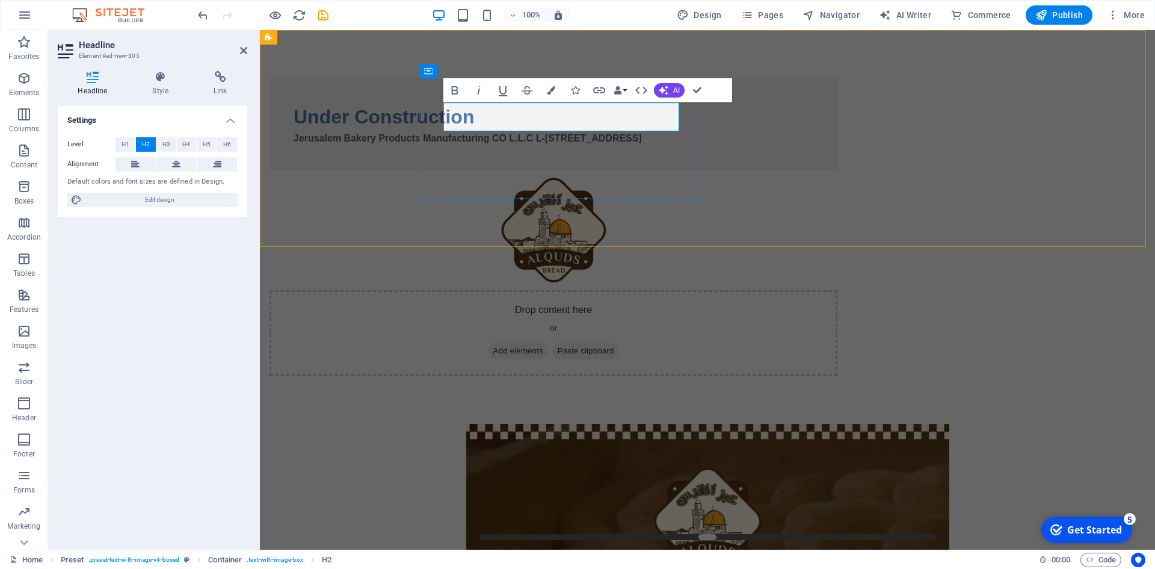
click at [641, 107] on h2 "Under Construction" at bounding box center [554, 116] width 520 height 29
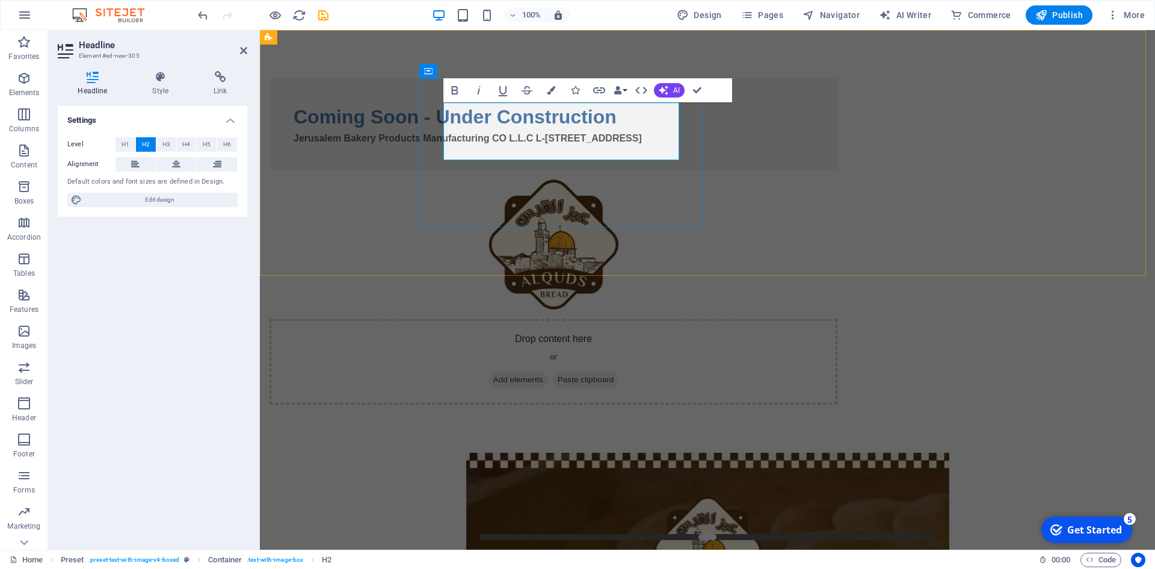
click at [640, 129] on h2 "Coming Soon - Under Construction" at bounding box center [554, 116] width 520 height 29
click at [361, 172] on div "Coming Soon - Under Construction under construction Jerusalem Bakery Products M…" at bounding box center [707, 241] width 895 height 422
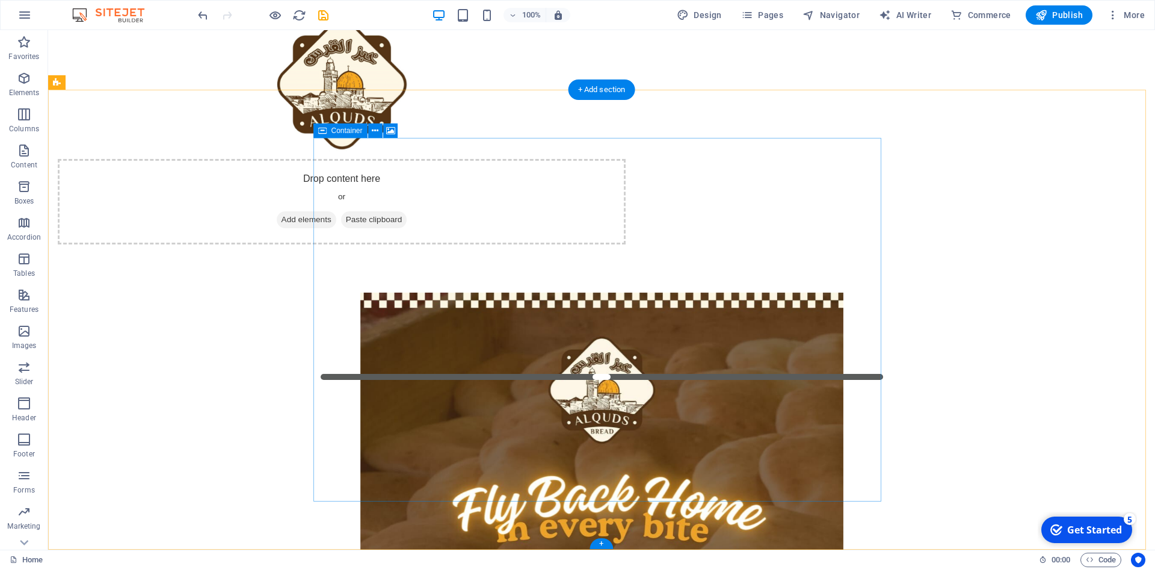
scroll to position [186, 0]
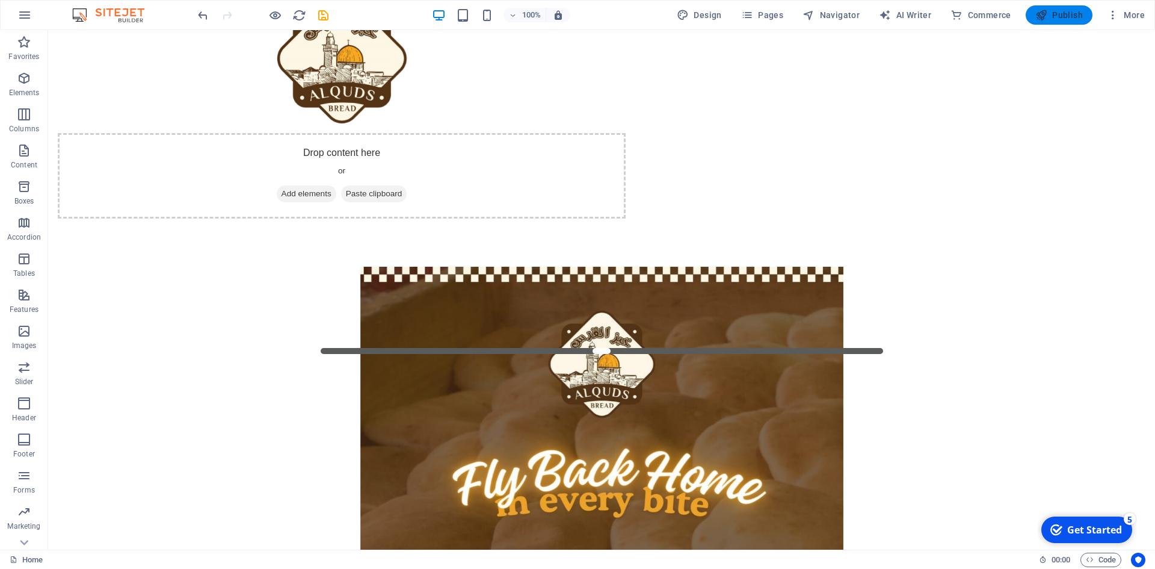
click at [1060, 14] on span "Publish" at bounding box center [1060, 15] width 48 height 12
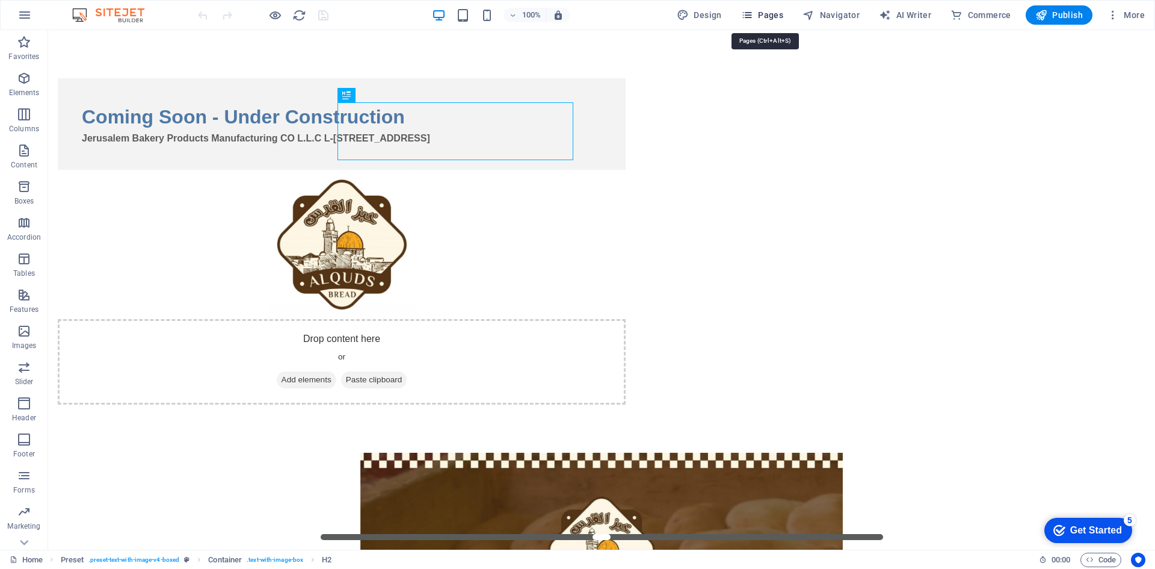
drag, startPoint x: 767, startPoint y: 10, endPoint x: 789, endPoint y: 17, distance: 23.4
click at [767, 10] on span "Pages" at bounding box center [762, 15] width 42 height 12
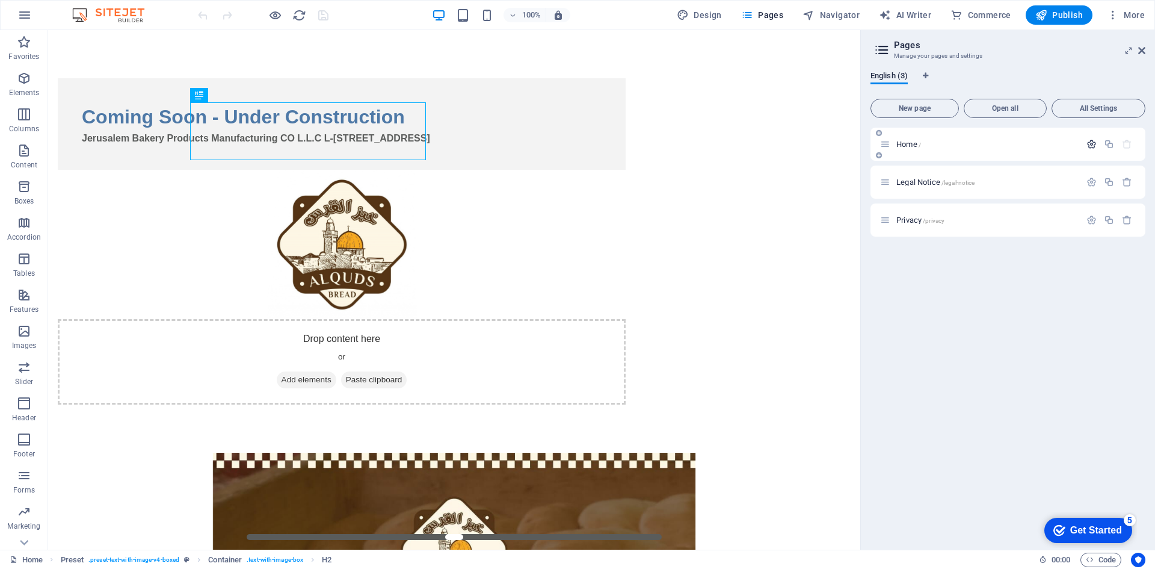
click at [1092, 146] on icon "button" at bounding box center [1092, 144] width 10 height 10
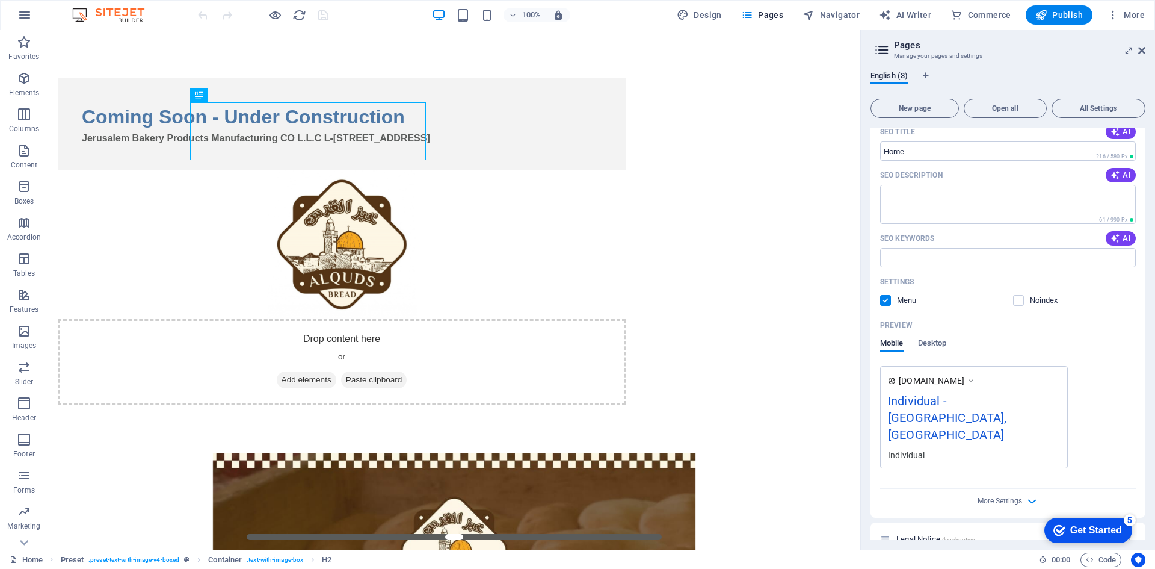
scroll to position [150, 0]
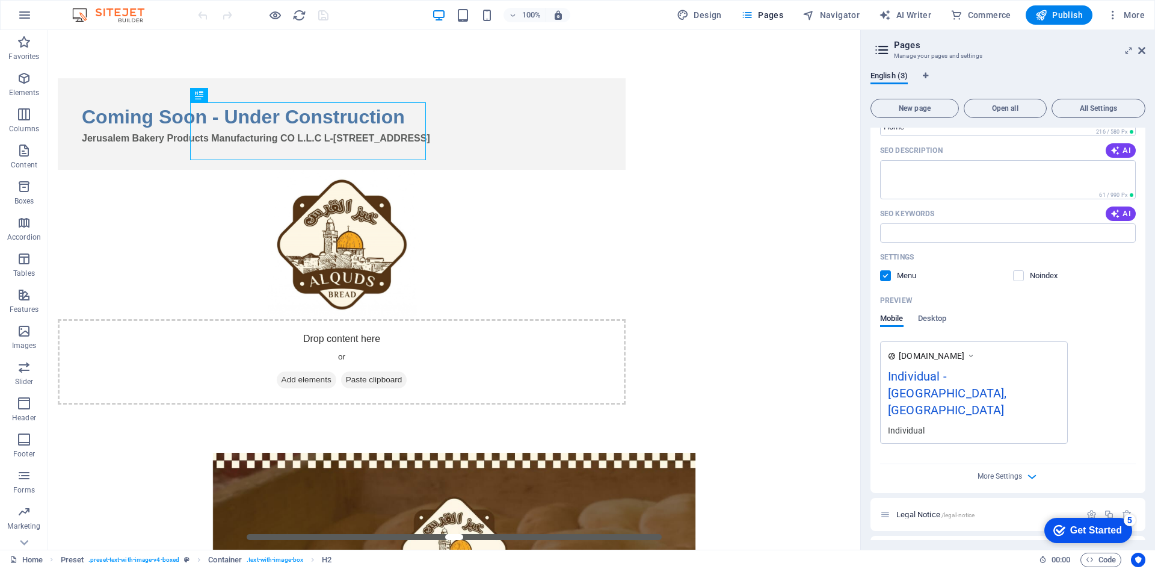
click at [1023, 375] on div "Individual - [GEOGRAPHIC_DATA], [GEOGRAPHIC_DATA]" at bounding box center [974, 395] width 172 height 57
click at [1008, 378] on div "Individual - [GEOGRAPHIC_DATA], [GEOGRAPHIC_DATA]" at bounding box center [974, 395] width 172 height 57
click at [957, 375] on div "Individual - [GEOGRAPHIC_DATA], [GEOGRAPHIC_DATA]" at bounding box center [974, 395] width 172 height 57
drag, startPoint x: 957, startPoint y: 375, endPoint x: 948, endPoint y: 376, distance: 9.1
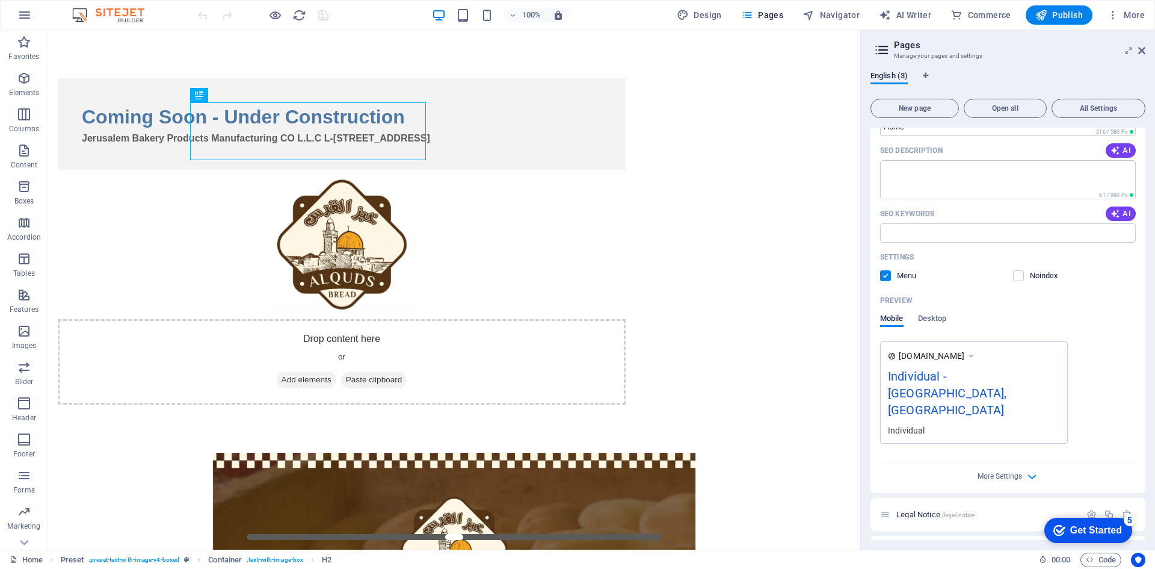
click at [955, 376] on div "Individual - [GEOGRAPHIC_DATA], [GEOGRAPHIC_DATA]" at bounding box center [974, 395] width 172 height 57
click at [905, 371] on div "Individual - [GEOGRAPHIC_DATA], [GEOGRAPHIC_DATA]" at bounding box center [974, 395] width 172 height 57
click at [901, 362] on span "www.example.com" at bounding box center [932, 356] width 66 height 12
click at [933, 321] on span "Desktop" at bounding box center [932, 319] width 29 height 17
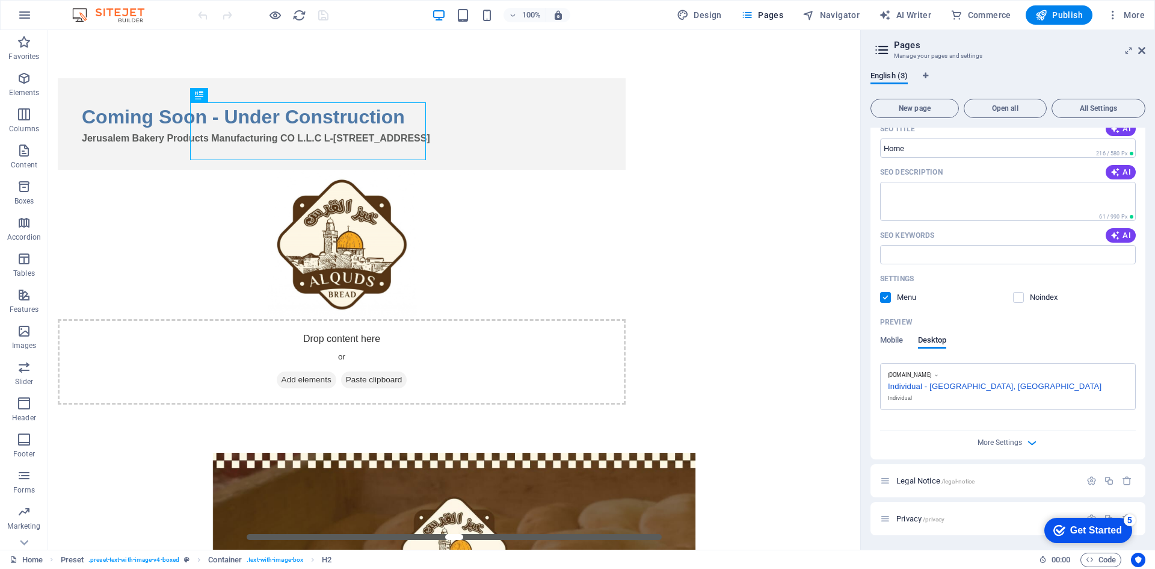
click at [964, 395] on div "Individual" at bounding box center [1008, 398] width 240 height 9
click at [965, 386] on div "Individual - [GEOGRAPHIC_DATA], [GEOGRAPHIC_DATA]" at bounding box center [1008, 384] width 240 height 13
click at [891, 343] on span "Mobile" at bounding box center [891, 341] width 23 height 17
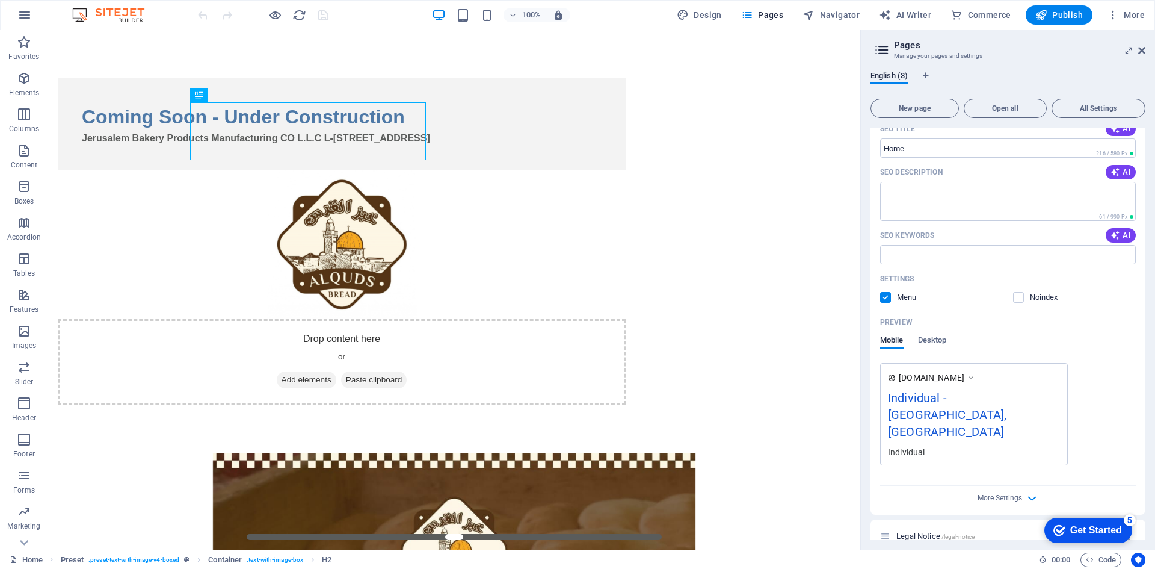
click at [972, 399] on div "Individual - [GEOGRAPHIC_DATA], [GEOGRAPHIC_DATA]" at bounding box center [974, 417] width 172 height 57
drag, startPoint x: 1010, startPoint y: 459, endPoint x: 1027, endPoint y: 472, distance: 21.8
click at [1011, 491] on span "More Settings" at bounding box center [1008, 498] width 14 height 14
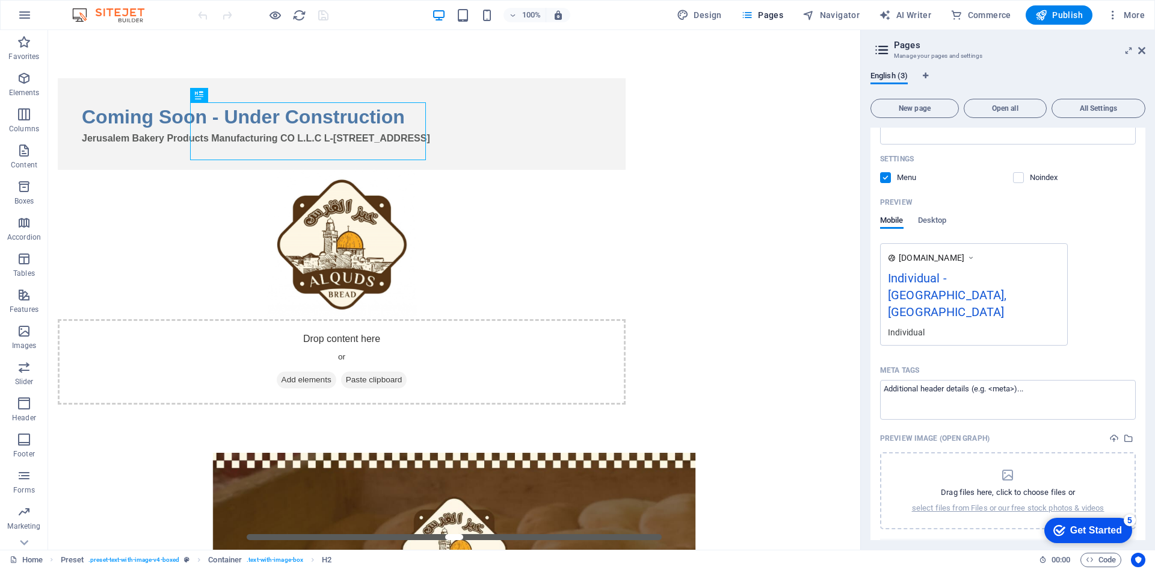
scroll to position [263, 0]
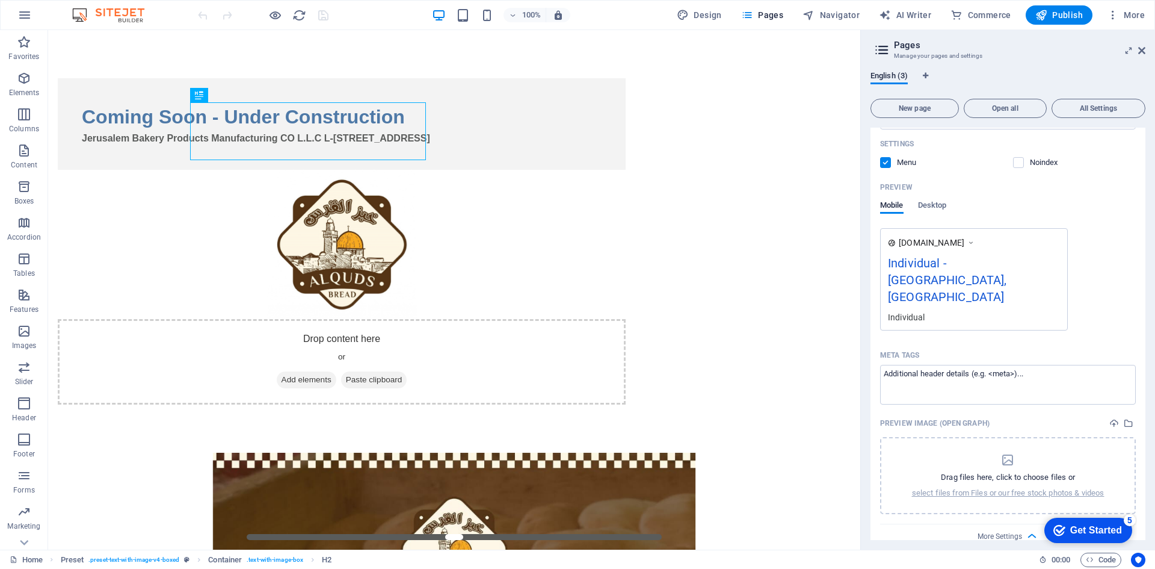
click at [957, 266] on div "Individual - [GEOGRAPHIC_DATA], [GEOGRAPHIC_DATA]" at bounding box center [974, 282] width 172 height 57
click at [941, 259] on div "Individual - [GEOGRAPHIC_DATA], [GEOGRAPHIC_DATA]" at bounding box center [974, 282] width 172 height 57
click at [921, 270] on div "Individual - [GEOGRAPHIC_DATA], [GEOGRAPHIC_DATA]" at bounding box center [974, 282] width 172 height 57
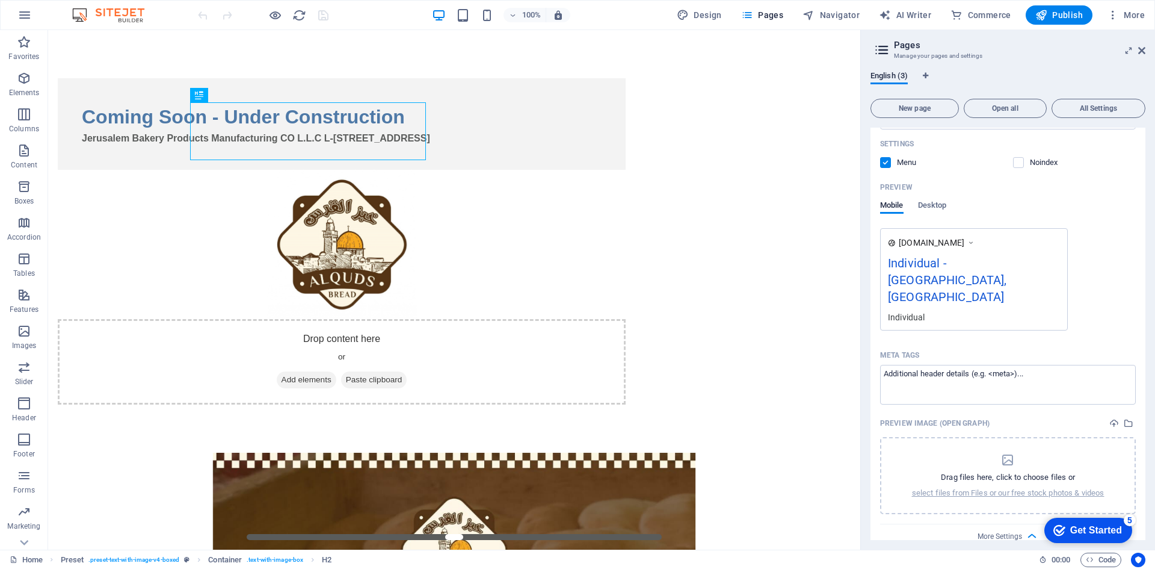
click at [891, 239] on icon at bounding box center [892, 243] width 8 height 8
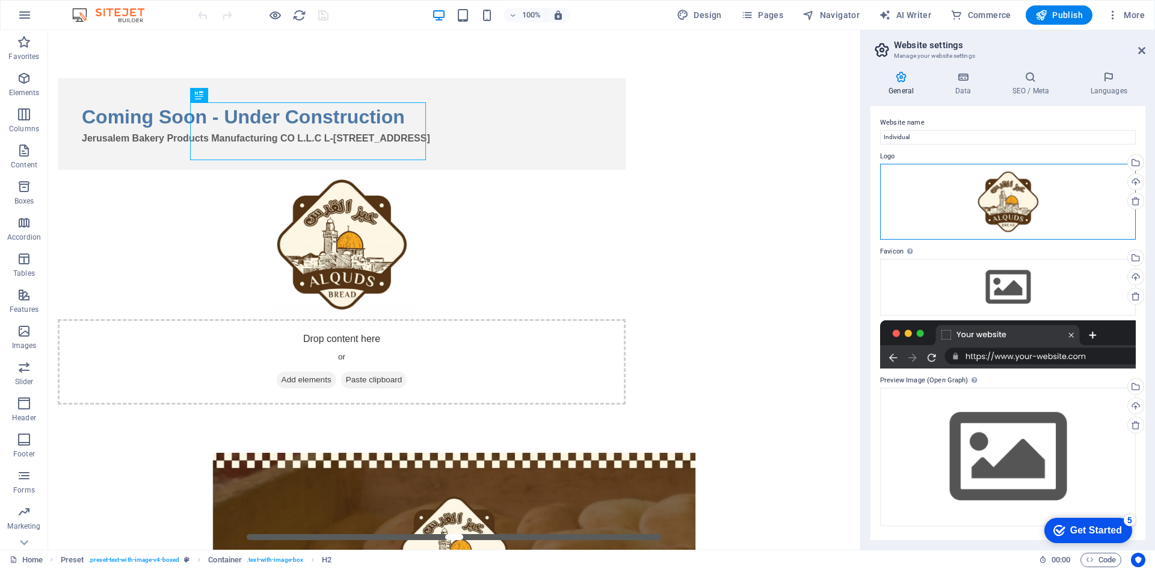
click at [1004, 194] on div "Drag files here, click to choose files or select files from Files or our free s…" at bounding box center [1008, 202] width 256 height 76
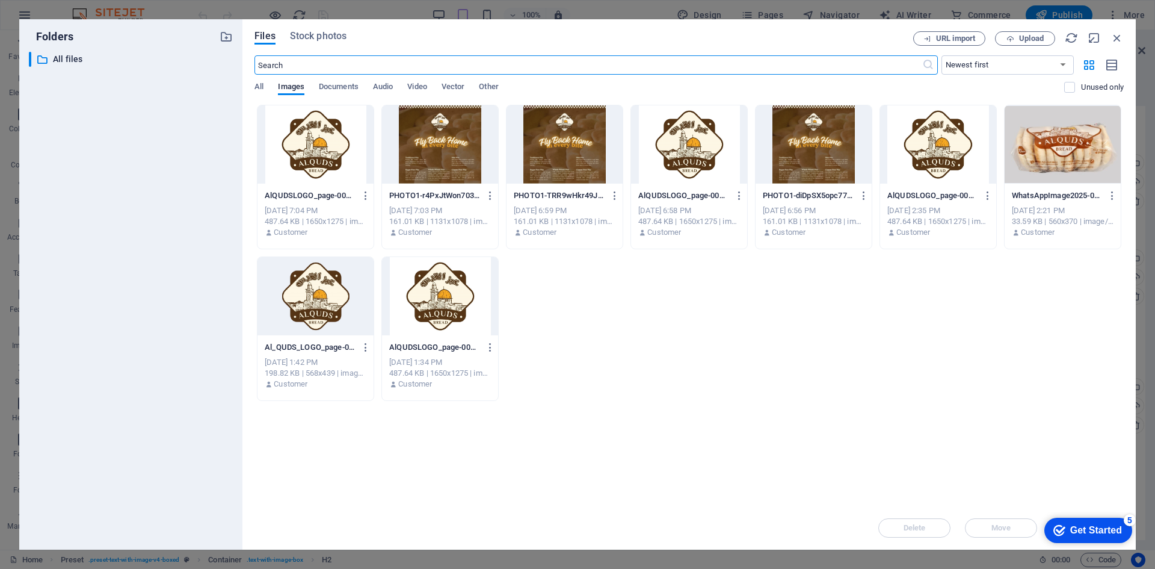
click at [678, 150] on div at bounding box center [689, 144] width 116 height 78
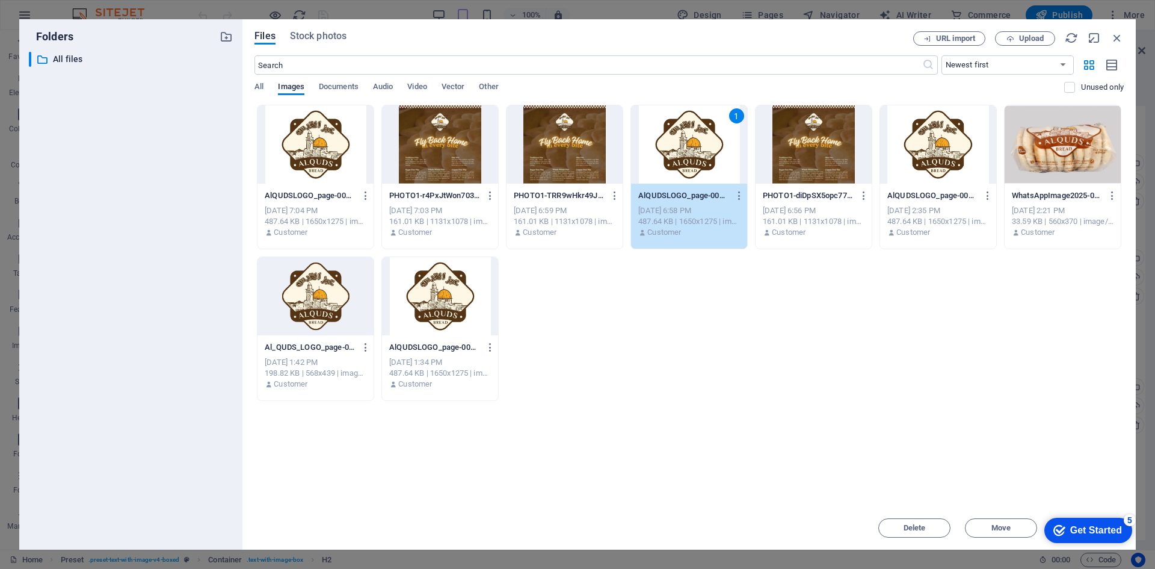
click at [678, 150] on div "1" at bounding box center [689, 144] width 116 height 78
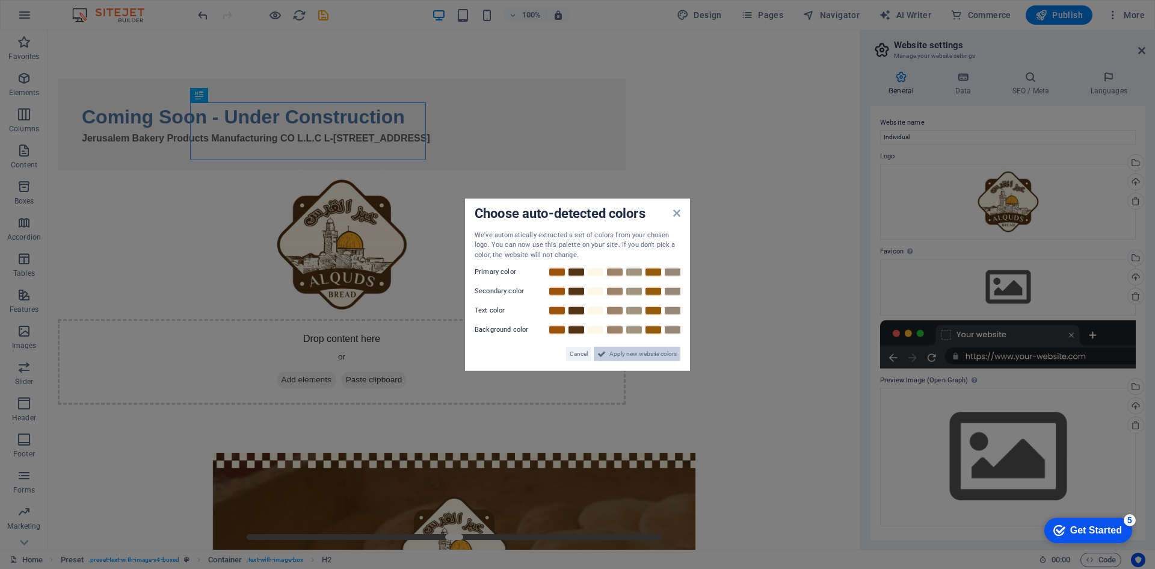
click at [628, 354] on span "Apply new website colors" at bounding box center [643, 354] width 67 height 14
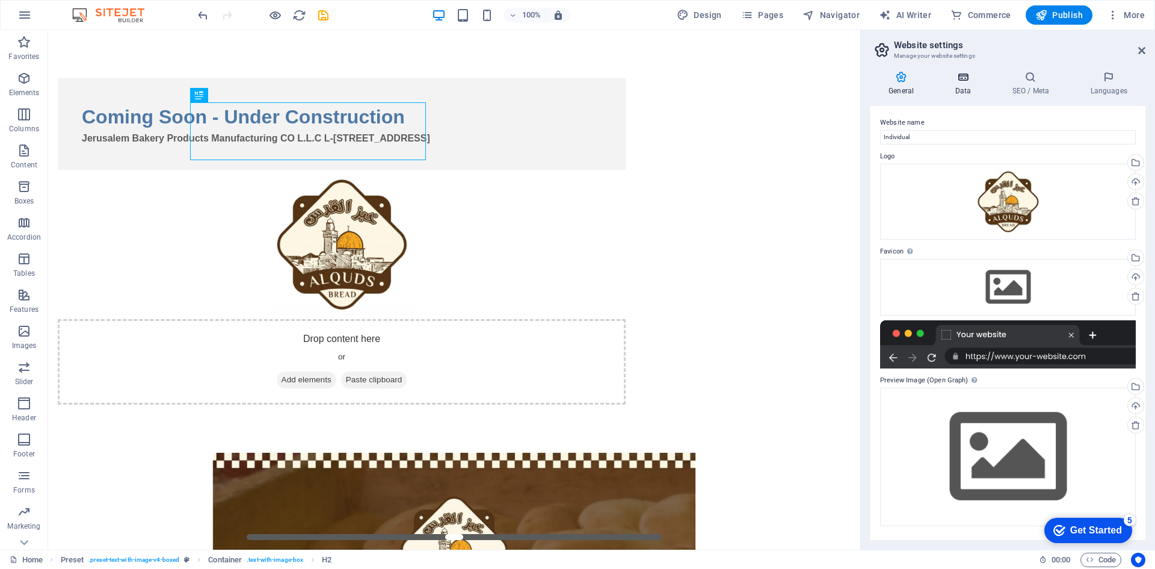
click at [977, 75] on icon at bounding box center [963, 77] width 52 height 12
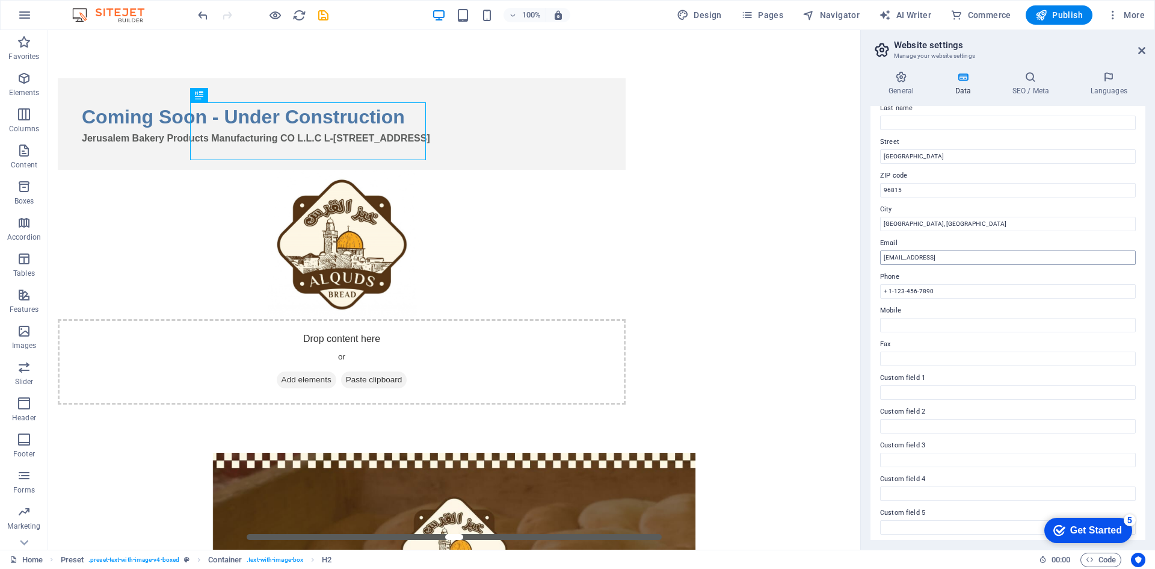
scroll to position [0, 0]
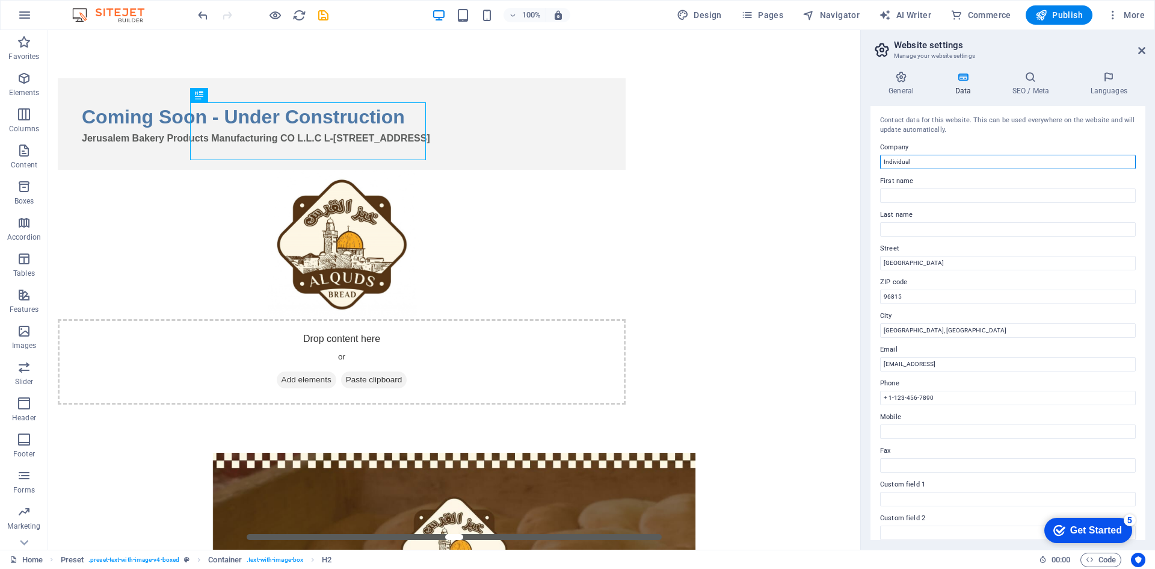
click at [910, 165] on input "Individual" at bounding box center [1008, 162] width 256 height 14
type input "Al Quds Bakery"
drag, startPoint x: 1009, startPoint y: 287, endPoint x: 779, endPoint y: 262, distance: 231.3
click at [917, 329] on input "Honolulu, HI" at bounding box center [1008, 330] width 256 height 14
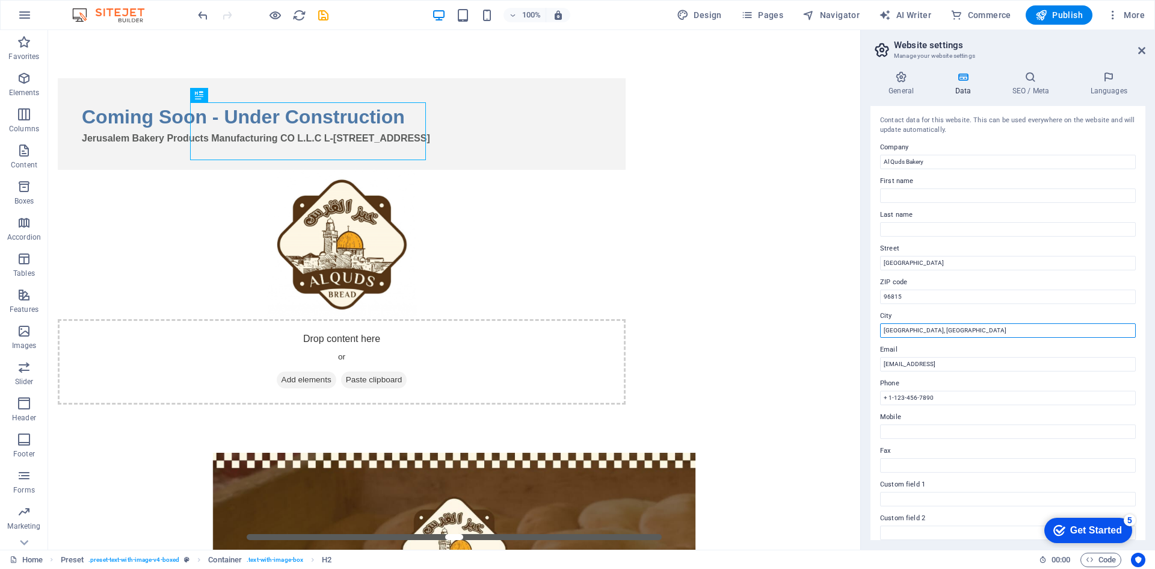
click at [916, 329] on input "Honolulu, HI" at bounding box center [1008, 330] width 256 height 14
type input "Dubai"
drag, startPoint x: 980, startPoint y: 294, endPoint x: 764, endPoint y: 255, distance: 220.0
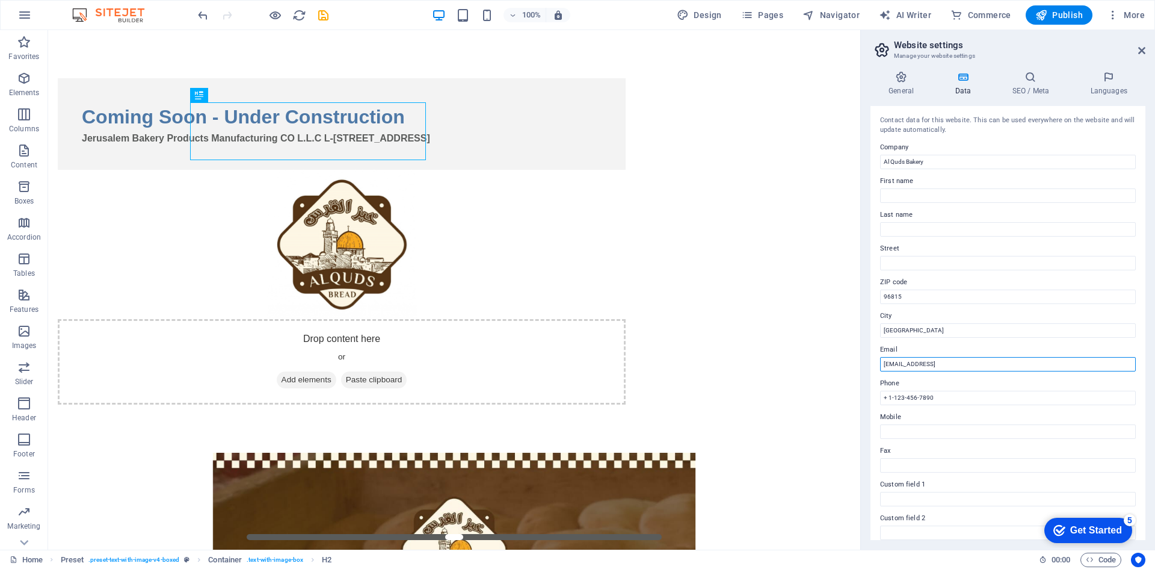
drag, startPoint x: 1089, startPoint y: 395, endPoint x: 765, endPoint y: 374, distance: 325.1
click at [943, 395] on input "+ 1-123-456-7890" at bounding box center [1008, 398] width 256 height 14
click at [942, 395] on input "+ 1-123-456-7890" at bounding box center [1008, 398] width 256 height 14
click at [941, 395] on input "+ 1-123-456-7890" at bounding box center [1008, 398] width 256 height 14
click at [1092, 534] on div "Get Started" at bounding box center [1097, 530] width 52 height 11
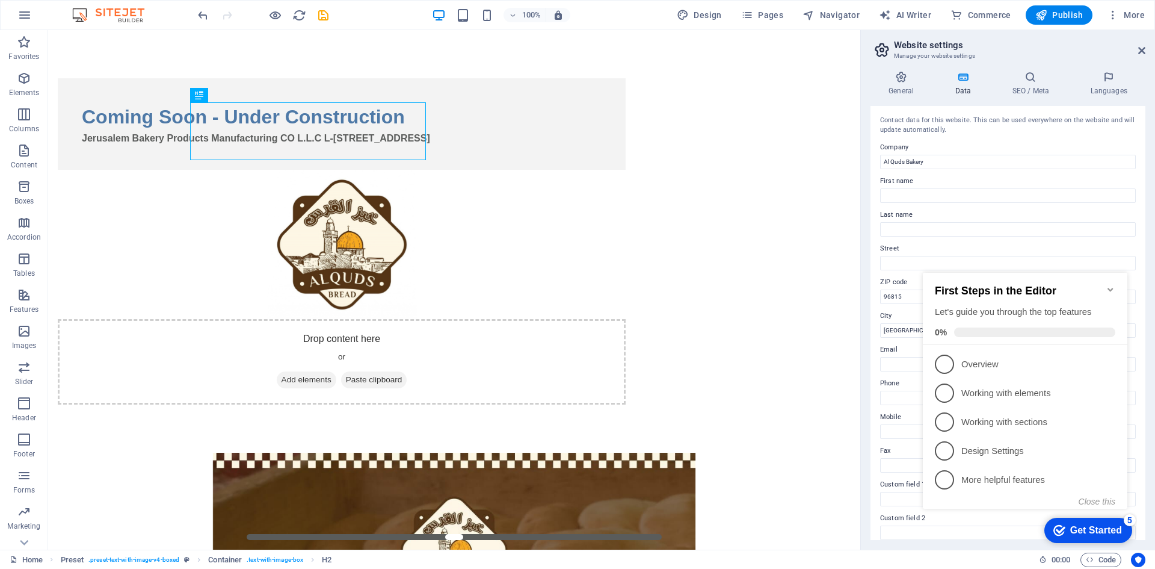
click at [1110, 286] on icon "Minimize checklist" at bounding box center [1111, 290] width 10 height 10
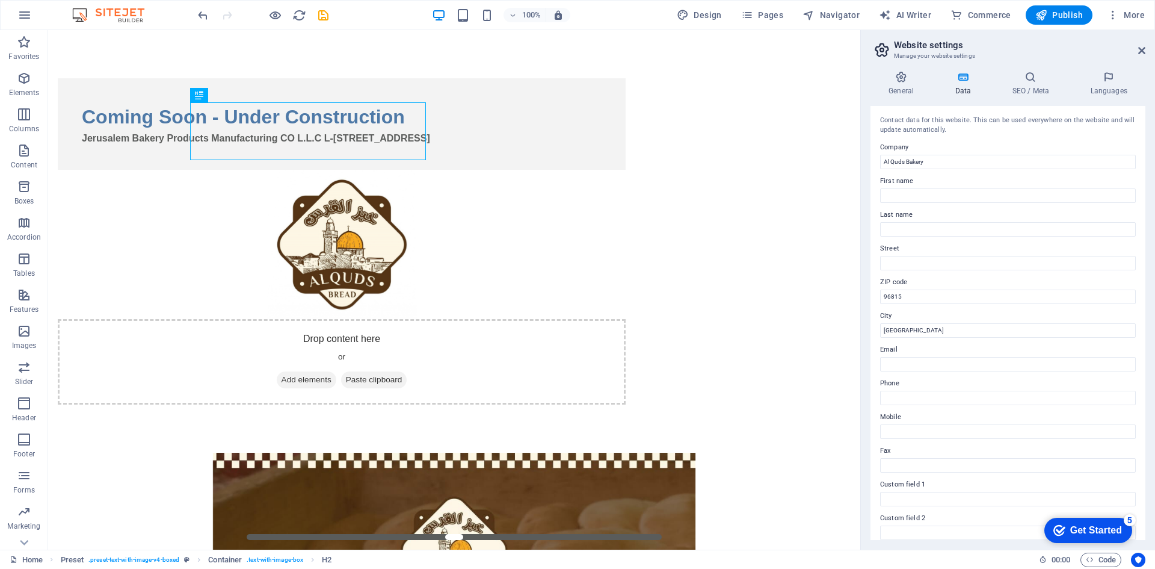
click at [1058, 4] on div "100% Design Pages Navigator AI Writer Commerce Publish More" at bounding box center [578, 15] width 1154 height 29
click at [1055, 10] on span "Publish" at bounding box center [1060, 15] width 48 height 12
